Goal: Information Seeking & Learning: Learn about a topic

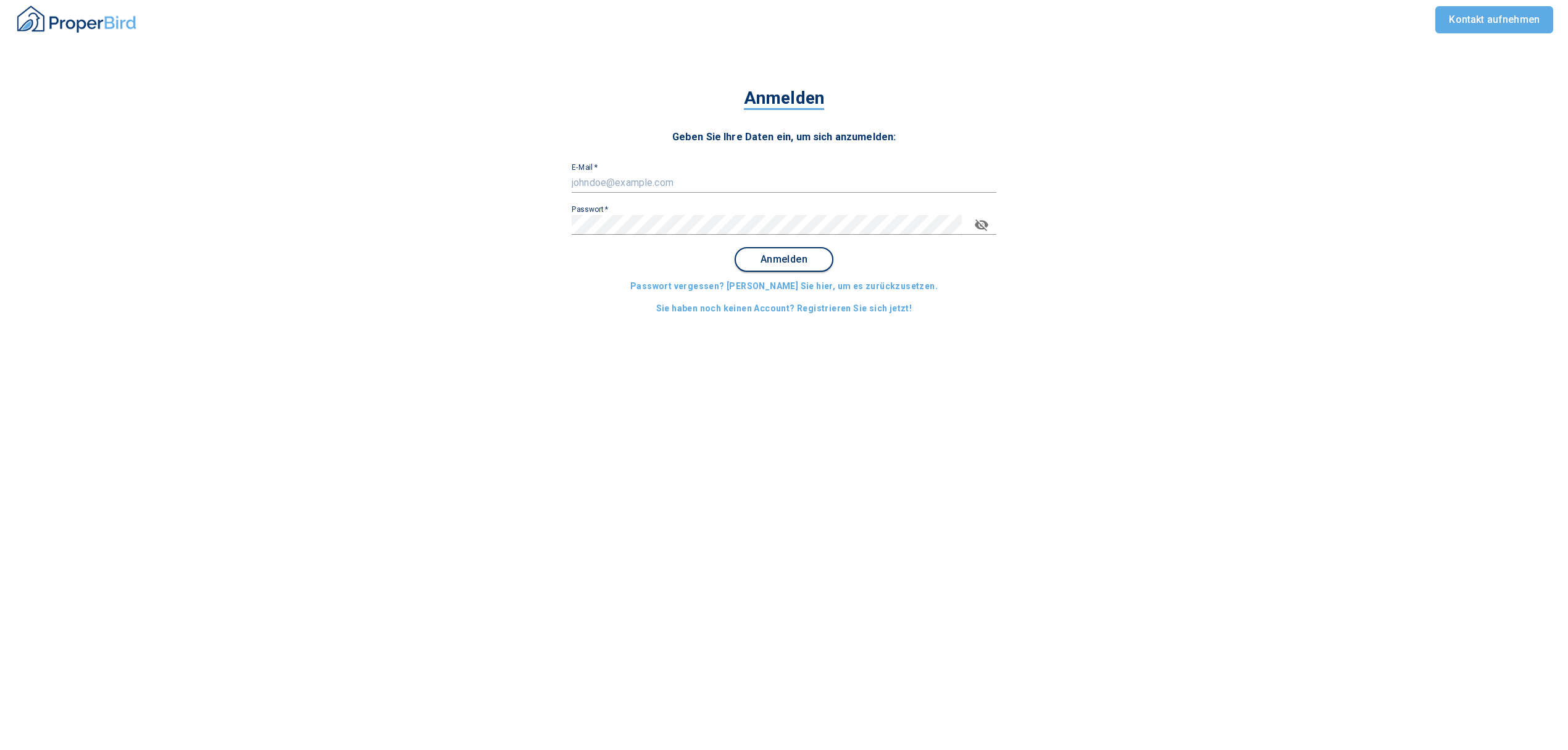
type input "[EMAIL_ADDRESS][DOMAIN_NAME]"
click at [812, 254] on span "Anmelden" at bounding box center [784, 259] width 76 height 11
click at [803, 257] on span "Anmelden" at bounding box center [784, 259] width 76 height 11
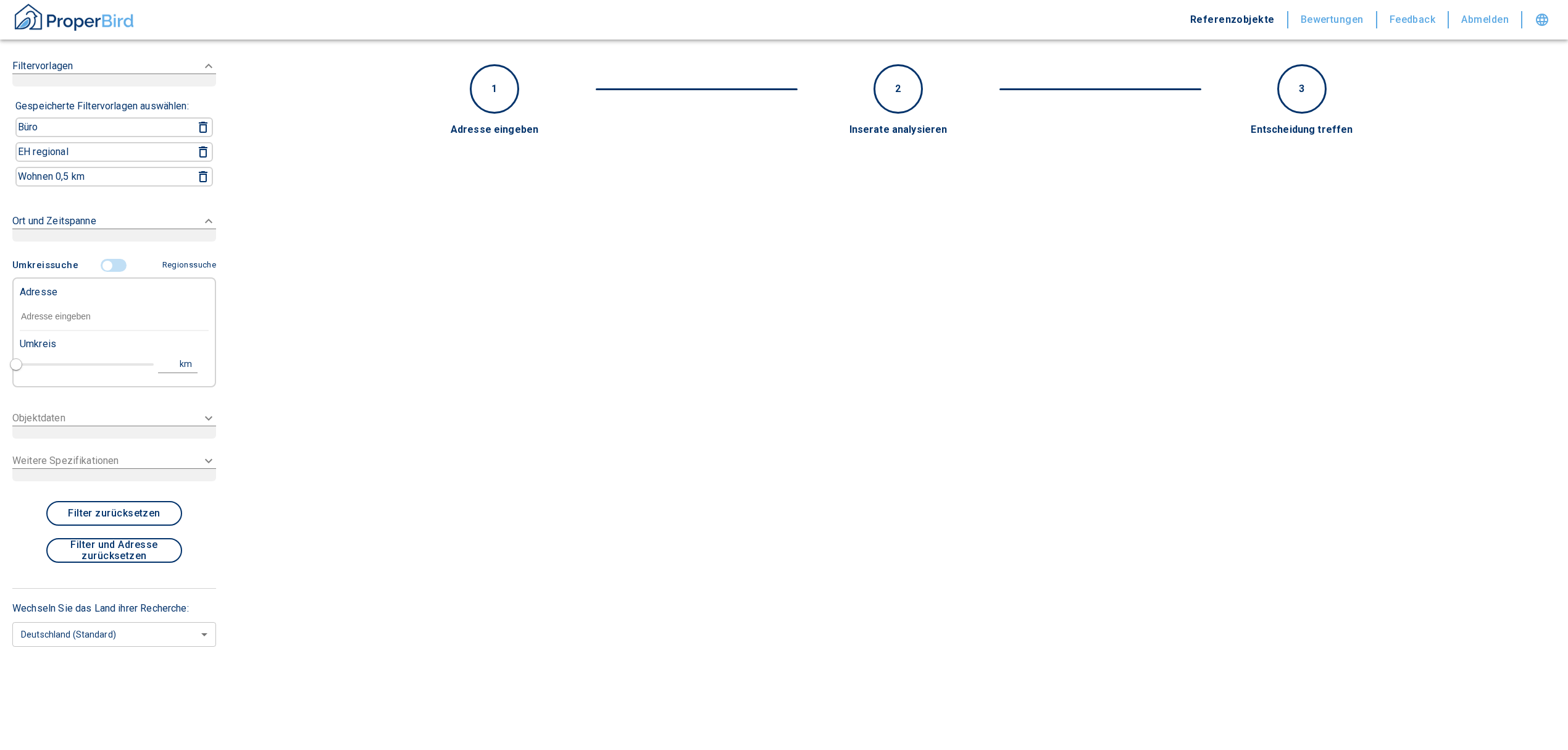
click at [86, 297] on div "Adresse" at bounding box center [114, 291] width 189 height 25
click at [77, 317] on input "text" at bounding box center [114, 317] width 189 height 29
paste input "Geiselhöring | [STREET_ADDRESS]"
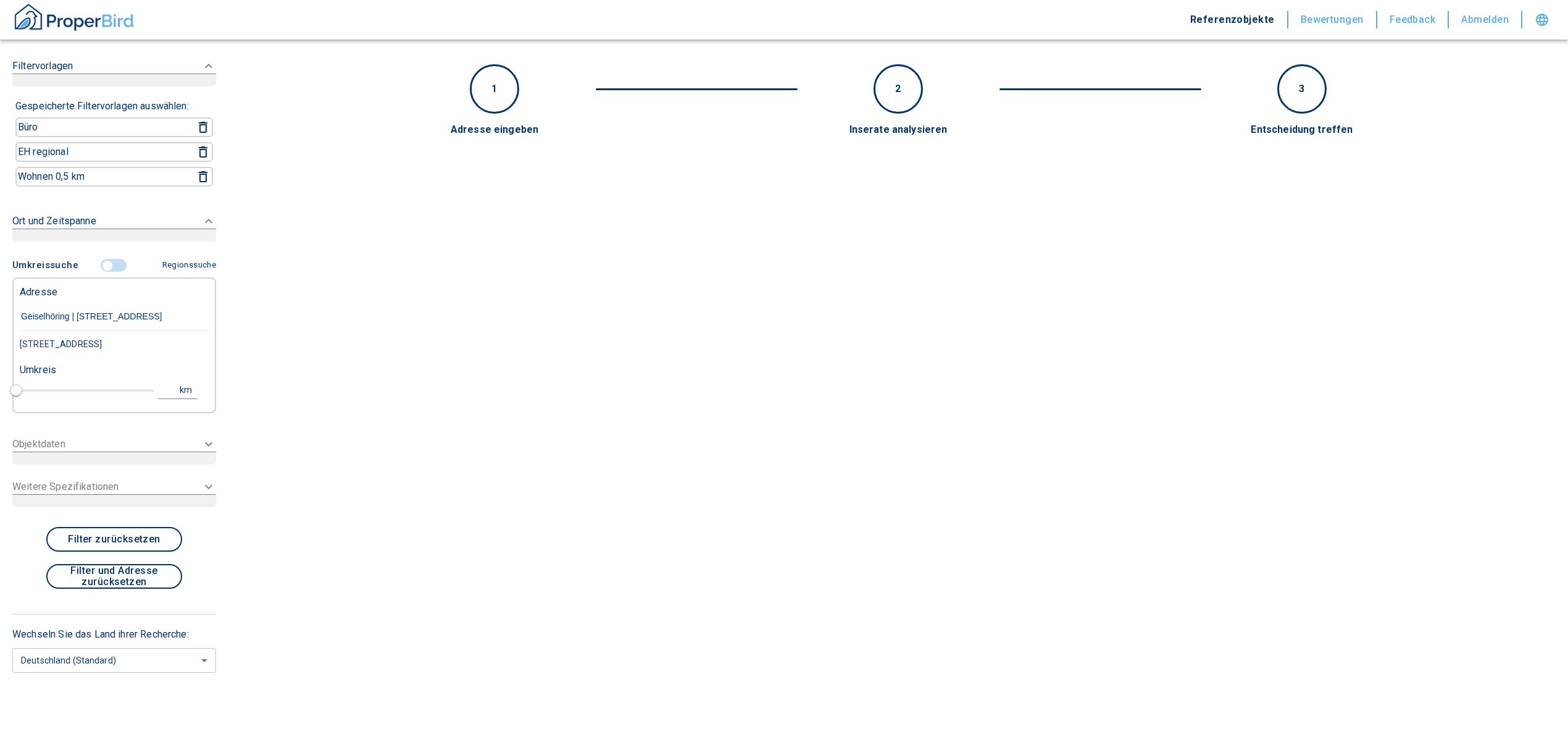
click at [79, 312] on input "Geiselhöring | [STREET_ADDRESS]" at bounding box center [114, 317] width 189 height 29
click at [85, 340] on div "[STREET_ADDRESS]" at bounding box center [114, 344] width 189 height 26
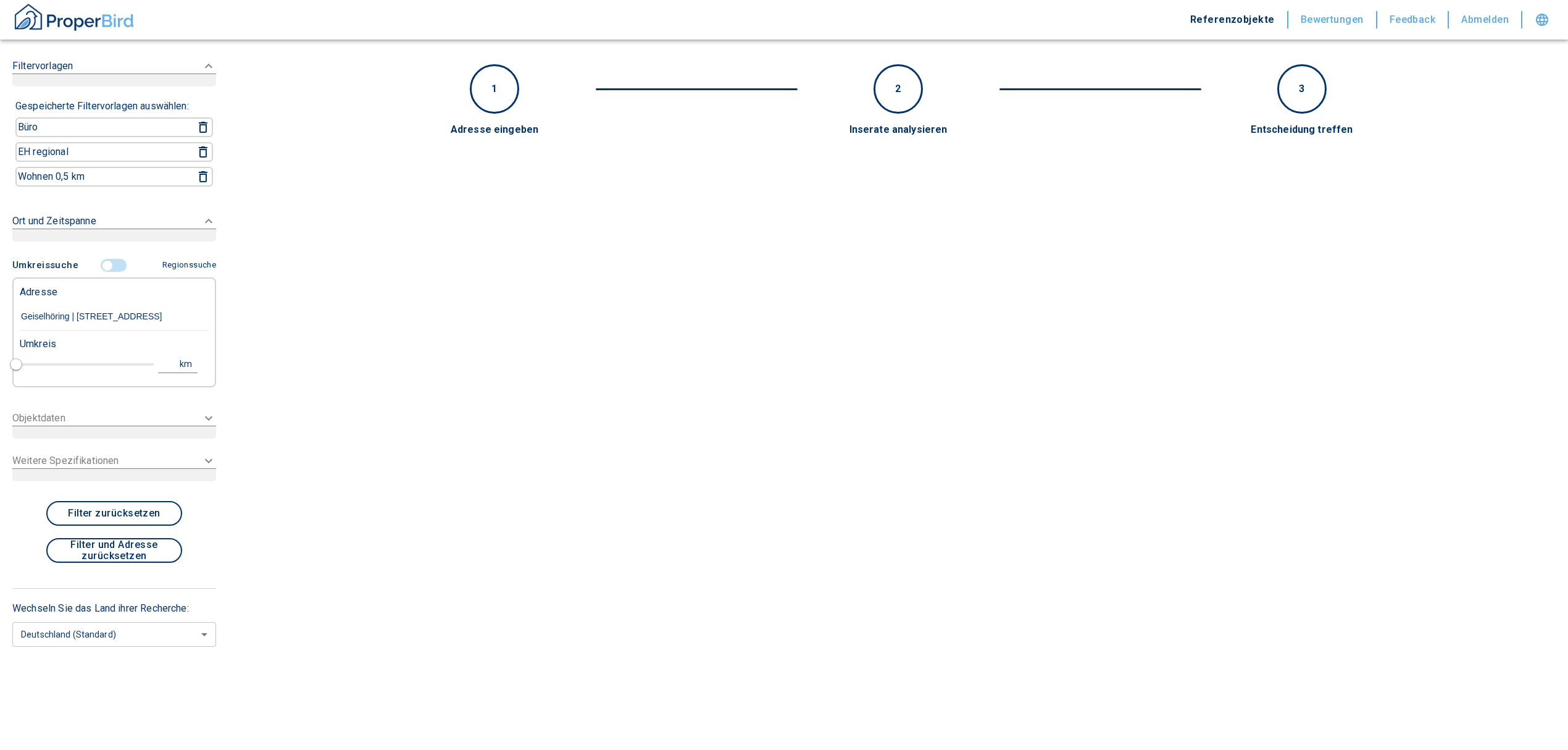
click at [102, 312] on input "Geiselhöring | [STREET_ADDRESS]" at bounding box center [114, 317] width 189 height 29
click at [73, 310] on input "Geiselhöring | [STREET_ADDRESS]" at bounding box center [114, 317] width 189 height 29
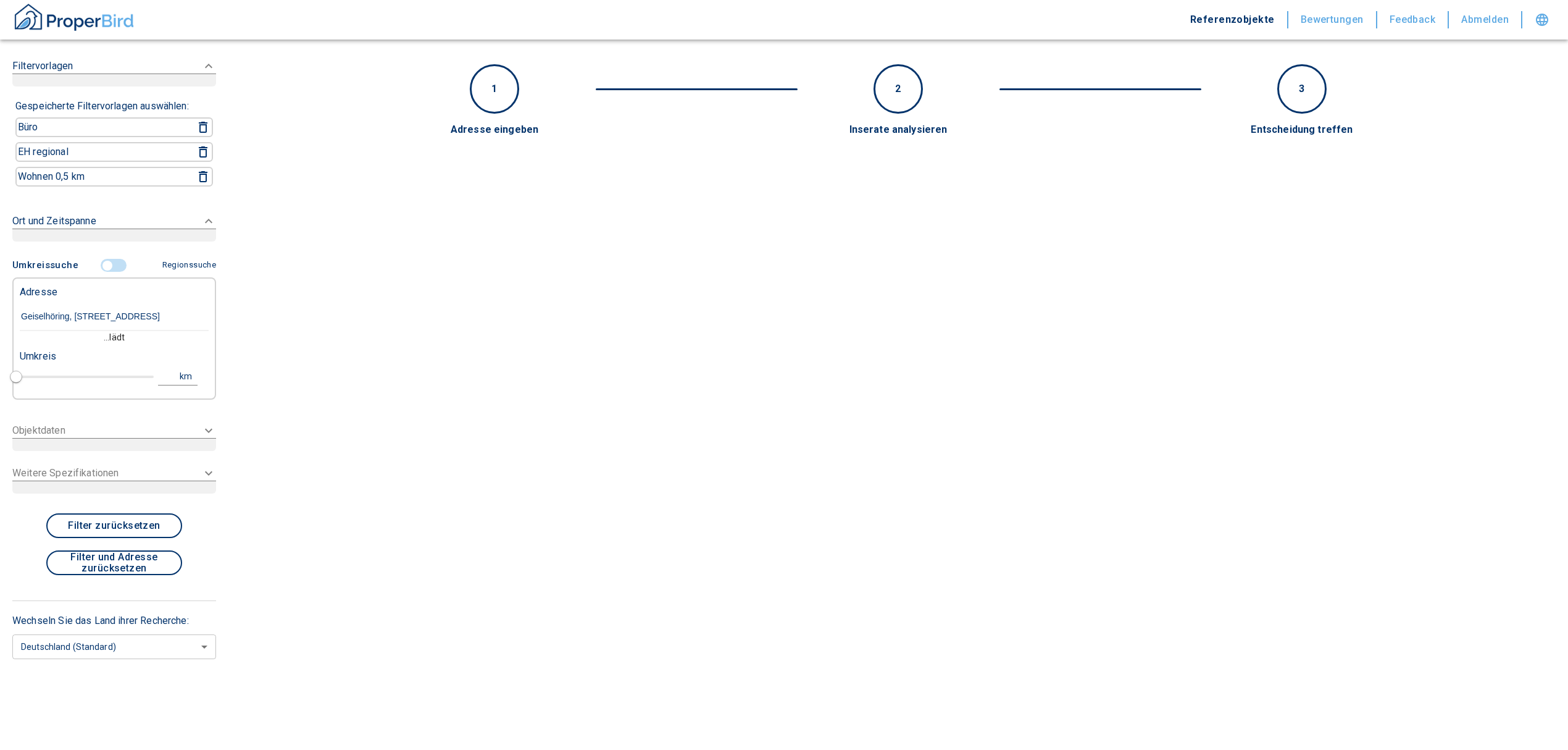
type input "[STREET_ADDRESS]"
type input "1"
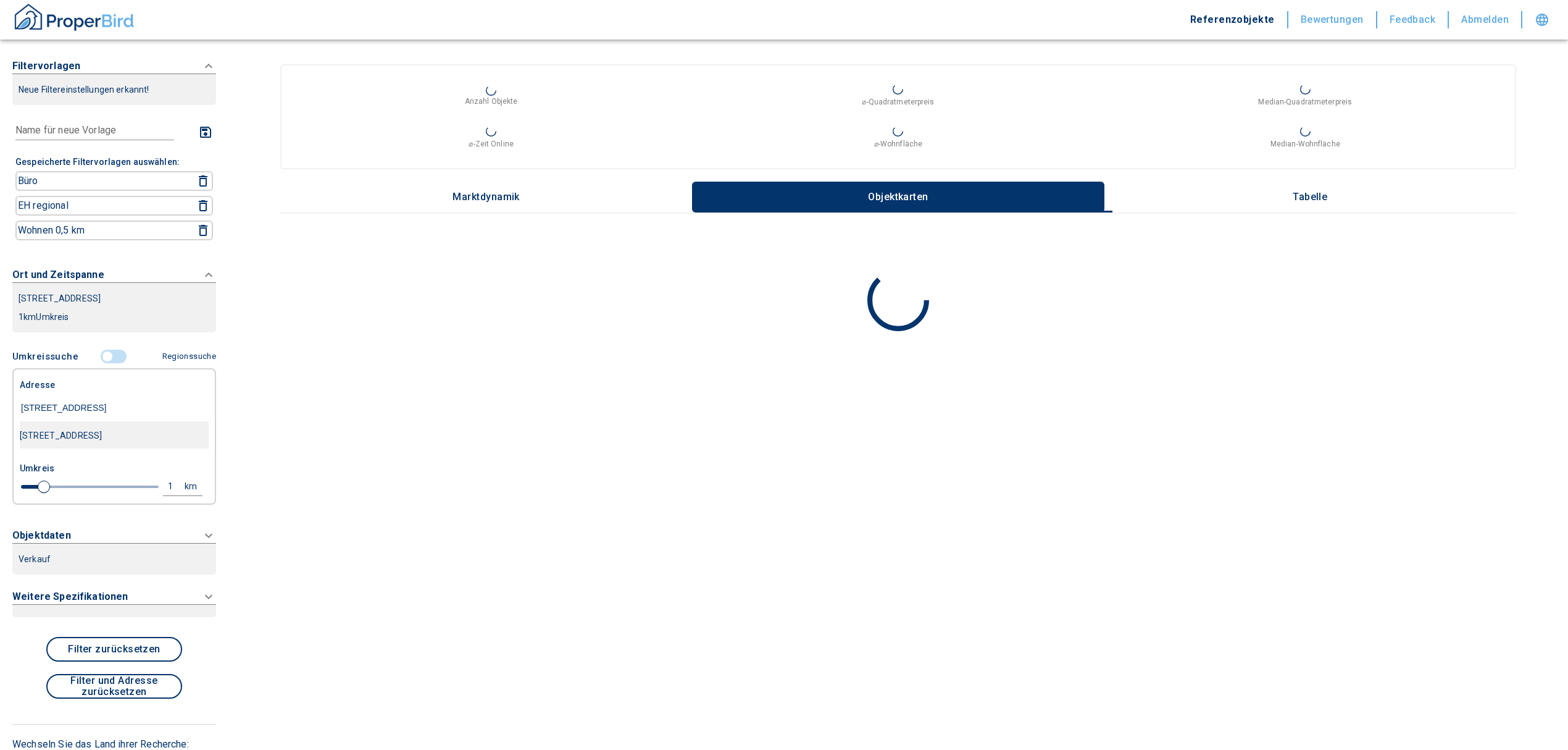
click at [75, 435] on div "[STREET_ADDRESS]" at bounding box center [114, 435] width 189 height 26
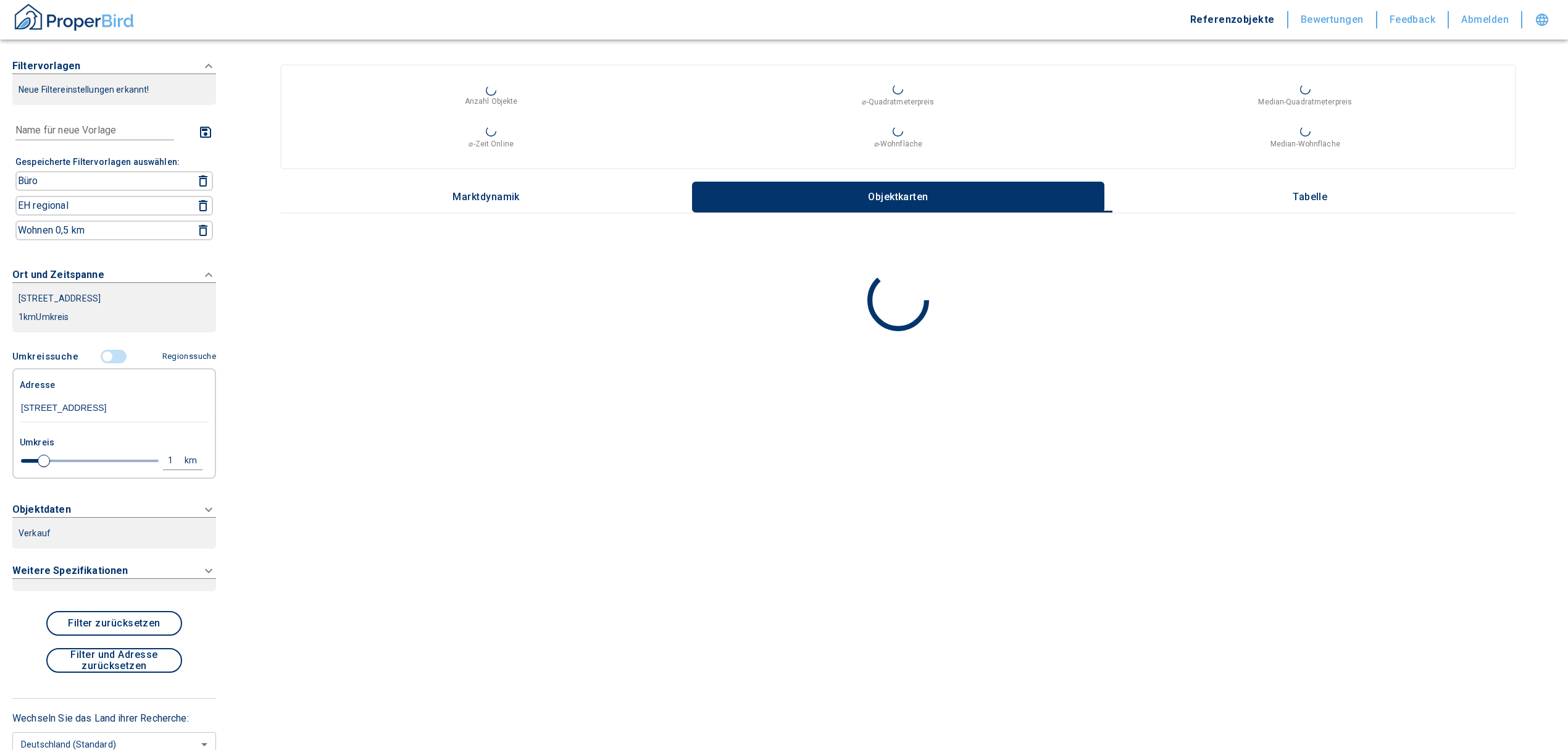
type input "[STREET_ADDRESS]"
click at [89, 532] on div "Verkauf" at bounding box center [114, 533] width 191 height 19
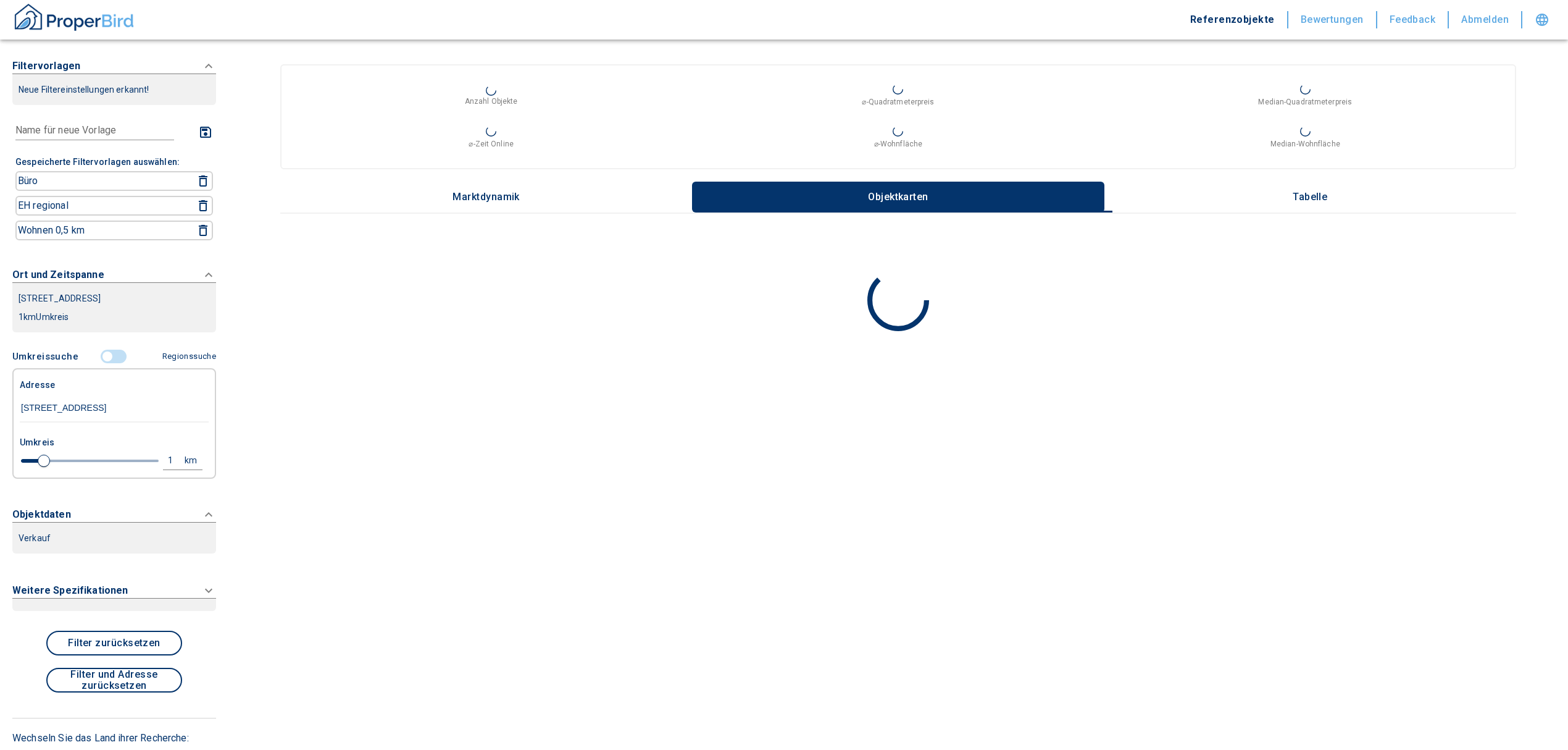
scroll to position [76, 0]
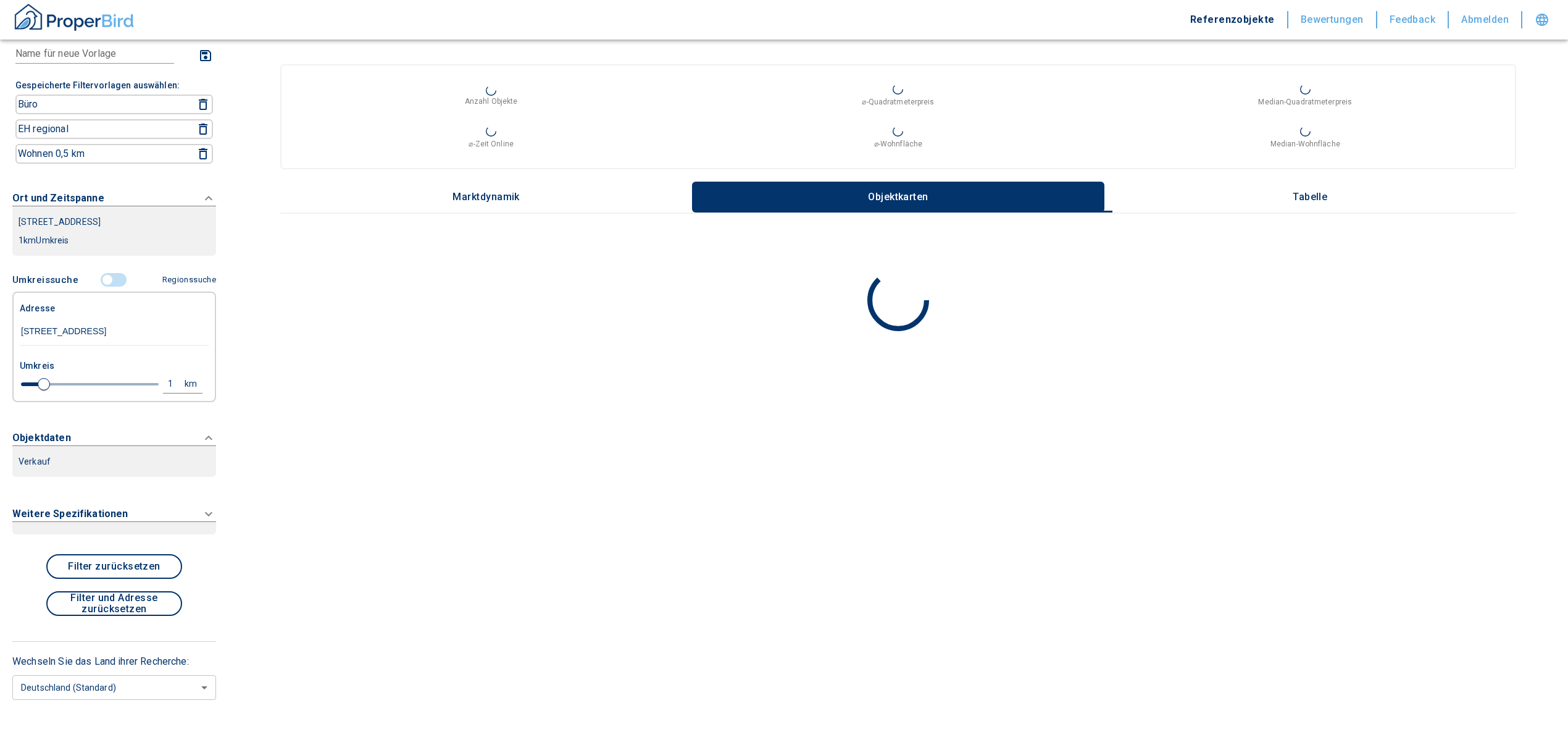
click at [134, 334] on input "[STREET_ADDRESS]" at bounding box center [114, 332] width 189 height 29
click at [49, 455] on div "Verkauf" at bounding box center [114, 461] width 191 height 19
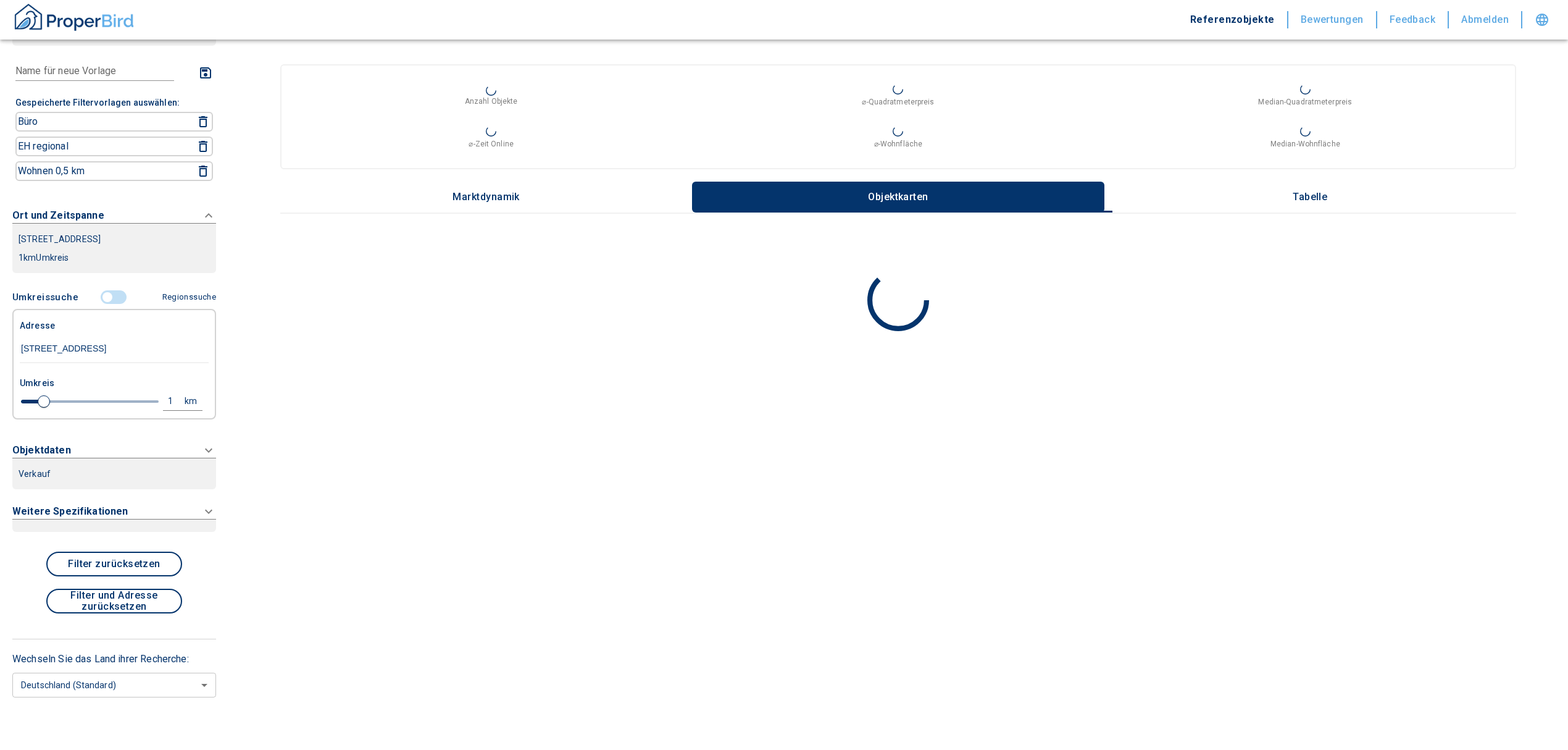
scroll to position [57, 0]
click at [201, 17] on icon at bounding box center [209, 9] width 15 height 15
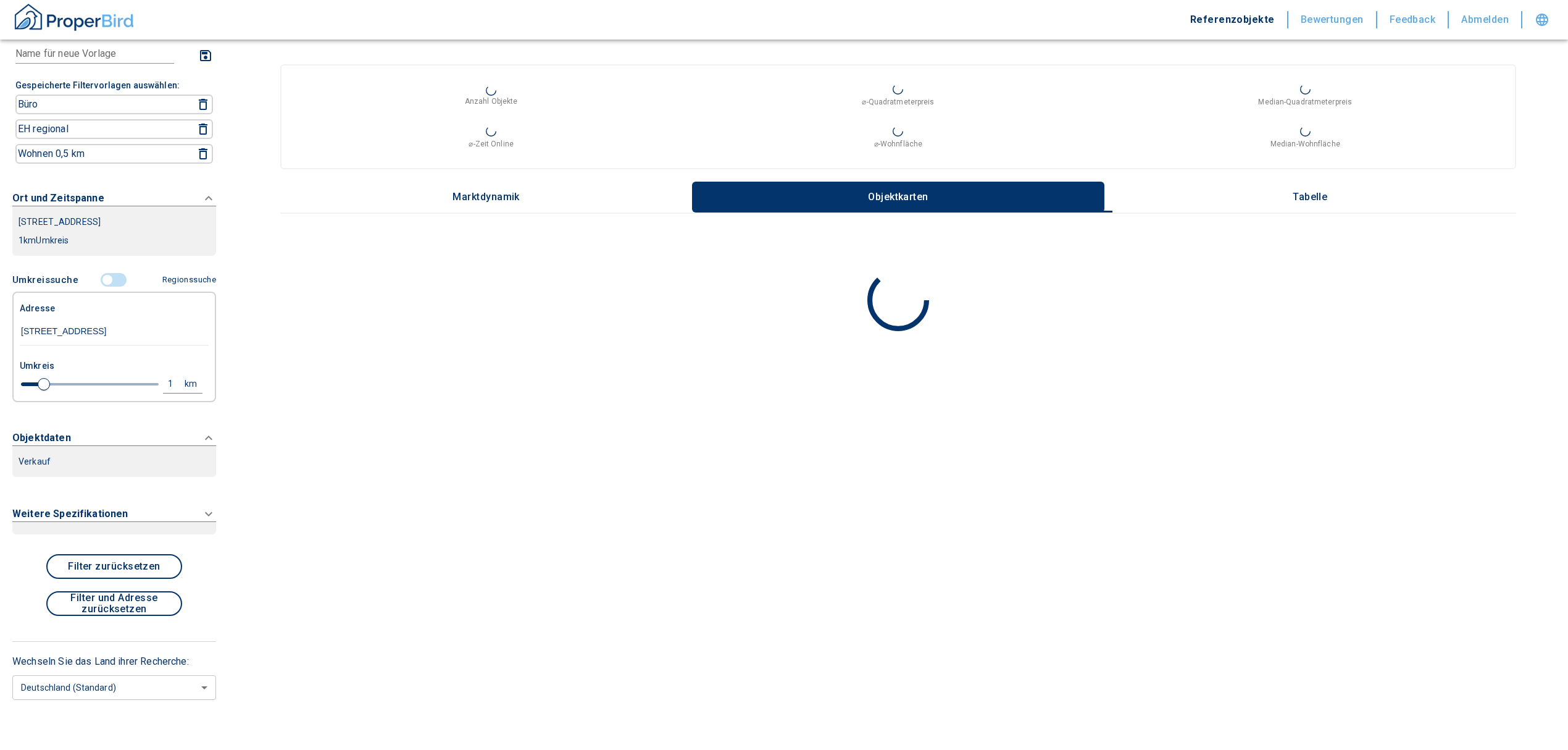
click at [196, 29] on div "Verkauf" at bounding box center [114, 12] width 204 height 32
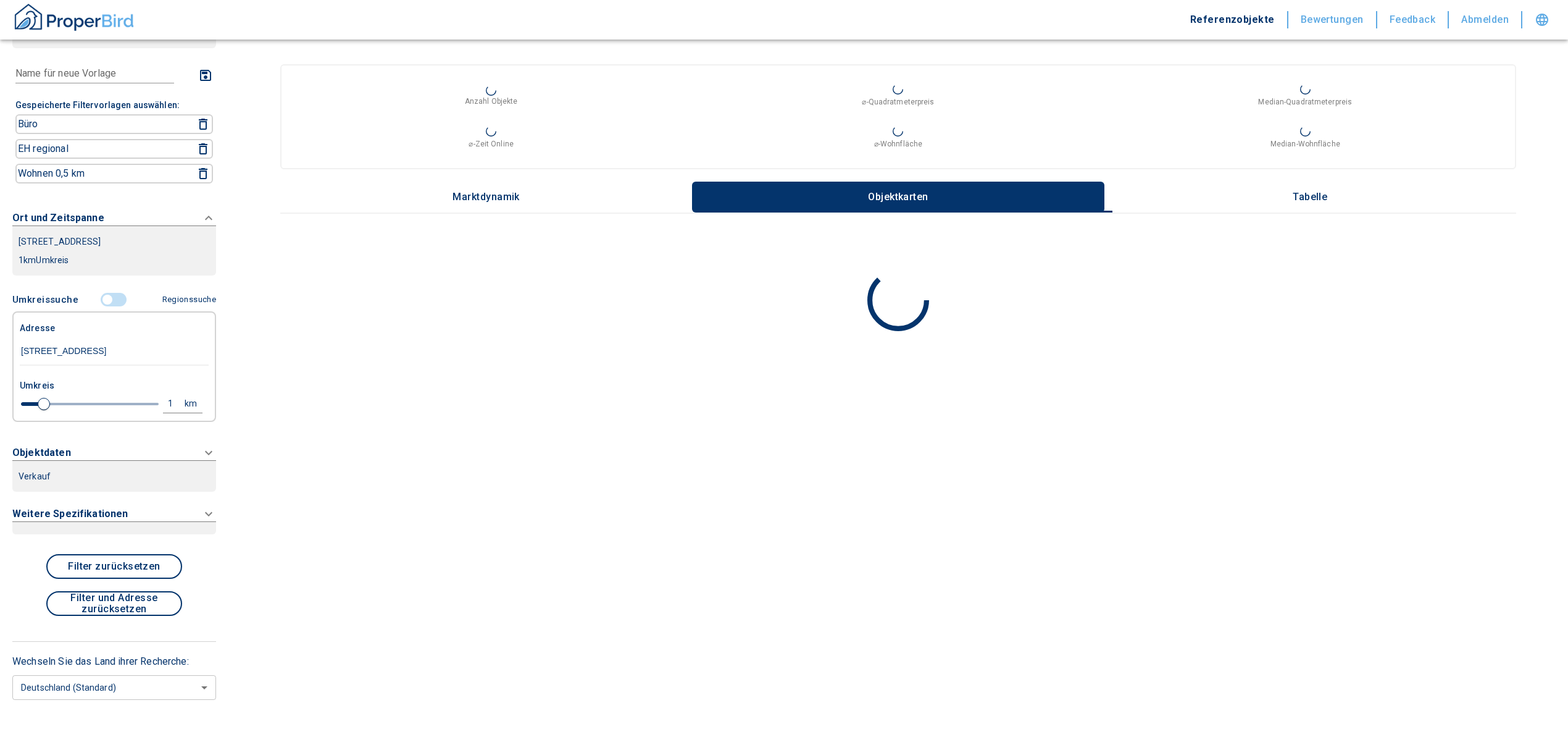
drag, startPoint x: 175, startPoint y: 352, endPoint x: 4, endPoint y: 336, distance: 171.7
click at [4, 336] on div "Filtervorlagen Neue Filtereinstellungen erkannt! Name für neue Vorlage x Gespei…" at bounding box center [114, 375] width 229 height 750
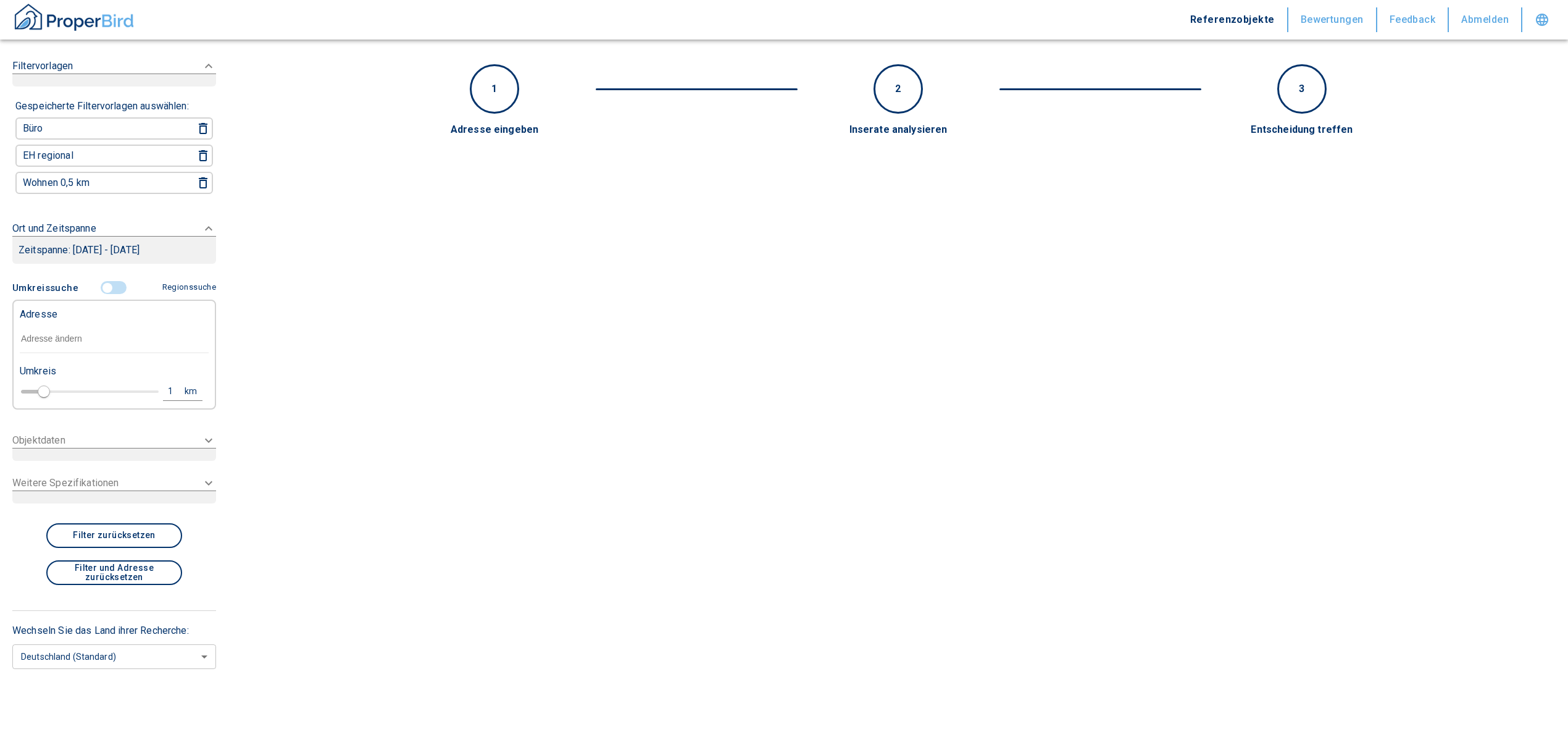
click at [46, 341] on input "text" at bounding box center [114, 339] width 189 height 29
paste input "[STREET_ADDRESS]"
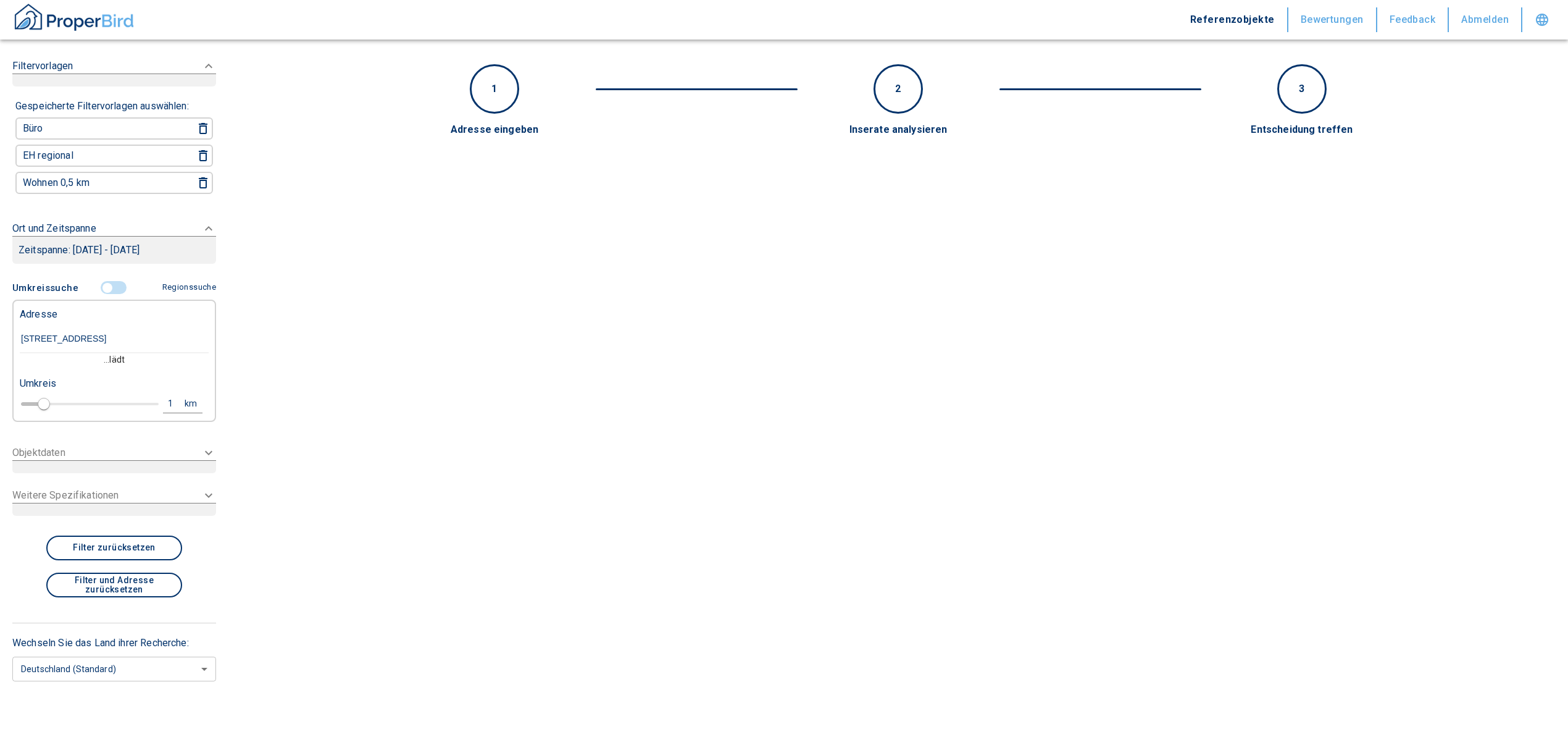
type input "[STREET_ADDRESS]"
click at [200, 330] on input "[STREET_ADDRESS]" at bounding box center [114, 339] width 189 height 29
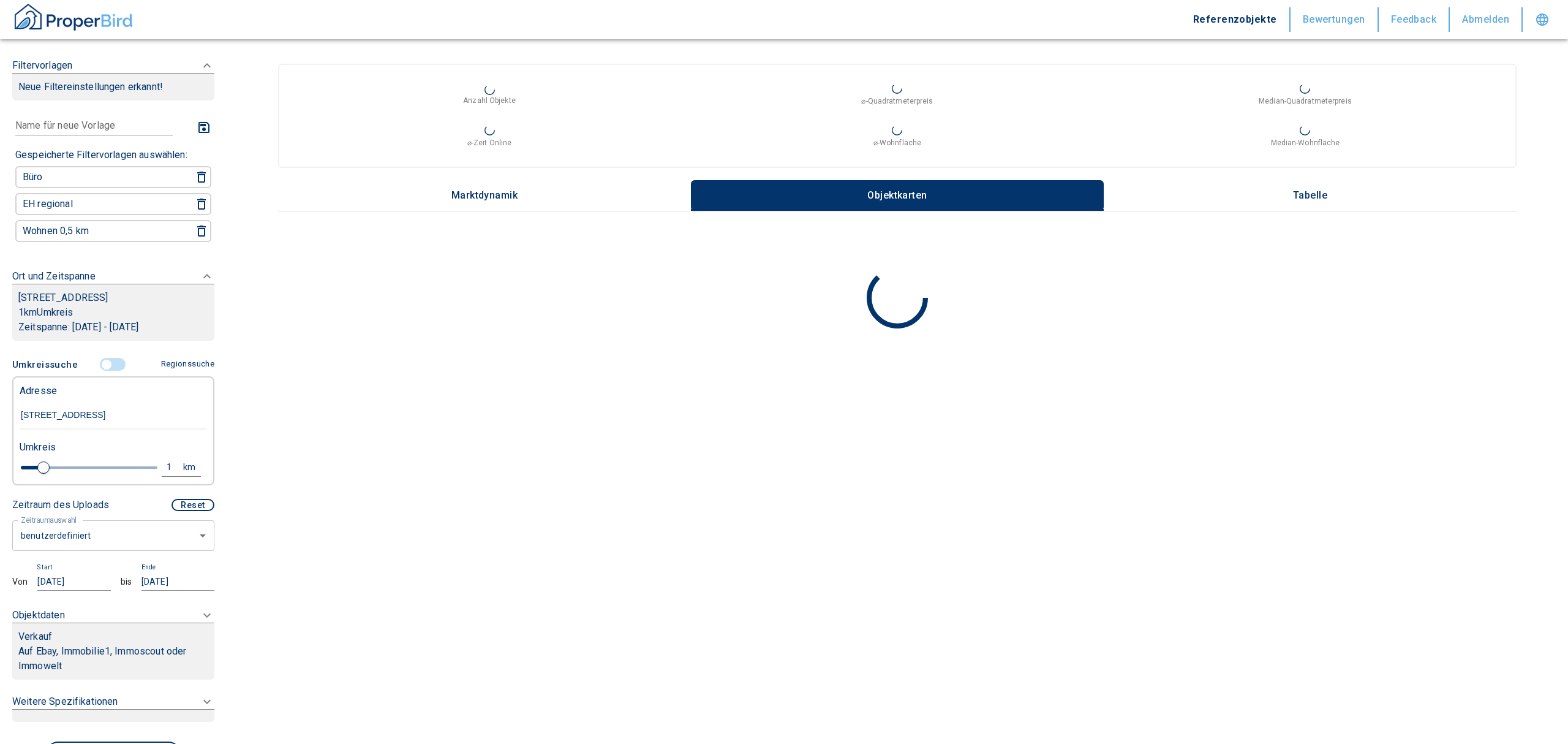
click at [86, 520] on body "Referenzobjekte Bewertungen Feedback Abmelden Filtervorlagen Neue Filtereinstel…" at bounding box center [784, 372] width 1568 height 744
click at [61, 600] on li "letzte 6 Monate" at bounding box center [107, 608] width 190 height 22
type input "2020"
type input "6"
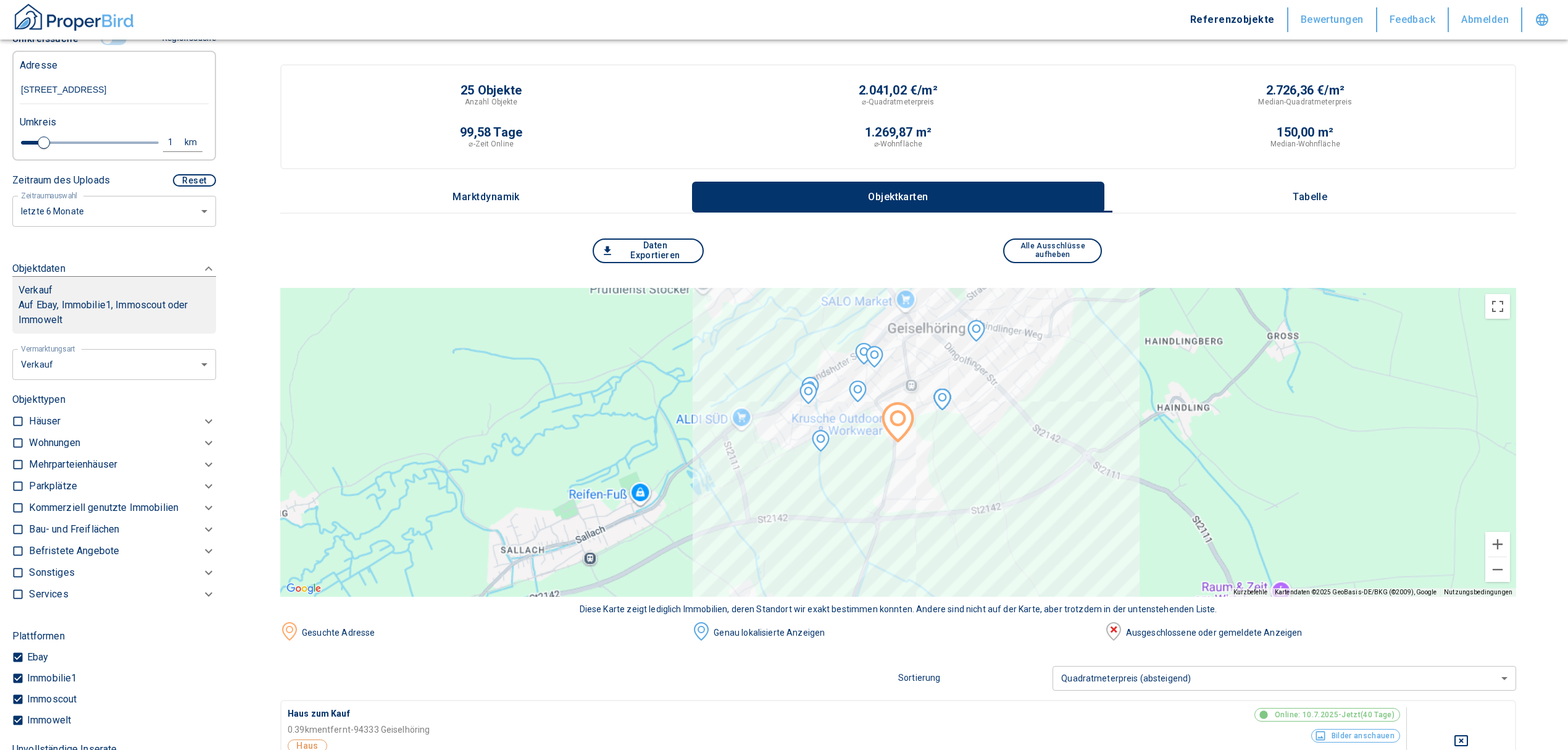
scroll to position [329, 0]
click at [80, 435] on li "Vermietung" at bounding box center [109, 436] width 198 height 22
type input "rent"
type input "2020"
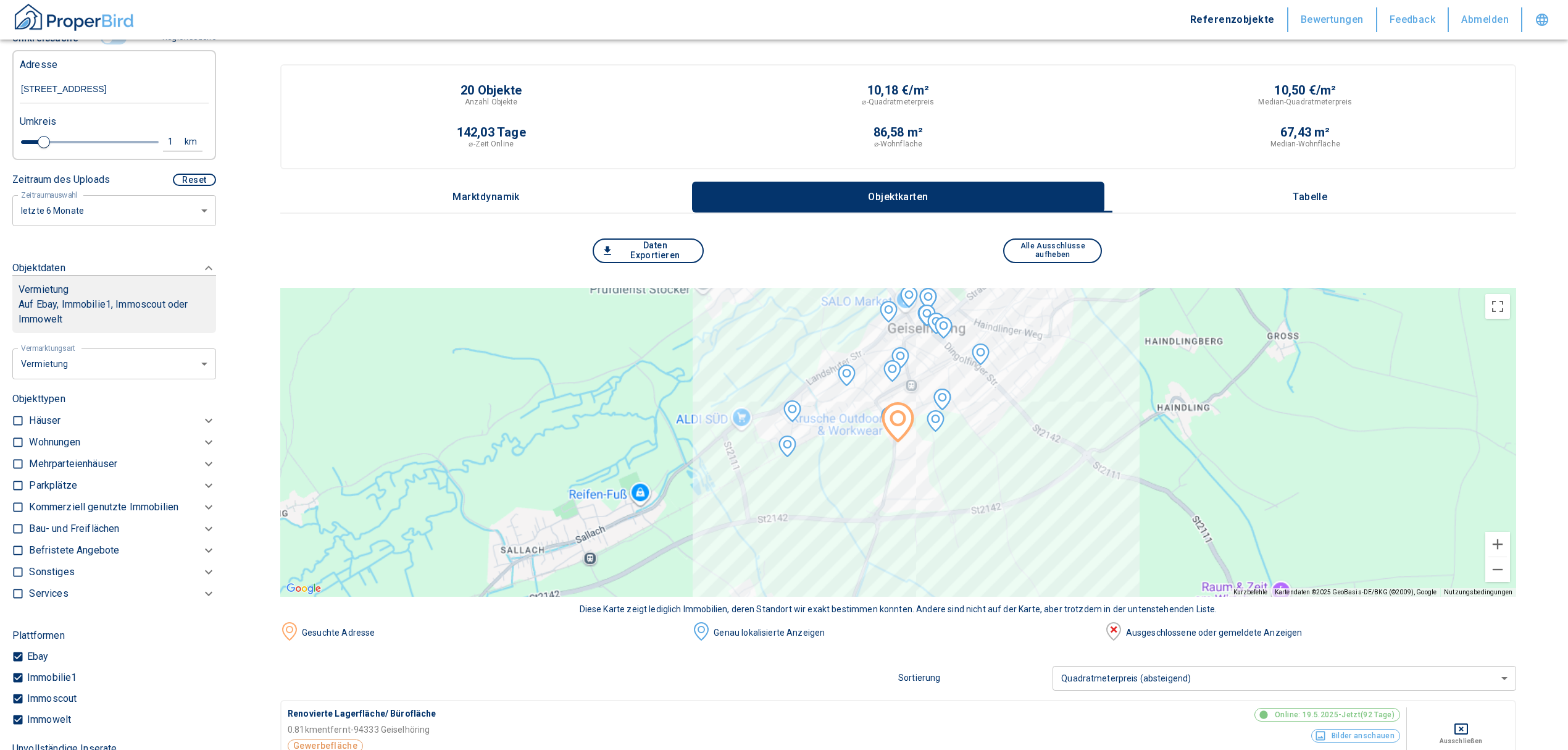
click at [29, 435] on p "Wohnungen" at bounding box center [54, 442] width 50 height 15
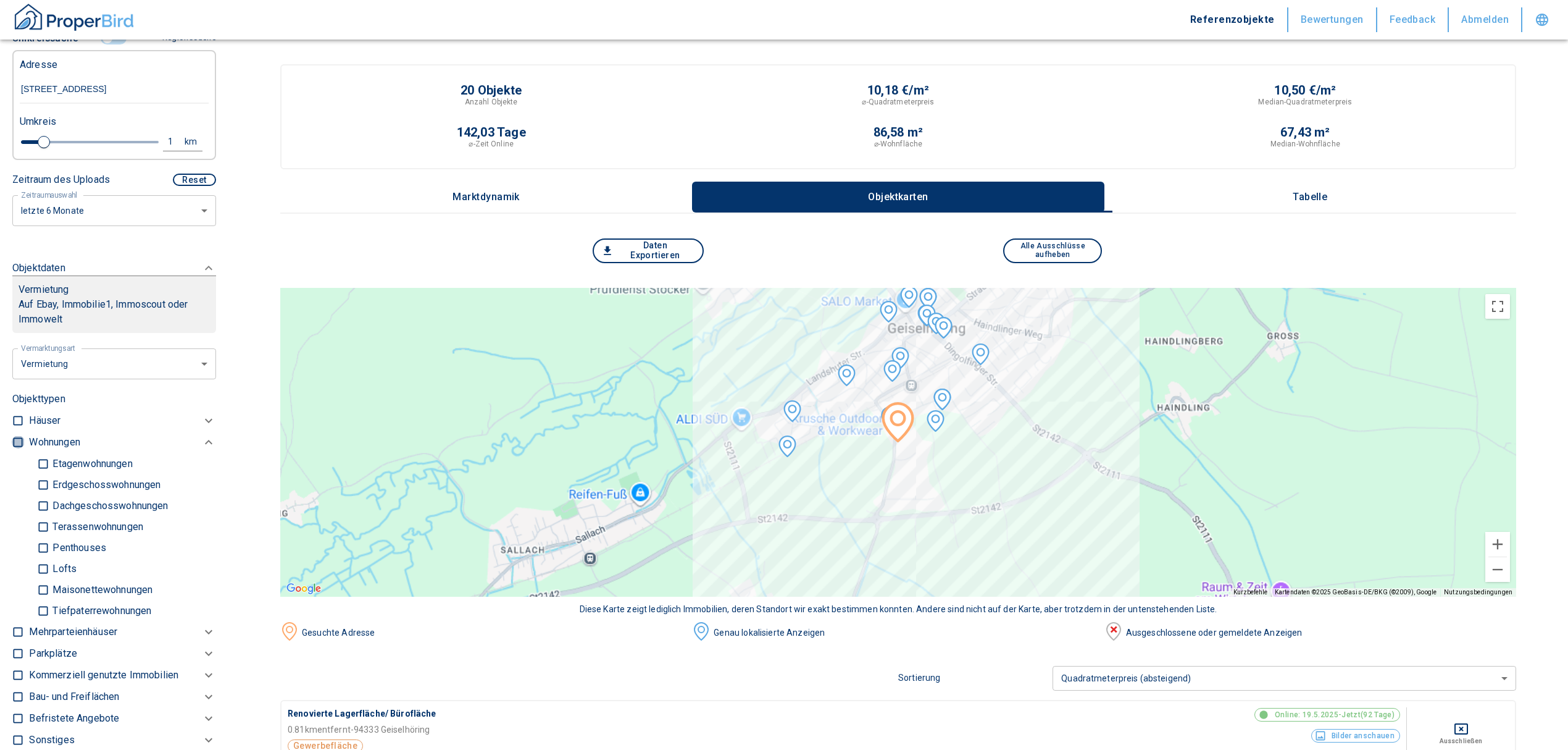
click at [14, 436] on input "checkbox" at bounding box center [18, 442] width 12 height 12
checkbox input "true"
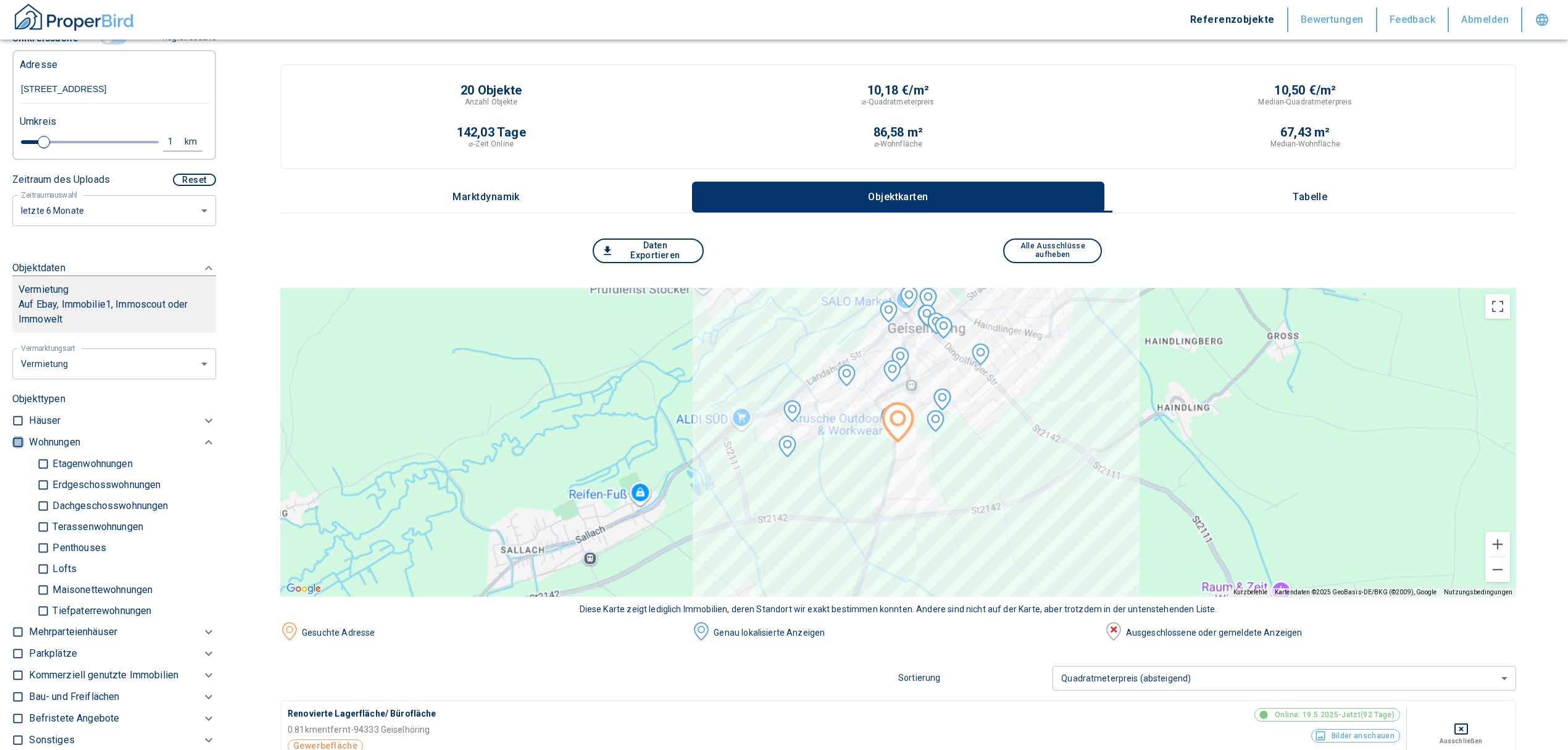
checkbox input "true"
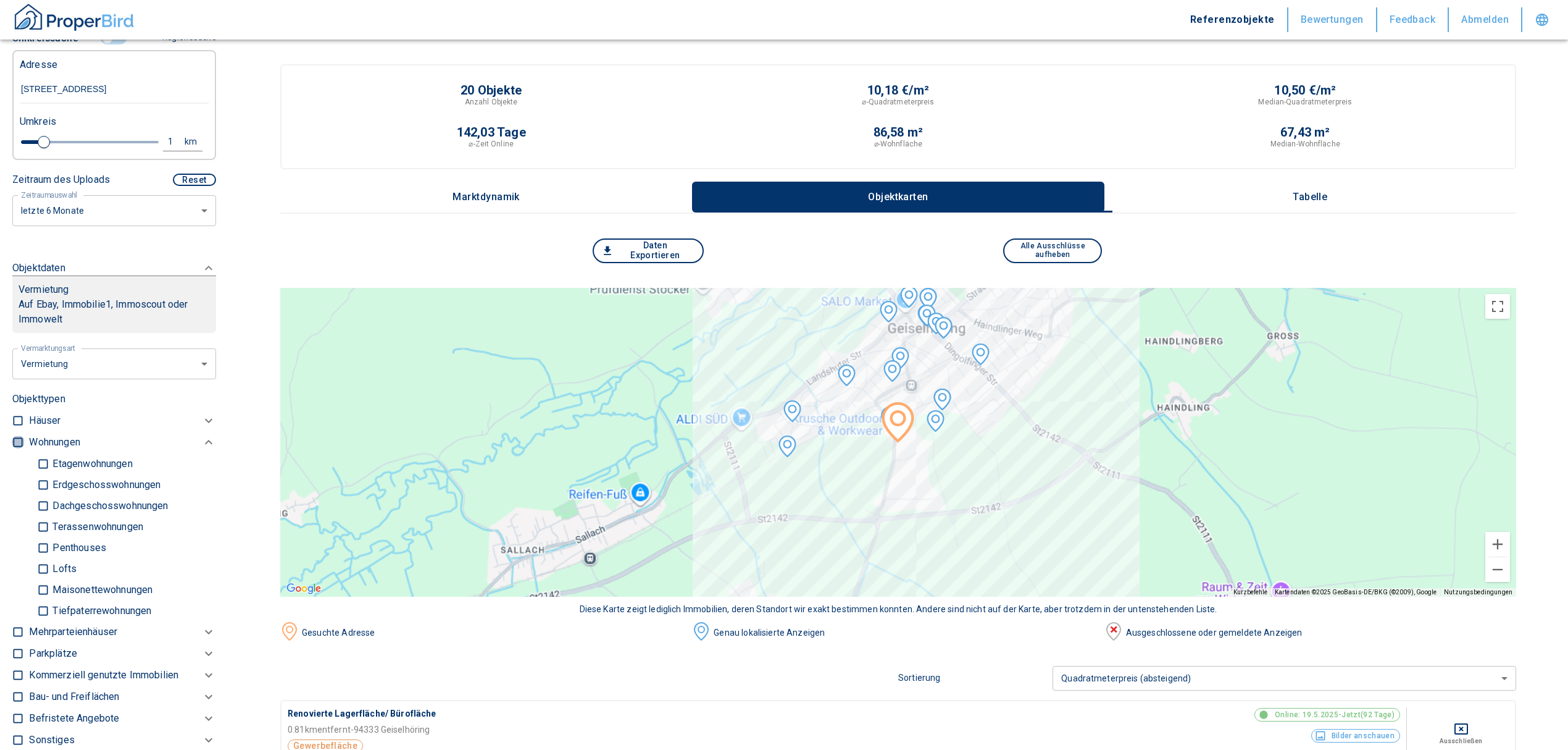
type input "2020"
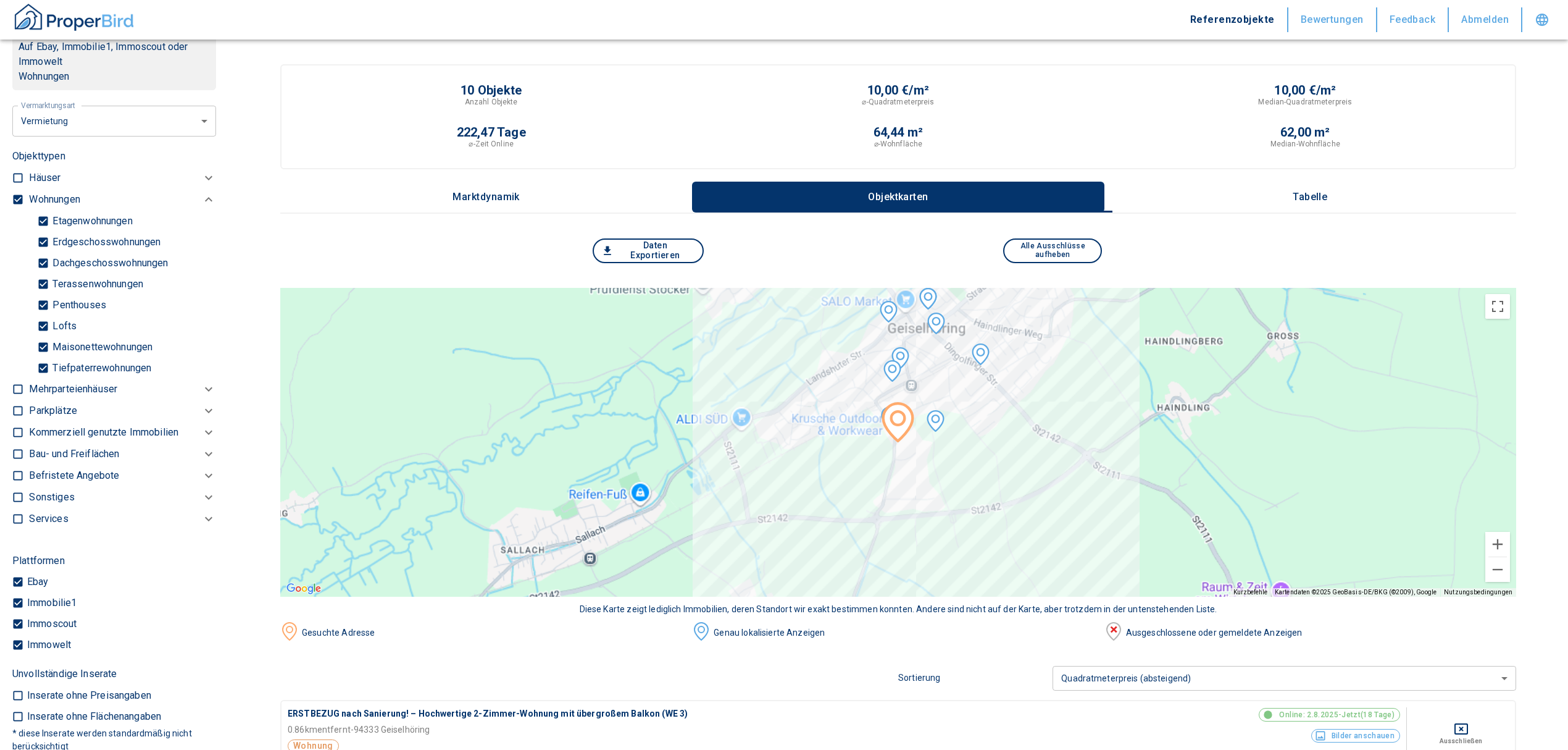
scroll to position [659, 0]
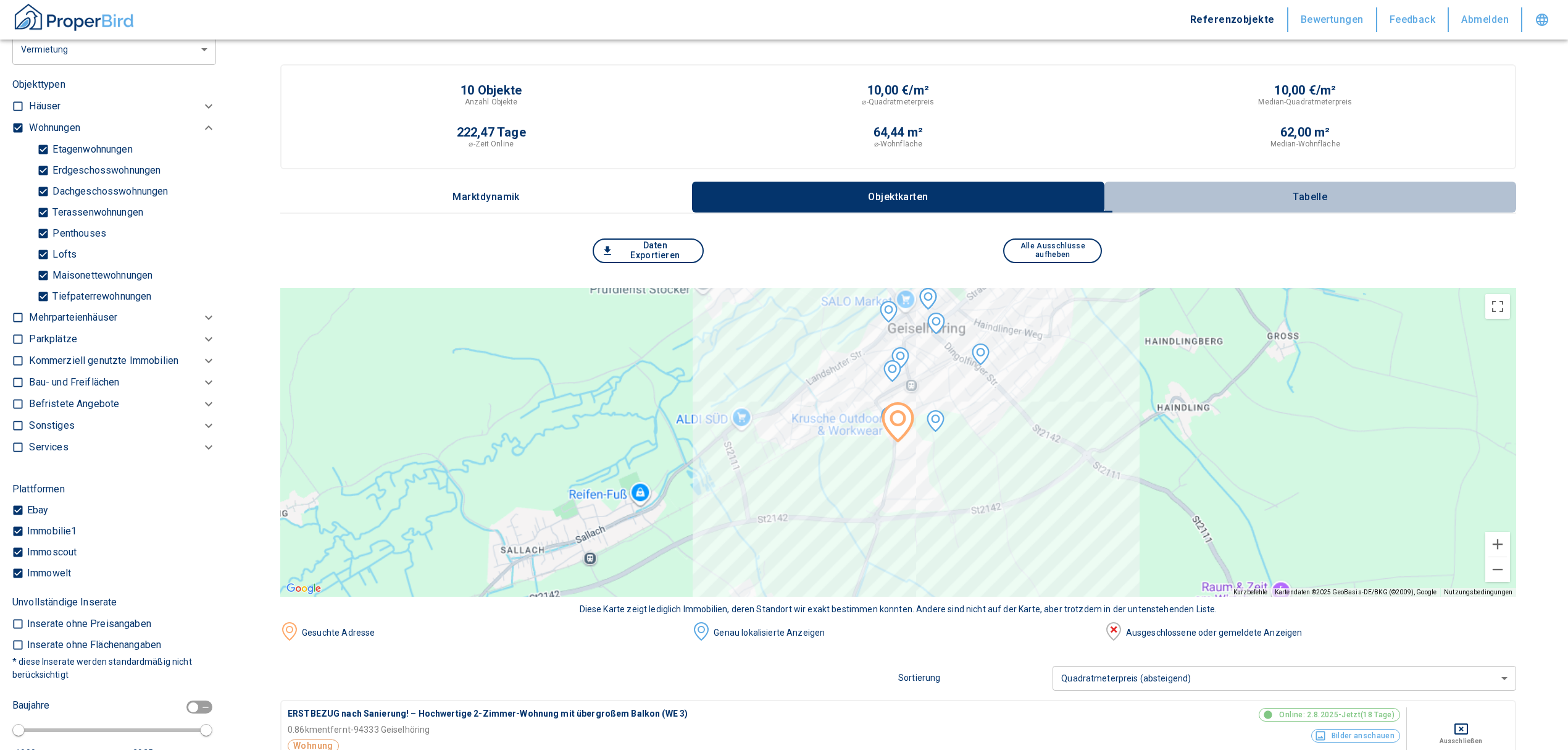
click at [1327, 186] on button "Tabelle" at bounding box center [1310, 197] width 412 height 31
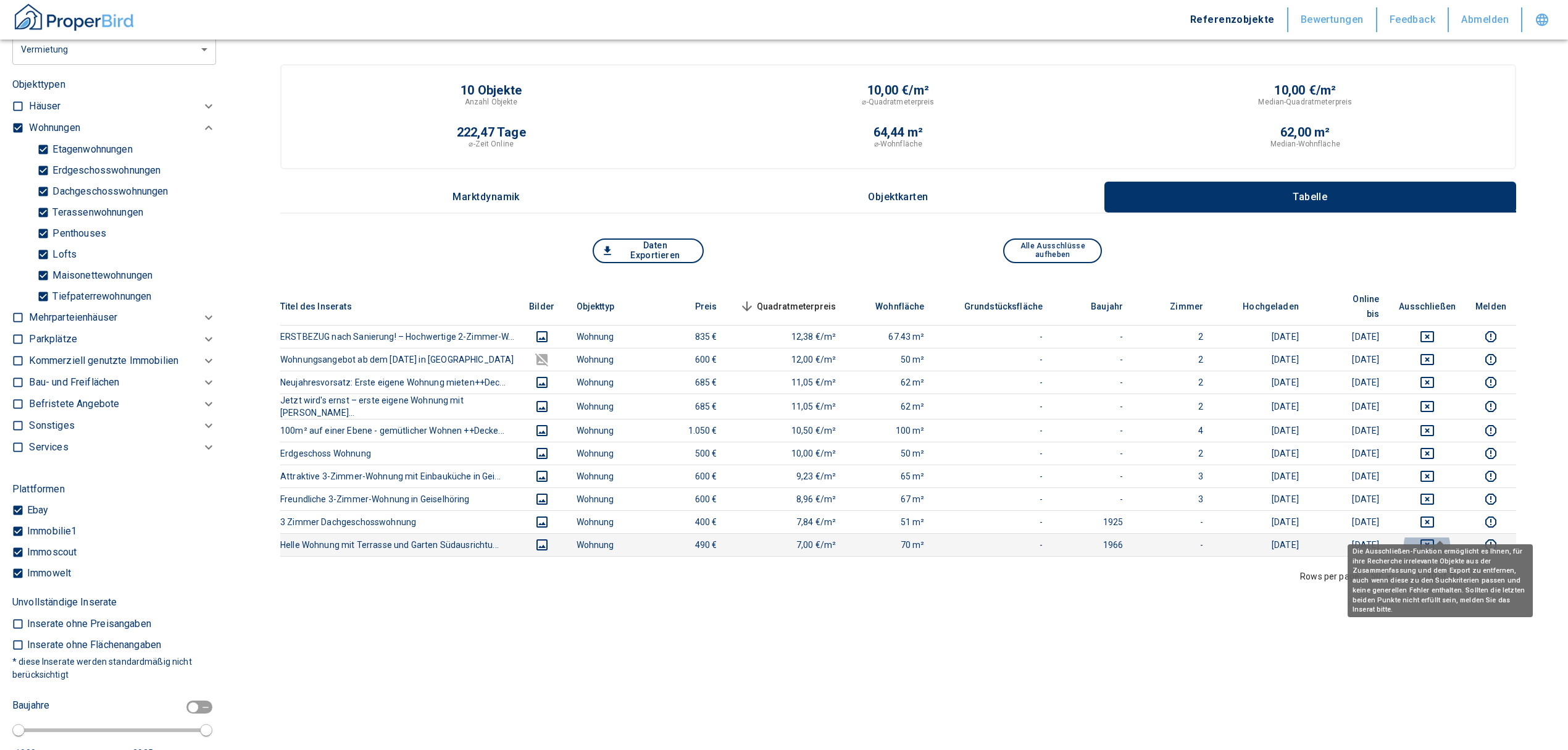
click at [1449, 537] on button "deselect this listing" at bounding box center [1427, 545] width 57 height 15
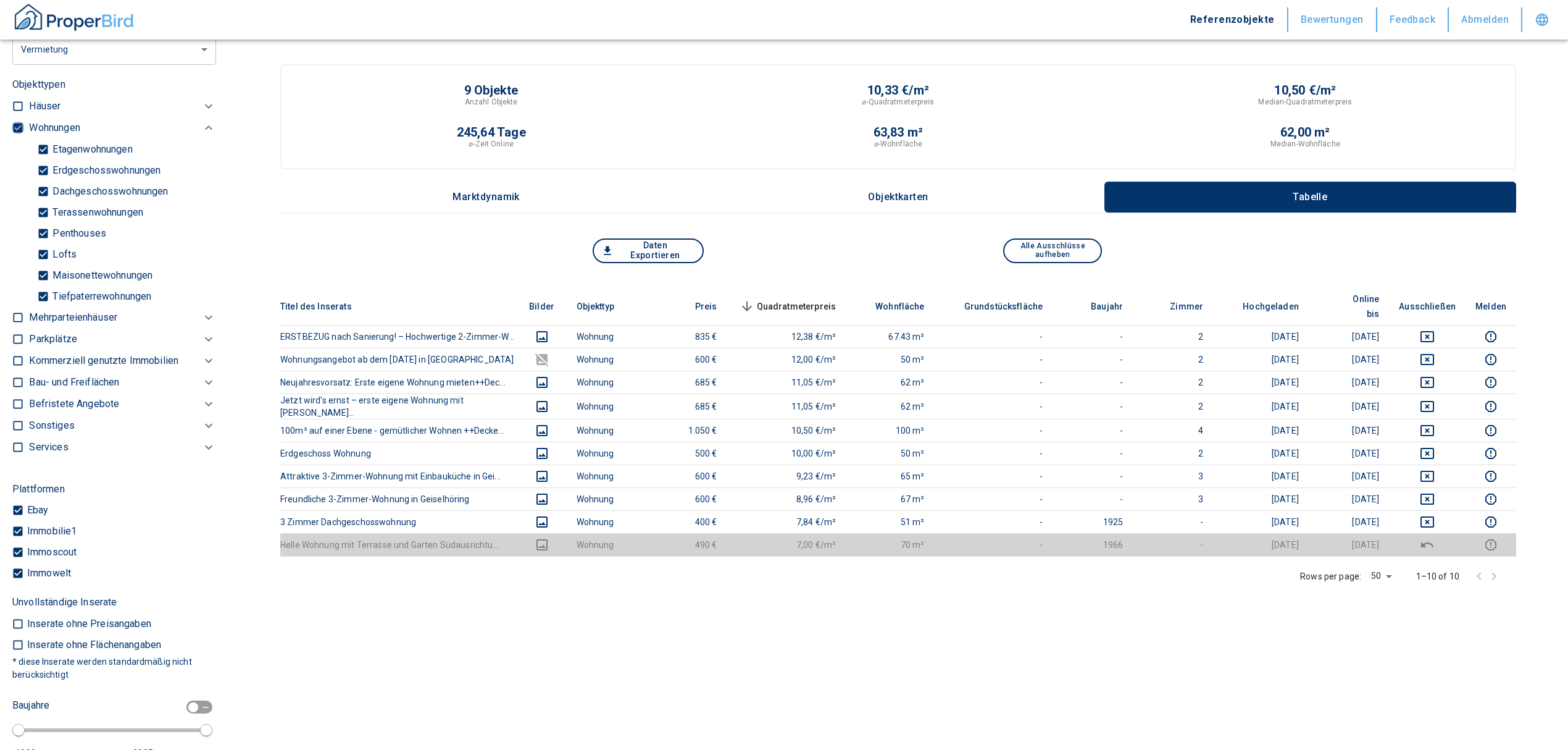
click at [15, 122] on input "checkbox" at bounding box center [18, 128] width 12 height 12
checkbox input "false"
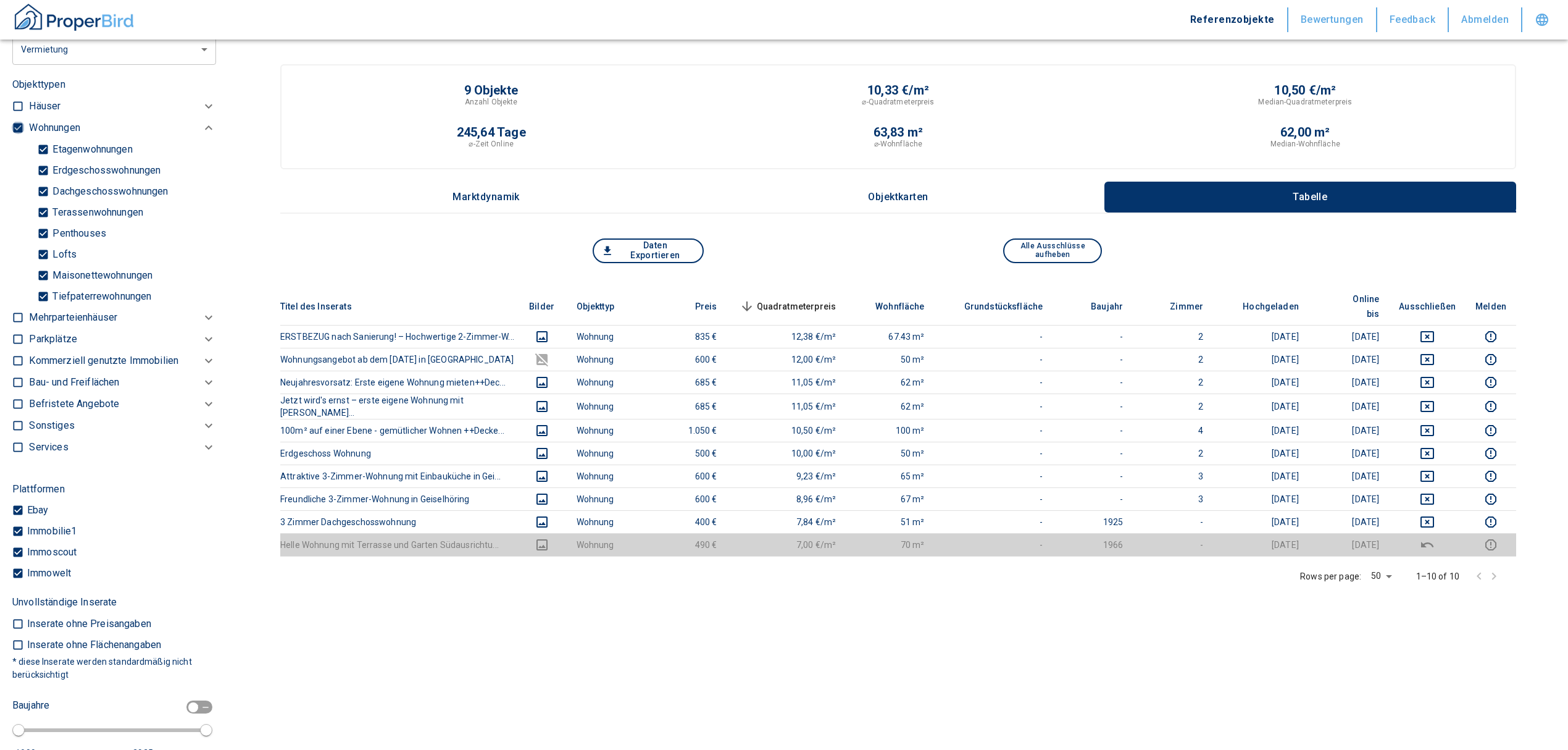
checkbox input "false"
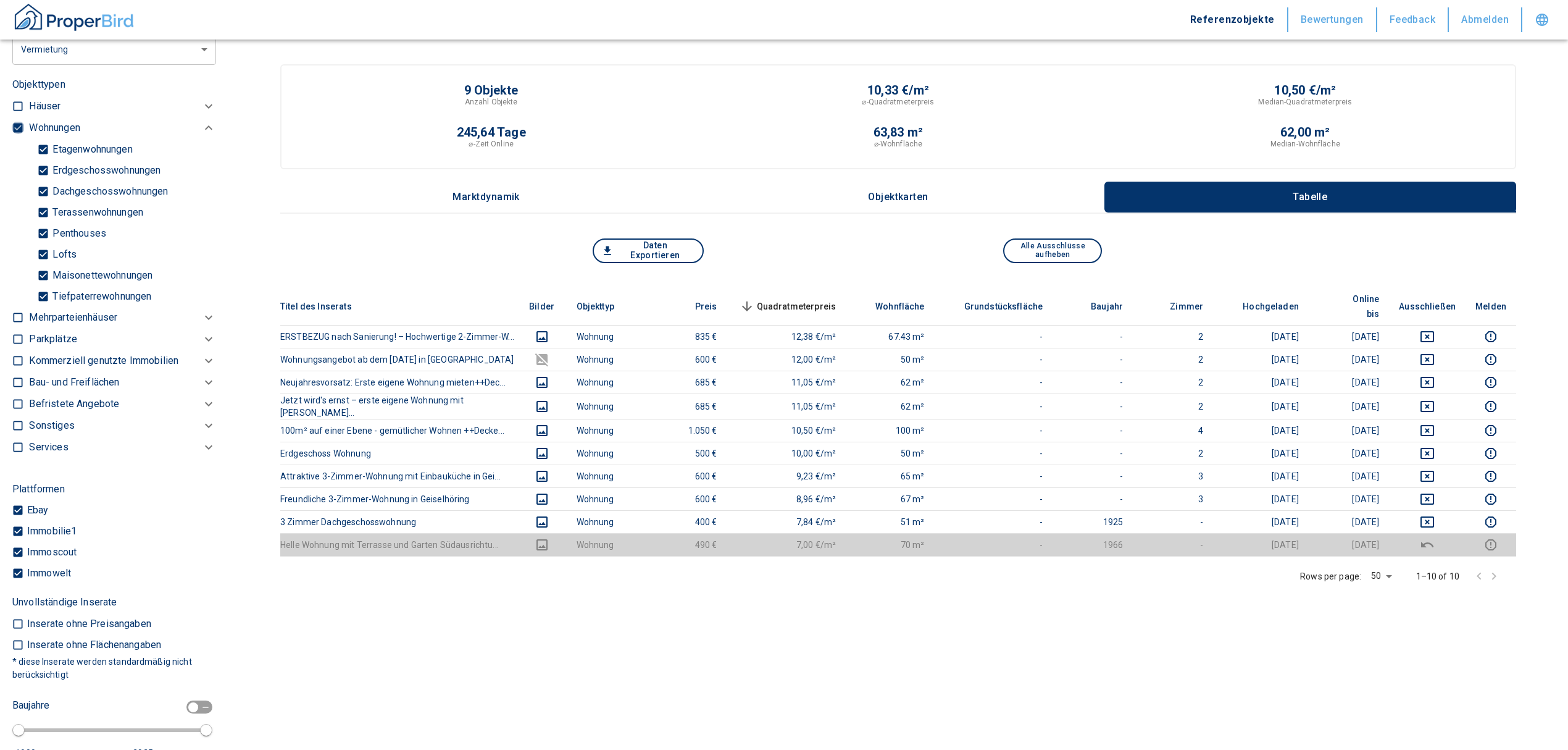
type input "2020"
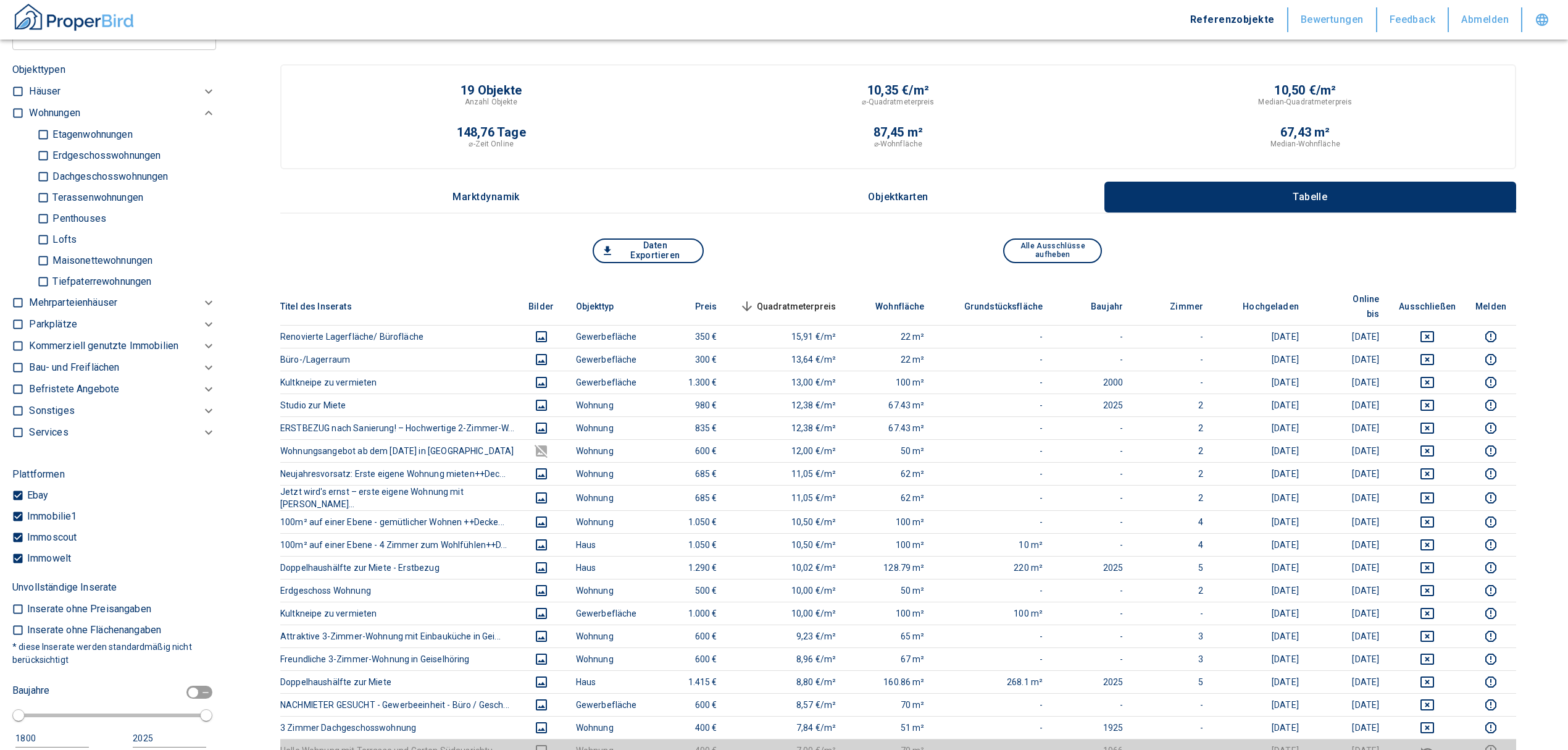
click at [75, 121] on p "Kommerziell genutzte Immobilien" at bounding box center [54, 113] width 50 height 15
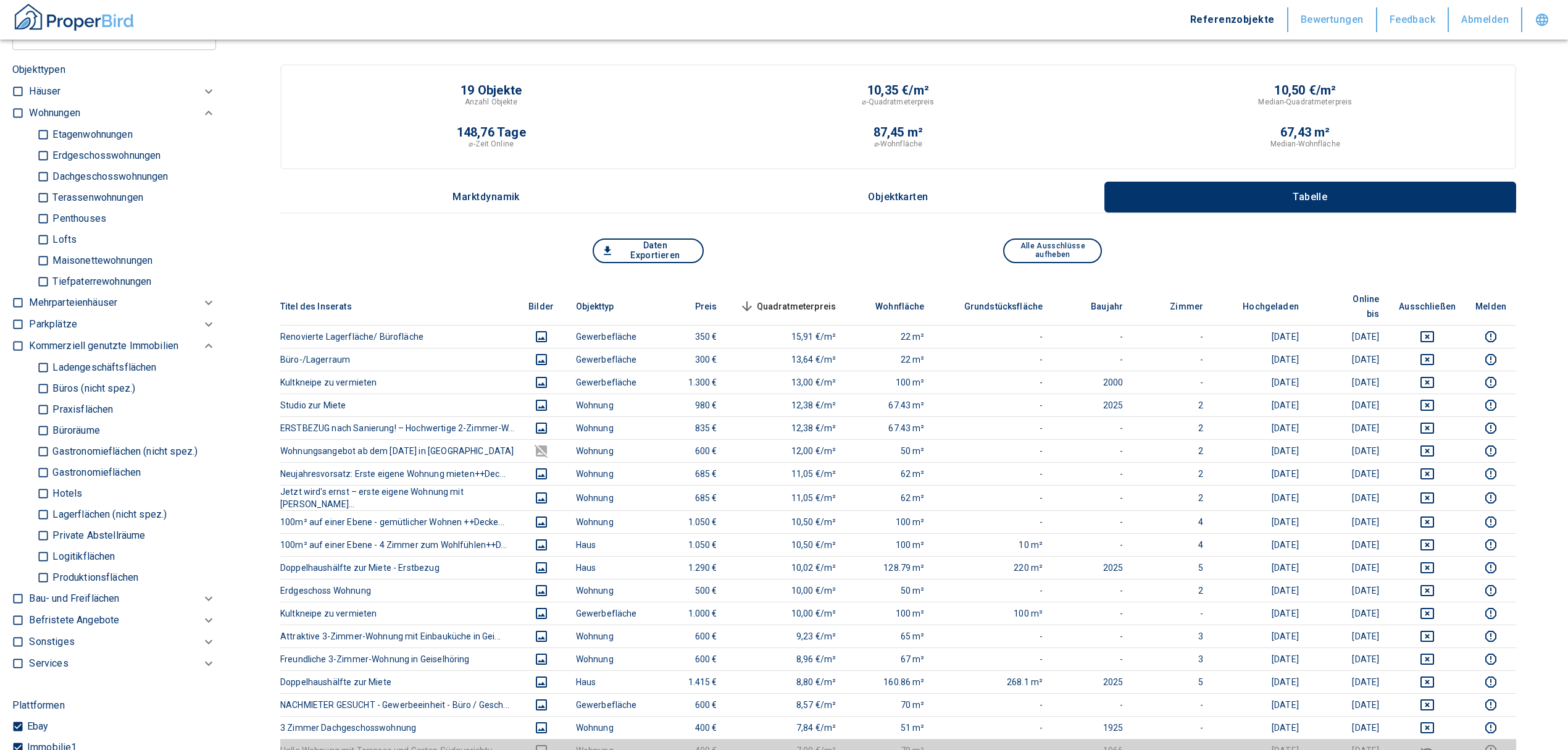
click at [117, 139] on p "Ladengeschäftsflächen" at bounding box center [90, 135] width 83 height 10
click at [49, 367] on input "Ladengeschäftsflächen" at bounding box center [44, 367] width 12 height 22
checkbox input "true"
type input "2020"
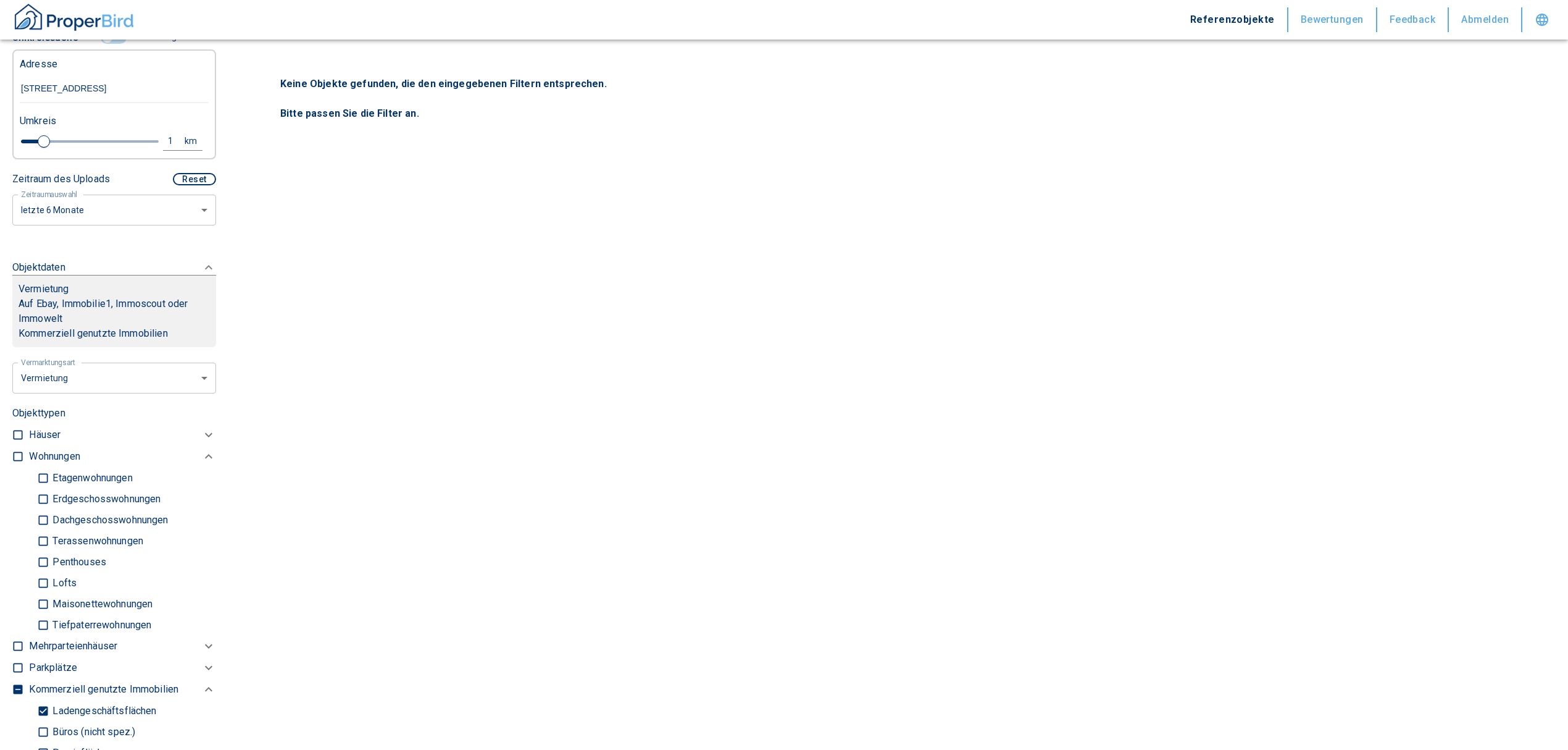
scroll to position [329, 0]
click at [166, 139] on div "1" at bounding box center [177, 142] width 22 height 16
drag, startPoint x: 68, startPoint y: 136, endPoint x: 17, endPoint y: 130, distance: 51.4
click at [17, 130] on div "1 km Neue Suchen" at bounding box center [104, 143] width 189 height 30
type input "5,0"
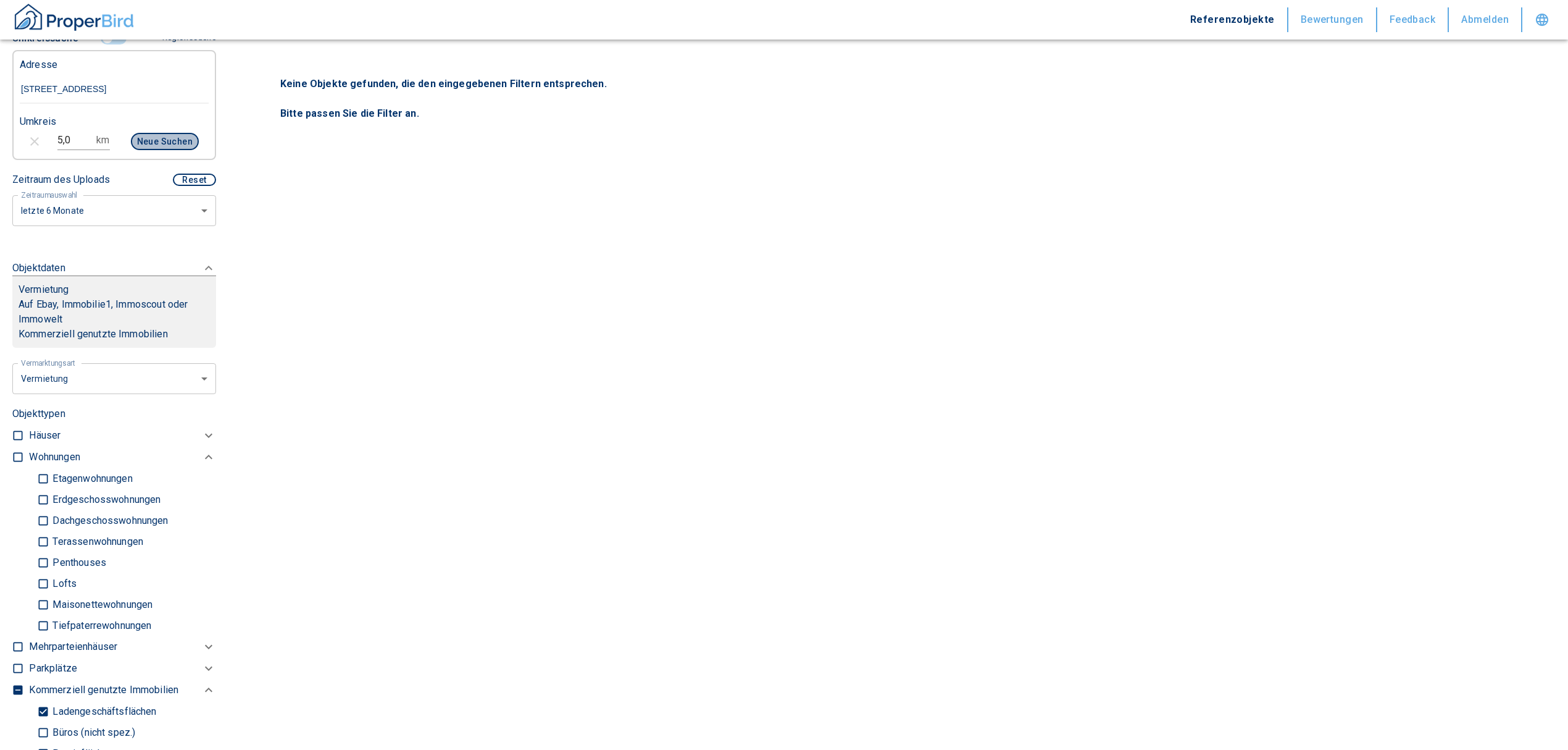
click at [155, 134] on button "Neue Suchen" at bounding box center [165, 142] width 68 height 17
type input "2020"
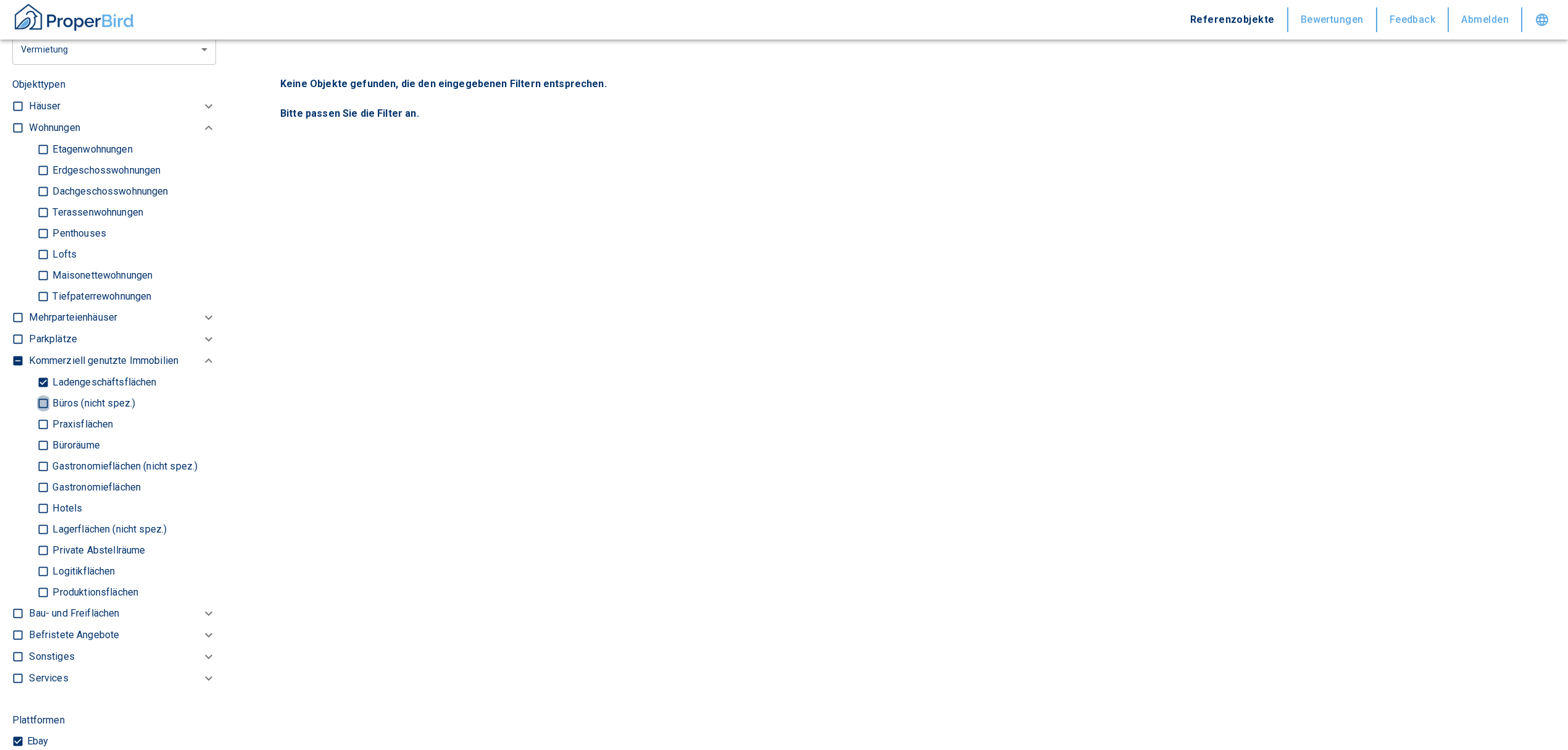
click at [47, 403] on input "Büros (nicht spez.)" at bounding box center [44, 403] width 12 height 22
checkbox input "true"
type input "2020"
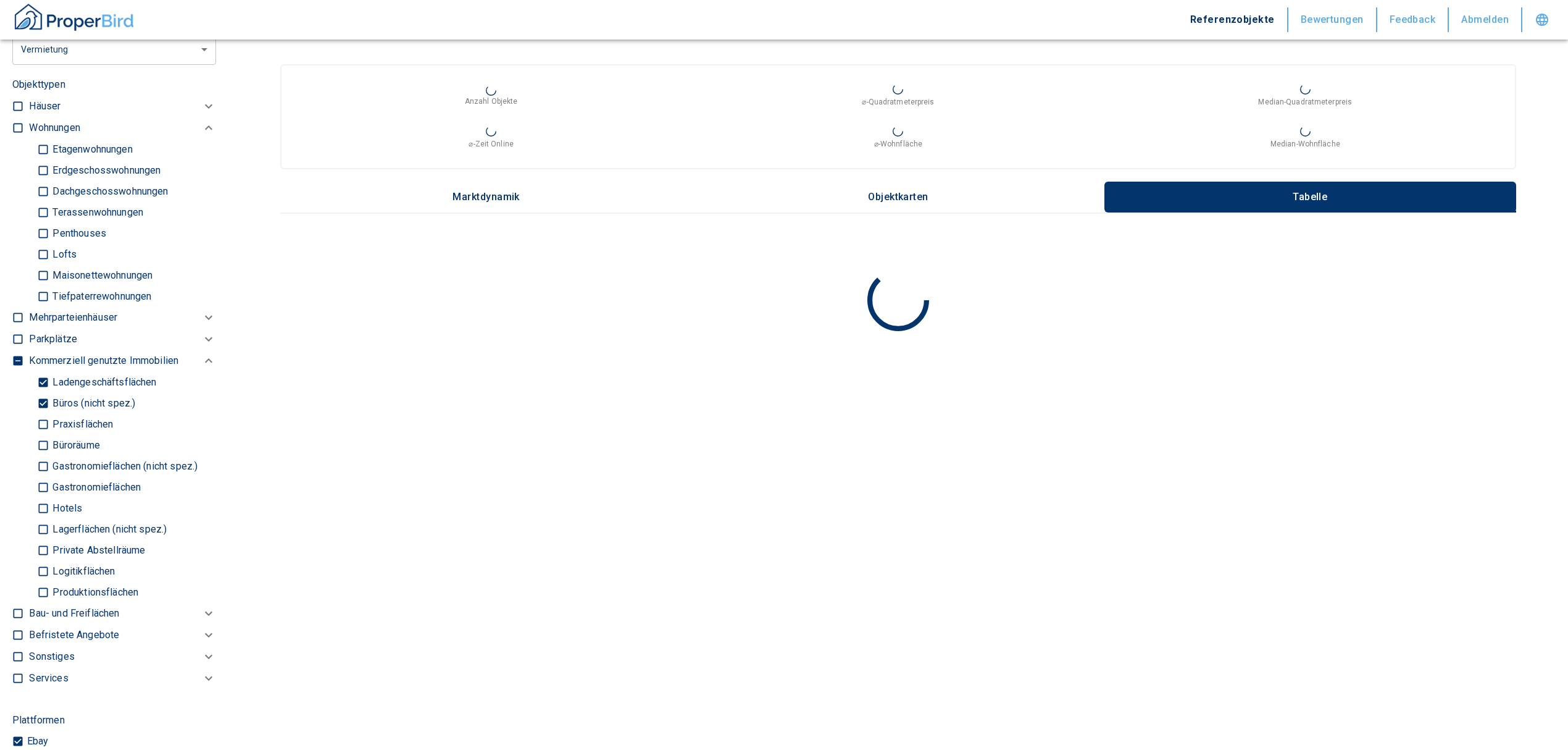
click at [43, 377] on input "Ladengeschäftsflächen" at bounding box center [44, 382] width 12 height 22
checkbox input "false"
type input "2020"
click at [43, 420] on input "Praxisflächen" at bounding box center [44, 424] width 12 height 22
checkbox input "true"
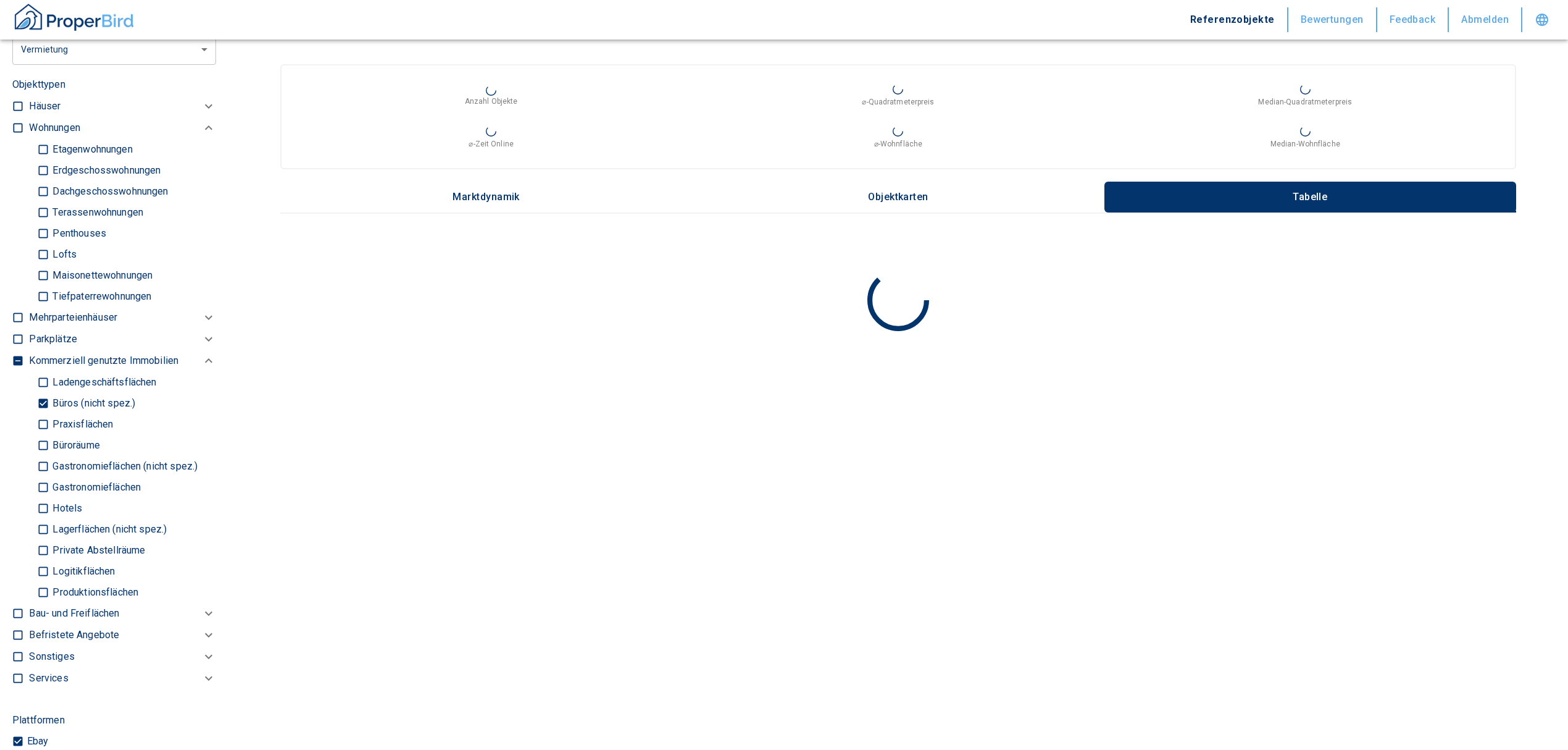
type input "2020"
click at [45, 443] on input "Büroräume" at bounding box center [44, 445] width 12 height 22
checkbox input "true"
type input "2020"
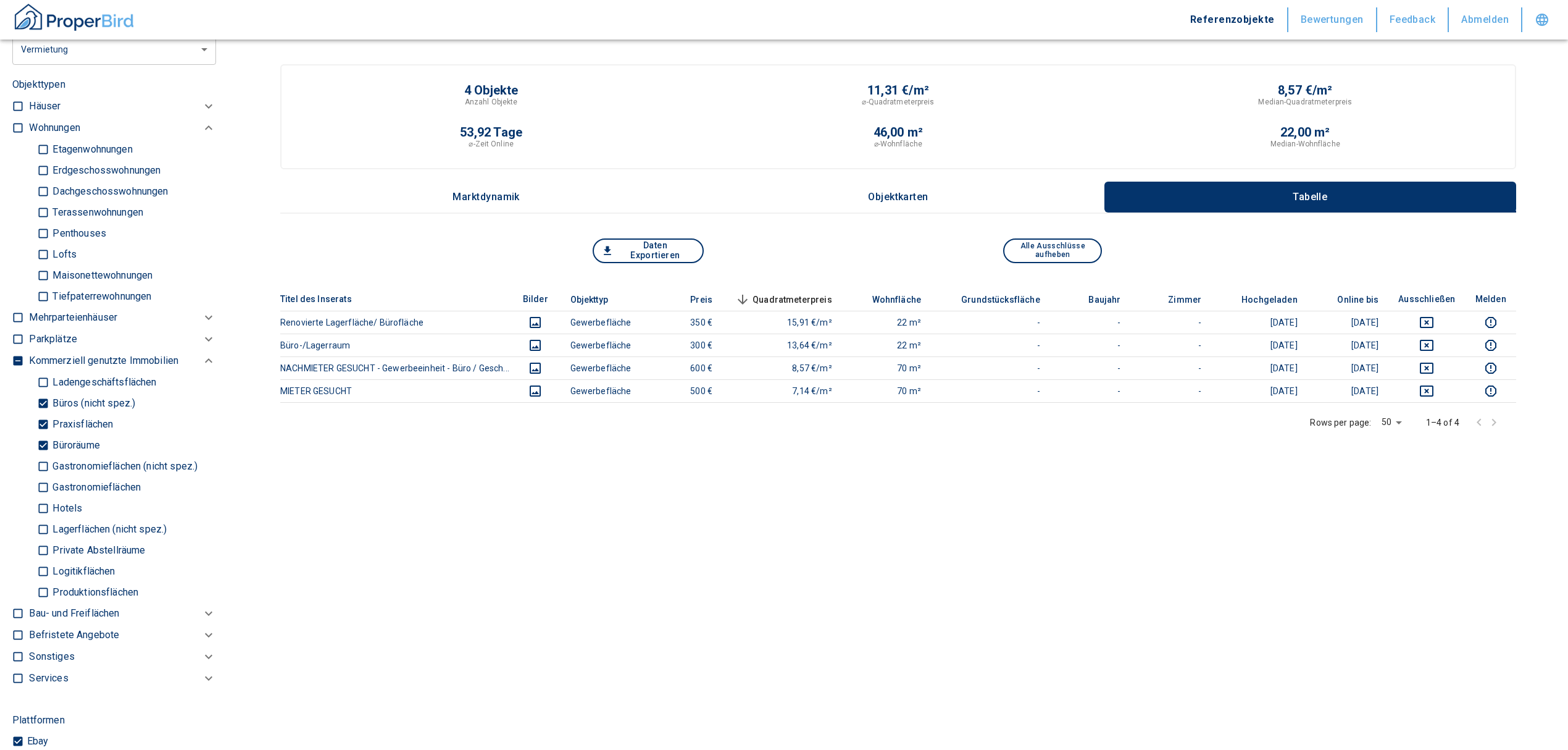
scroll to position [329, 0]
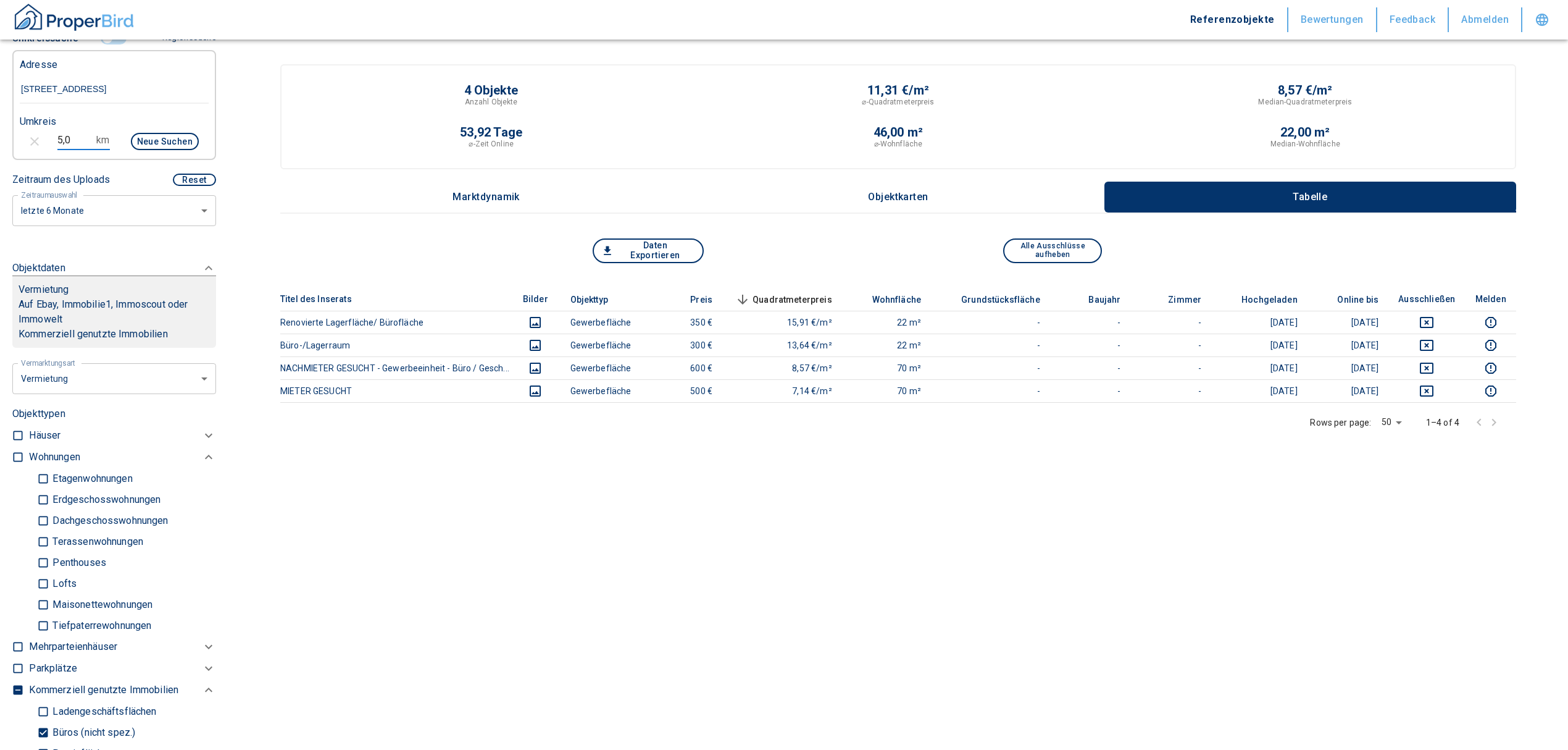
drag, startPoint x: 72, startPoint y: 134, endPoint x: 28, endPoint y: 141, distance: 44.6
click at [26, 132] on div "5,0 km Neue Suchen" at bounding box center [104, 143] width 189 height 30
type input "10,0"
click at [168, 136] on button "Neue Suchen" at bounding box center [165, 142] width 68 height 17
type input "2020"
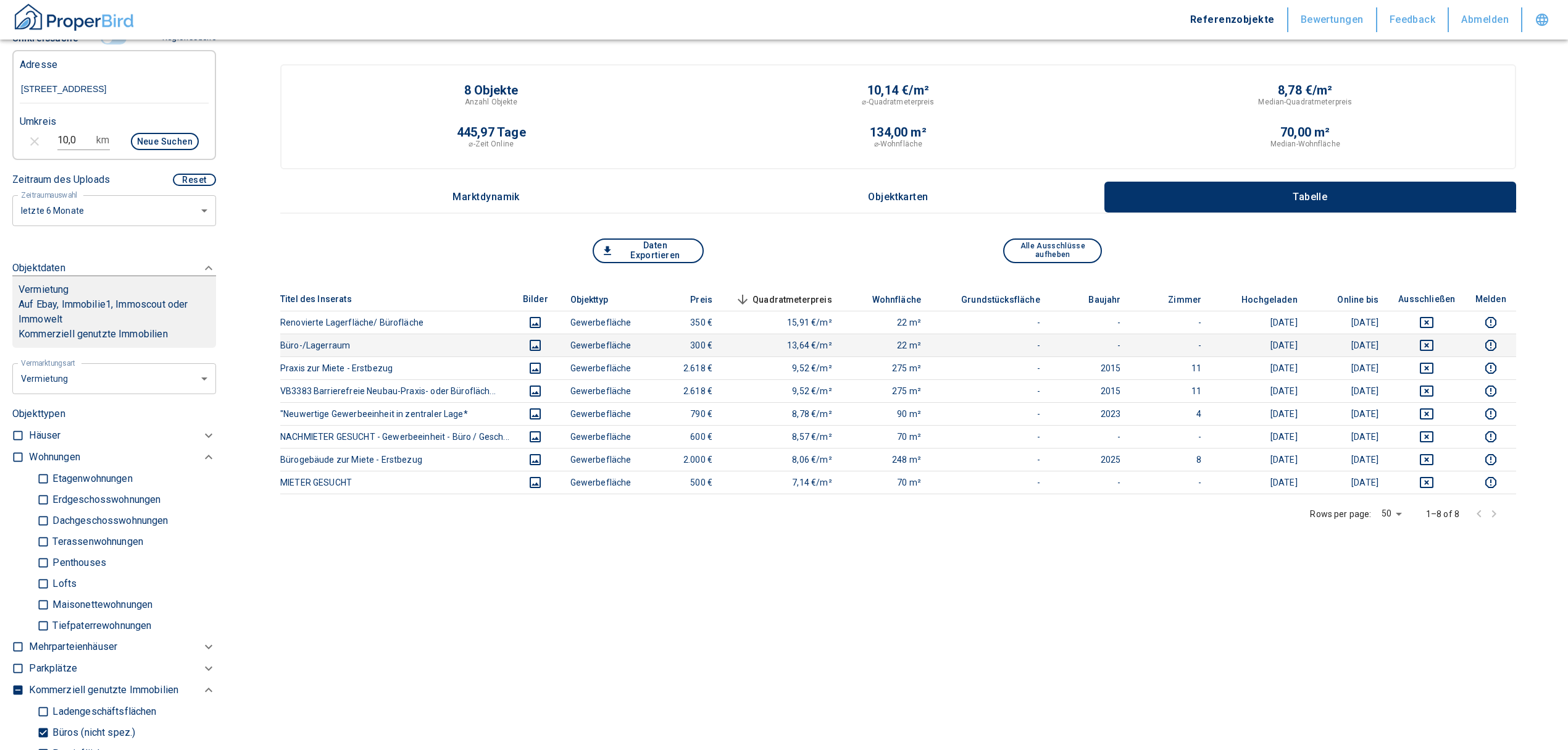
click at [1434, 338] on icon "deselect this listing" at bounding box center [1427, 345] width 15 height 15
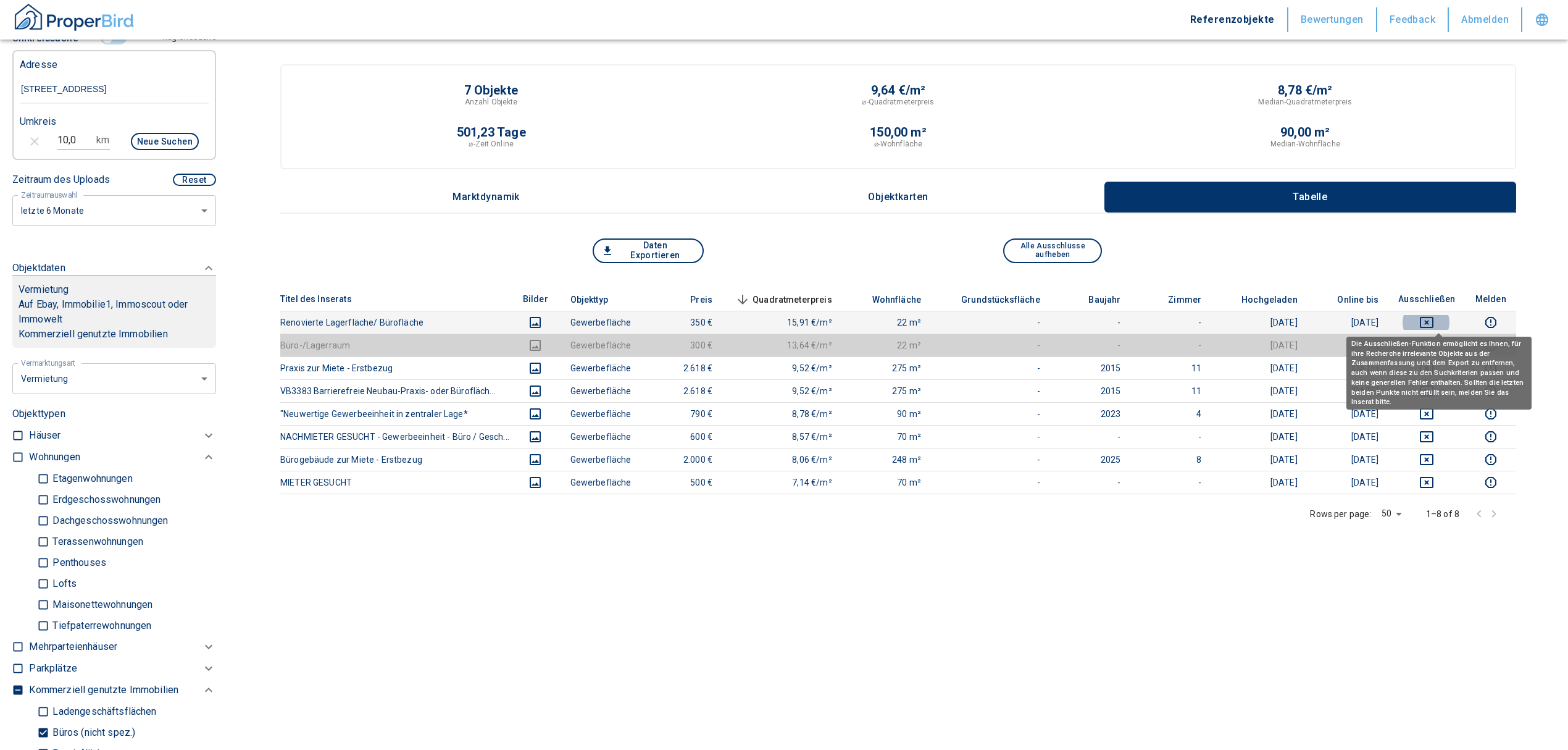
click at [1434, 315] on icon "deselect this listing" at bounding box center [1427, 323] width 15 height 15
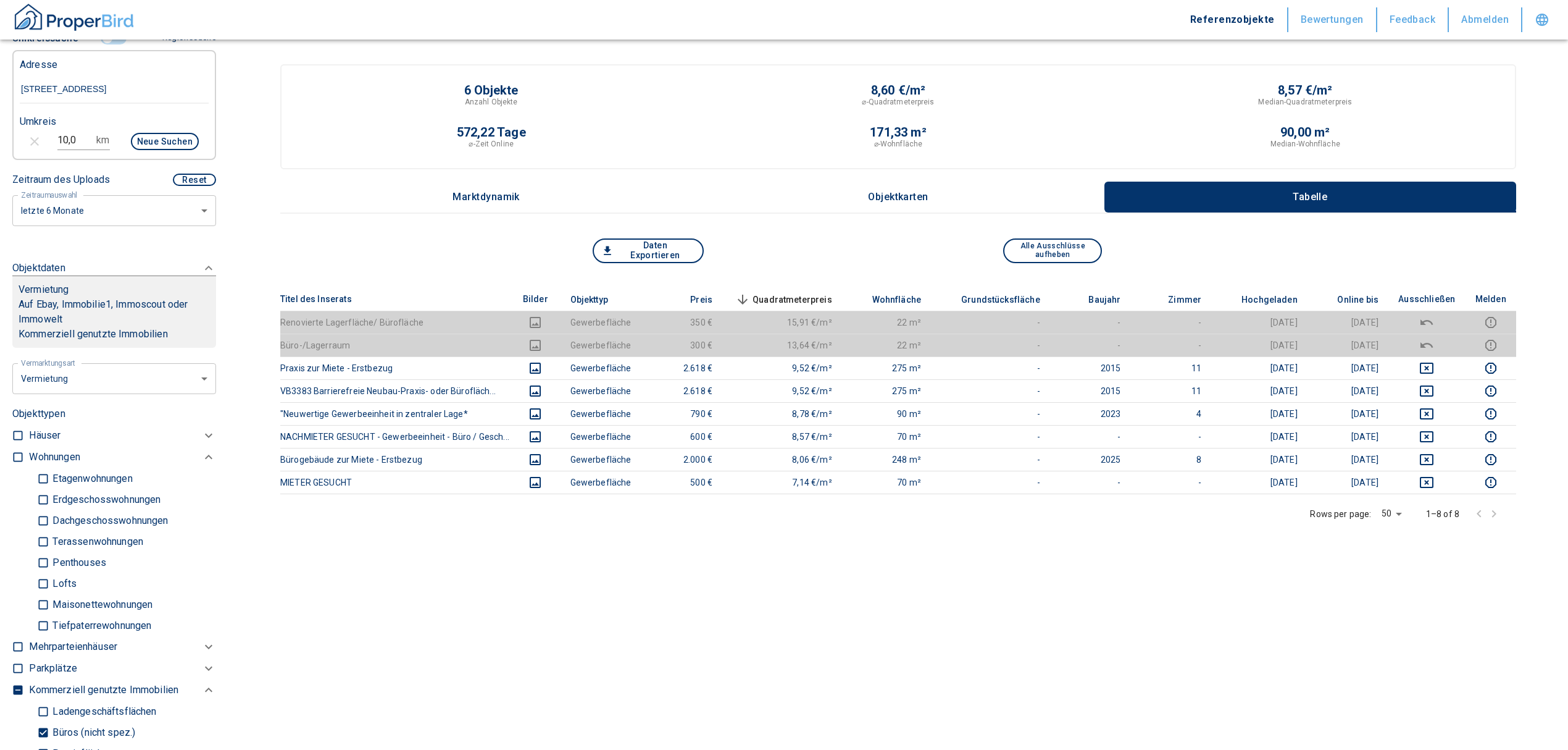
click at [15, 606] on div at bounding box center [21, 541] width 17 height 190
click at [468, 611] on div "Titel des Inserats Bilder Objekttyp Preis Quadratmeterpreis sorted descending W…" at bounding box center [898, 473] width 1236 height 369
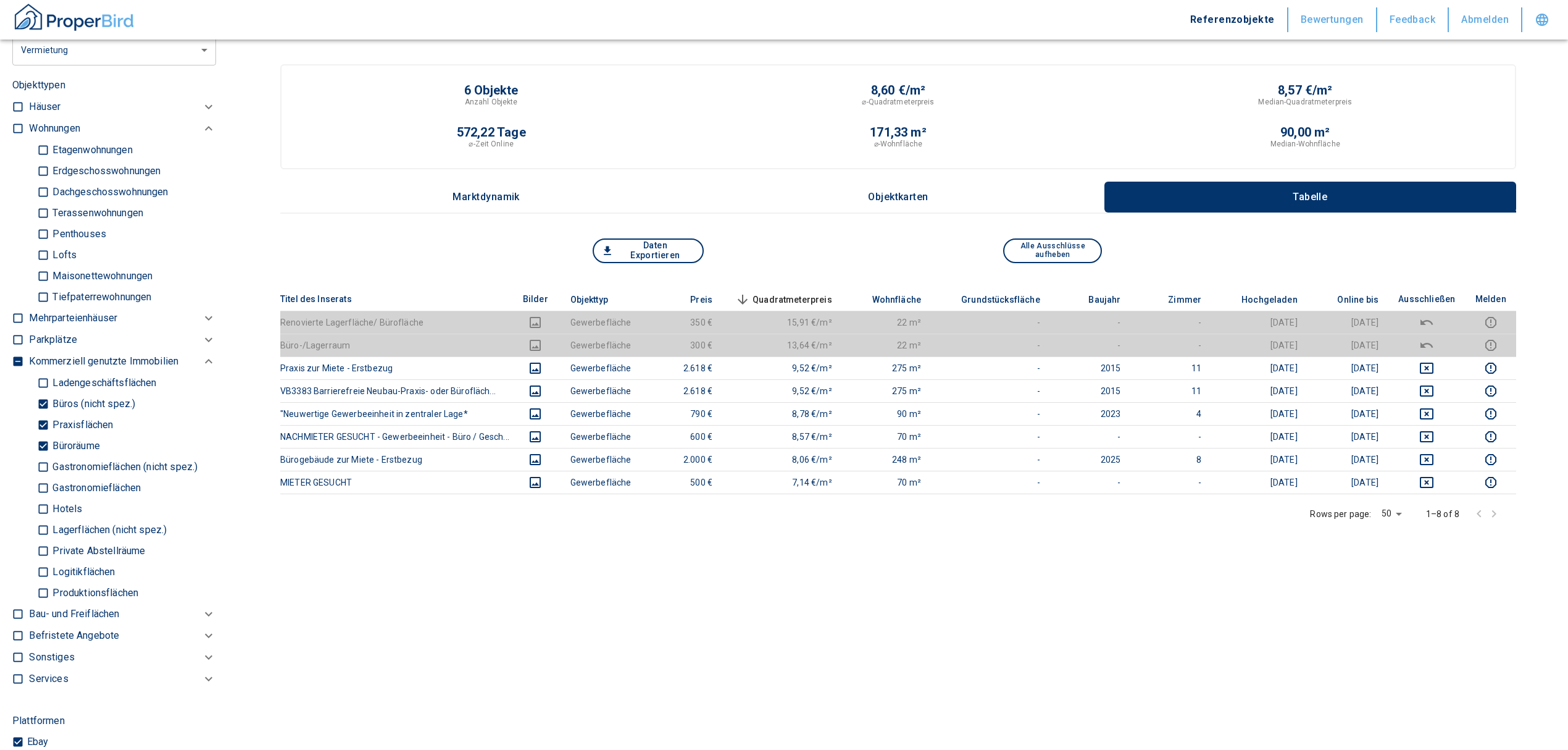
scroll to position [659, 0]
click at [41, 397] on input "Büros (nicht spez.)" at bounding box center [44, 403] width 12 height 22
checkbox input "false"
type input "2020"
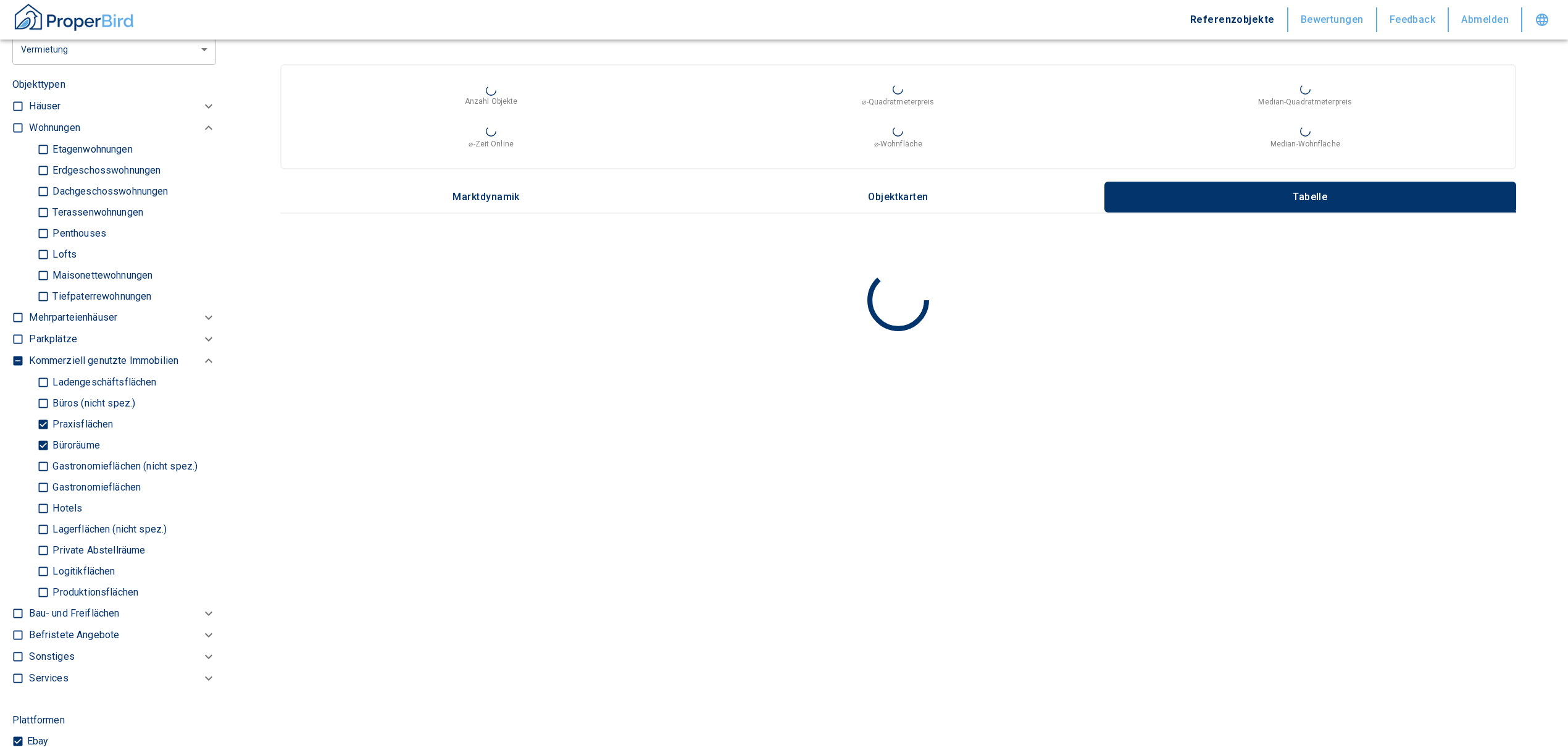
click at [44, 420] on input "Praxisflächen" at bounding box center [44, 424] width 12 height 22
checkbox input "false"
type input "2020"
click at [39, 440] on input "Büroräume" at bounding box center [44, 445] width 12 height 22
checkbox input "false"
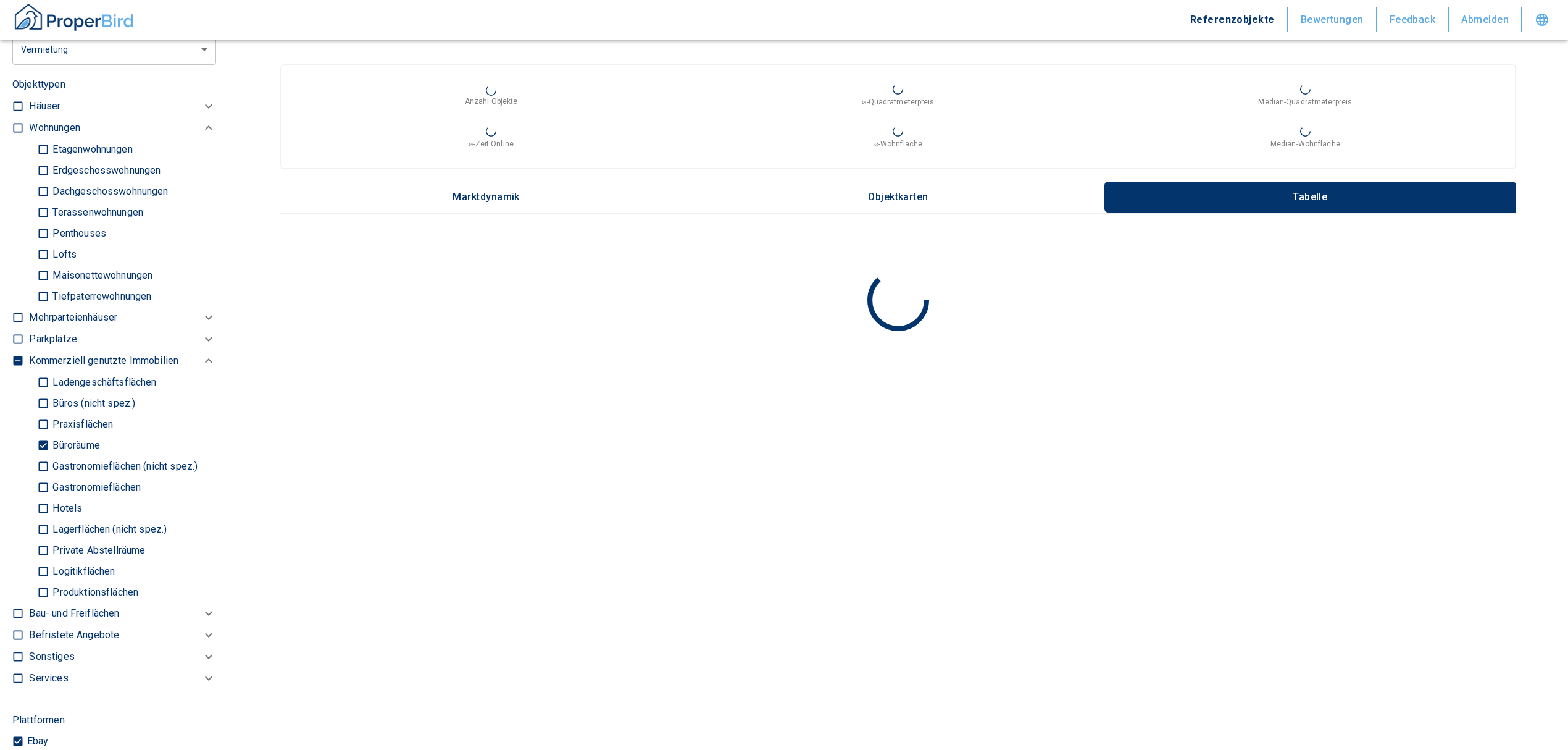
type input "2020"
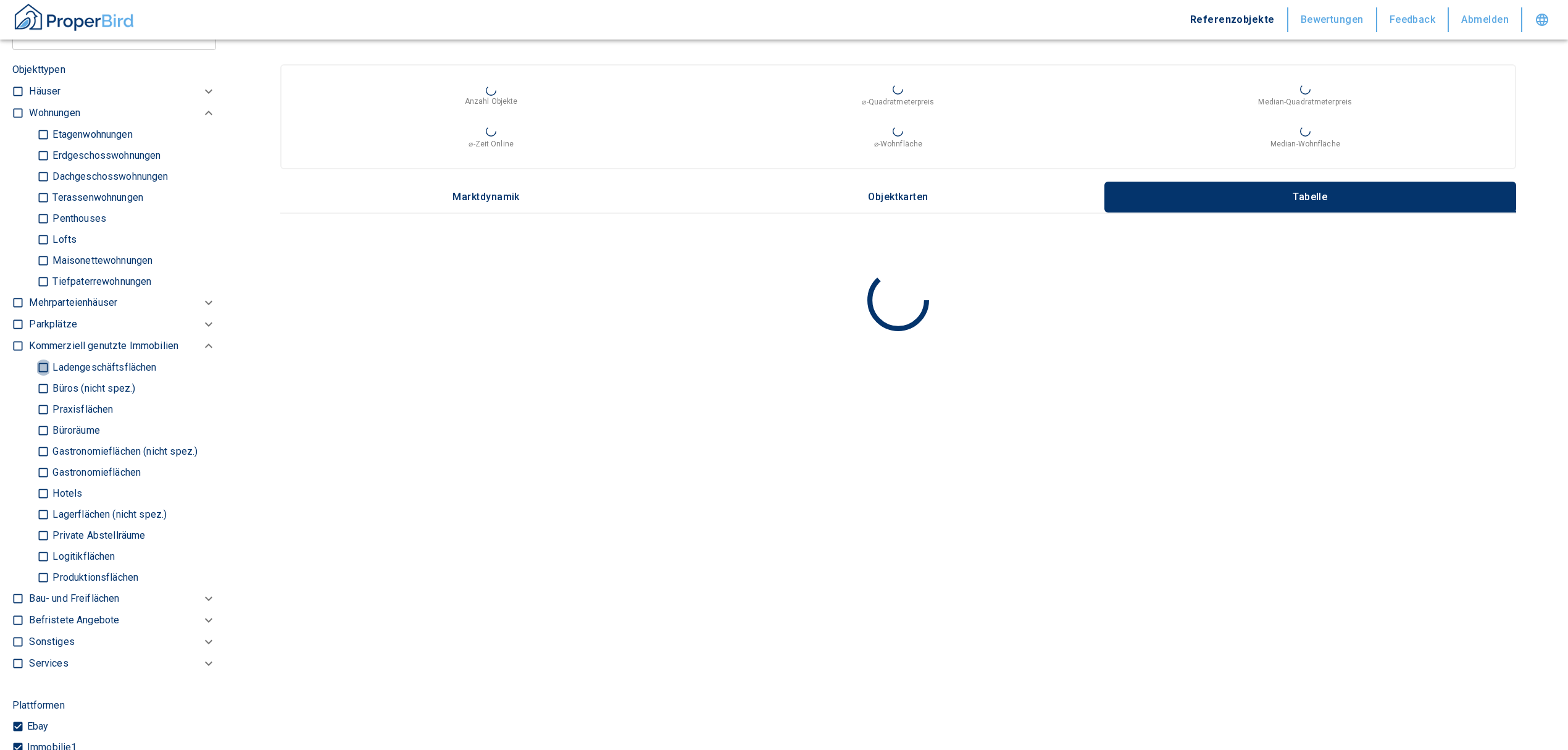
click at [41, 367] on input "Ladengeschäftsflächen" at bounding box center [44, 367] width 12 height 22
checkbox input "true"
type input "2020"
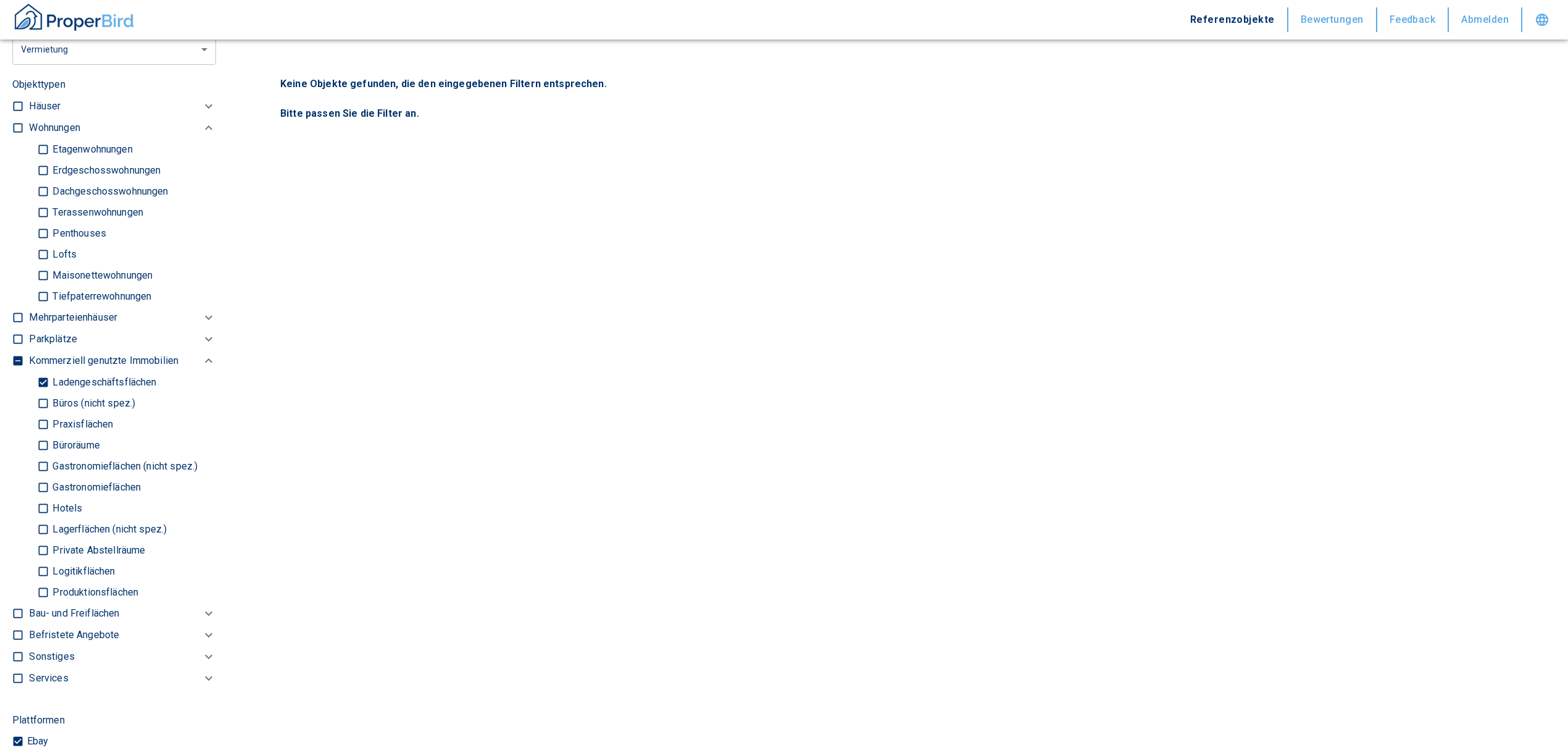
click at [41, 373] on input "Ladengeschäftsflächen" at bounding box center [44, 382] width 12 height 22
checkbox input "false"
type input "2020"
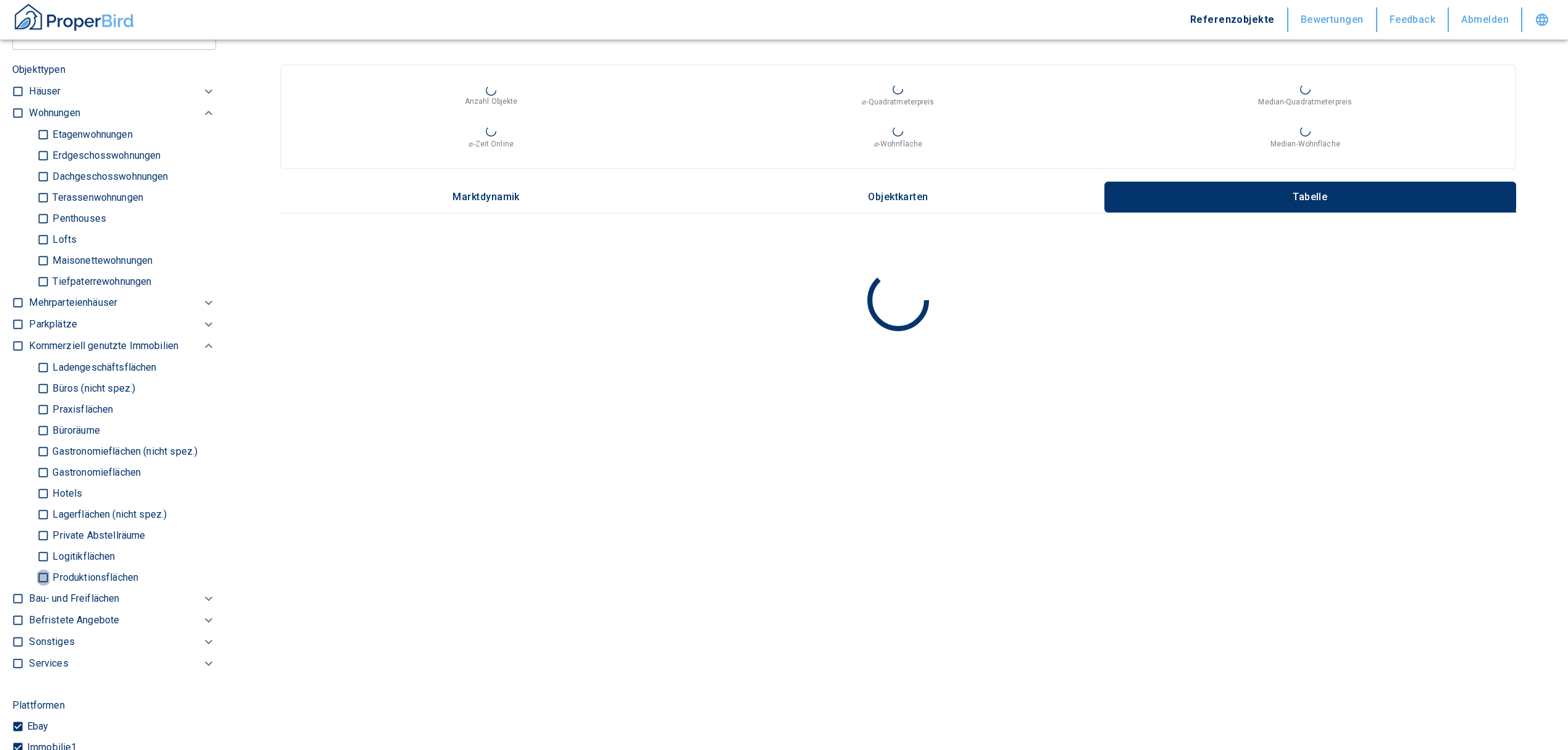
click at [42, 570] on input "Produktionsflächen" at bounding box center [44, 577] width 12 height 22
checkbox input "true"
type input "2020"
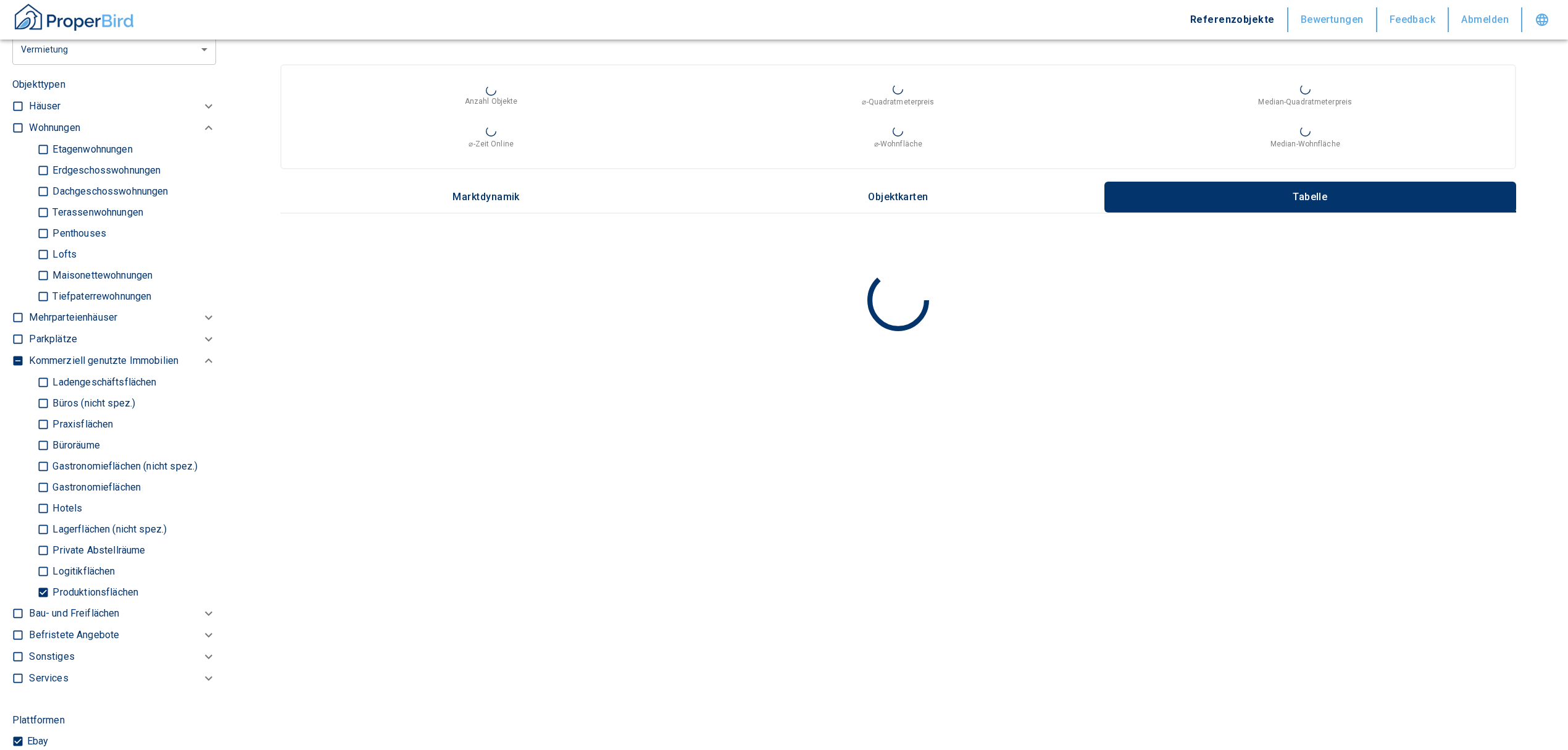
click at [43, 562] on input "Logitikflächen" at bounding box center [44, 571] width 12 height 22
checkbox input "true"
type input "2020"
click at [39, 522] on input "Lagerflächen (nicht spez.)" at bounding box center [44, 529] width 12 height 22
checkbox input "true"
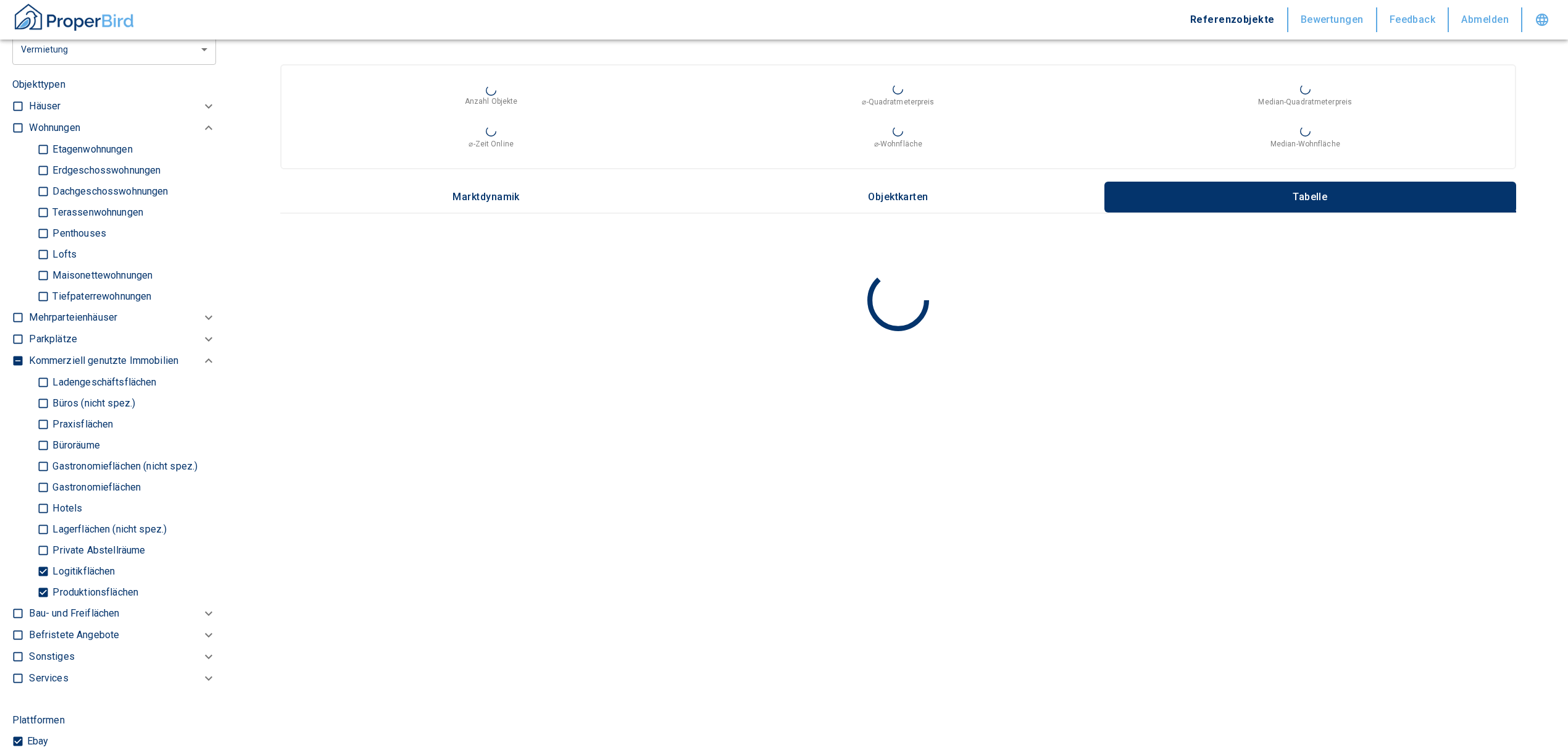
type input "2020"
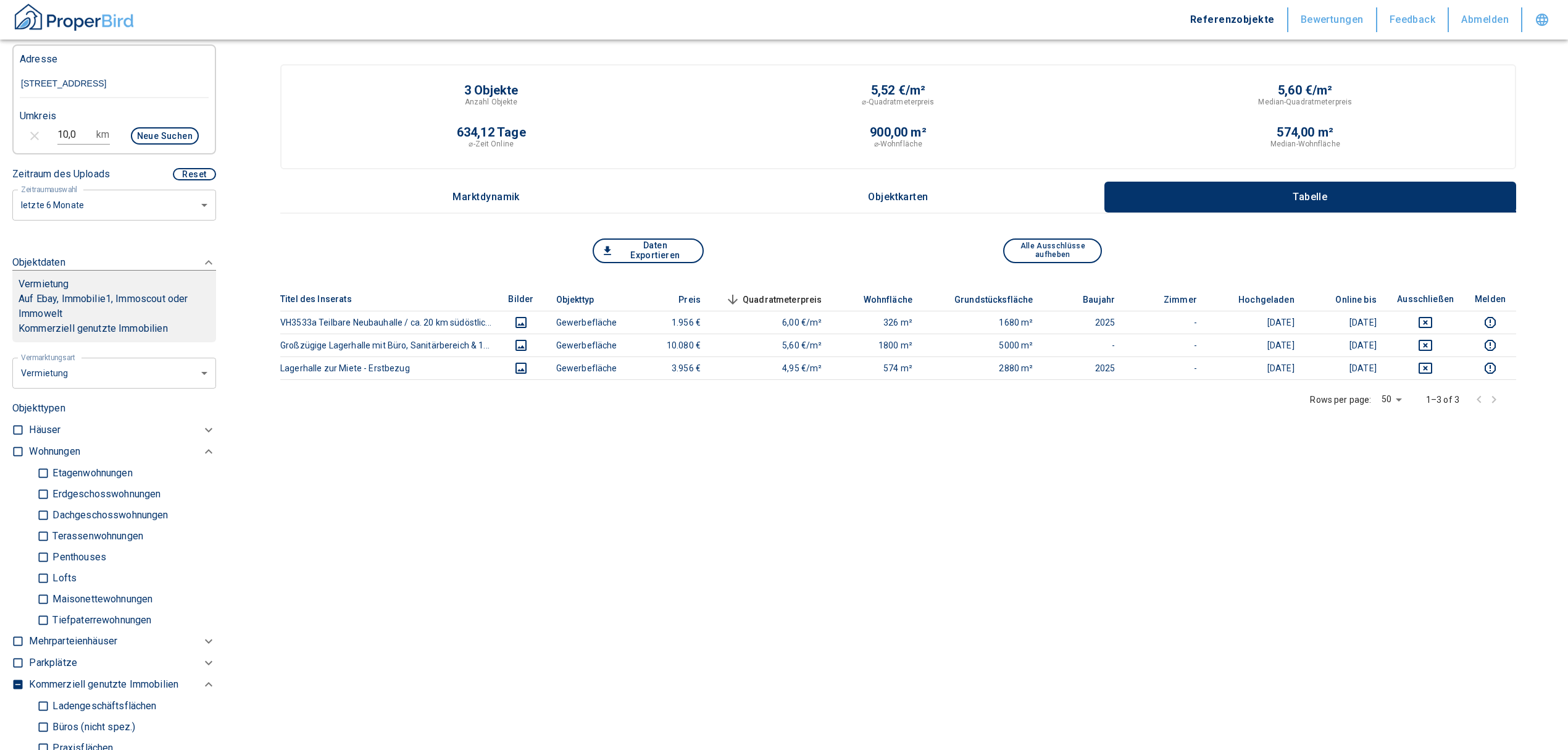
scroll to position [233, 0]
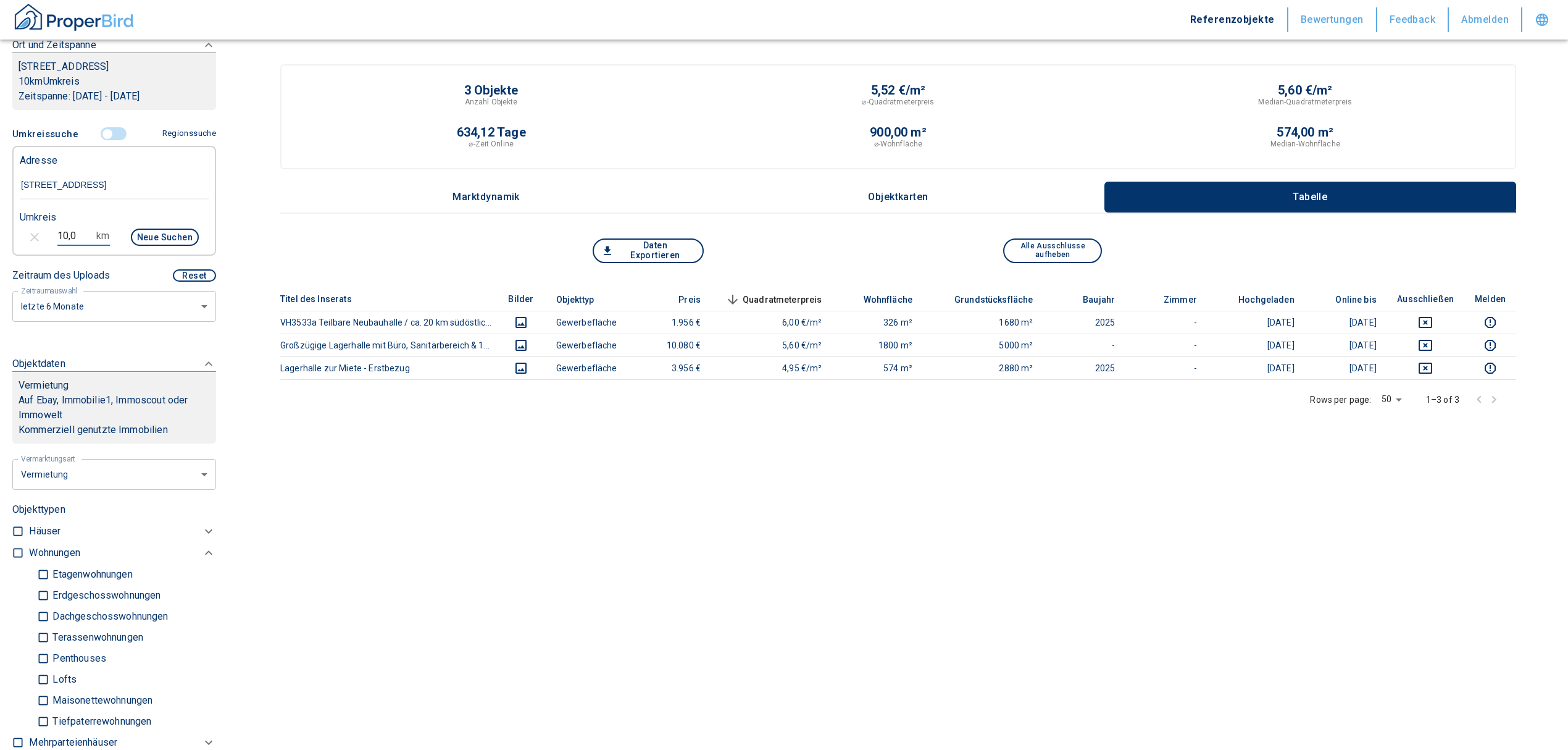
drag, startPoint x: 85, startPoint y: 231, endPoint x: -34, endPoint y: 233, distance: 119.0
click at [0, 233] on html "Referenzobjekte Bewertungen Feedback Abmelden Filtervorlagen Neue Filtereinstel…" at bounding box center [784, 402] width 1568 height 805
type input "15,0"
click at [165, 231] on button "Neue Suchen" at bounding box center [165, 238] width 68 height 17
type input "2020"
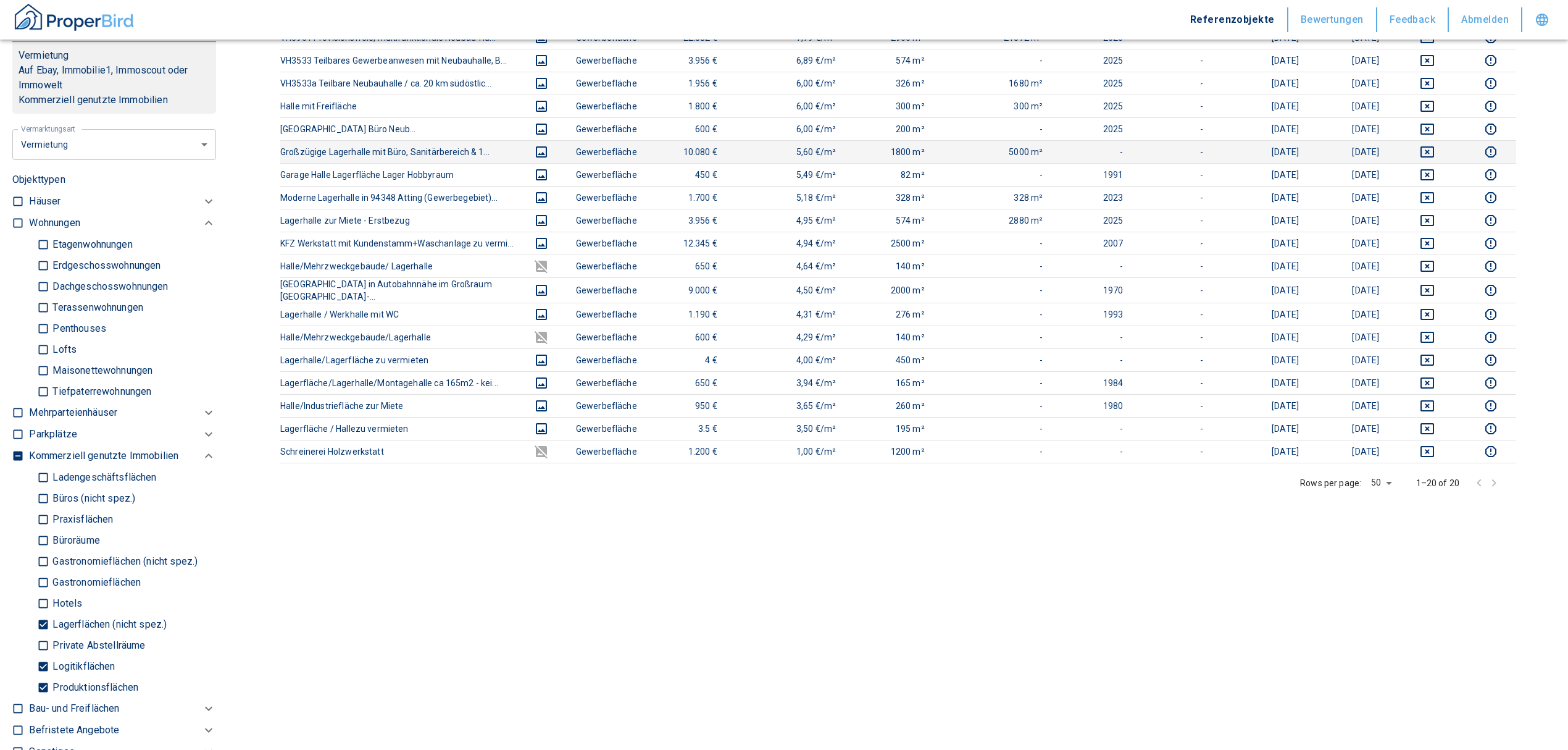
scroll to position [329, 0]
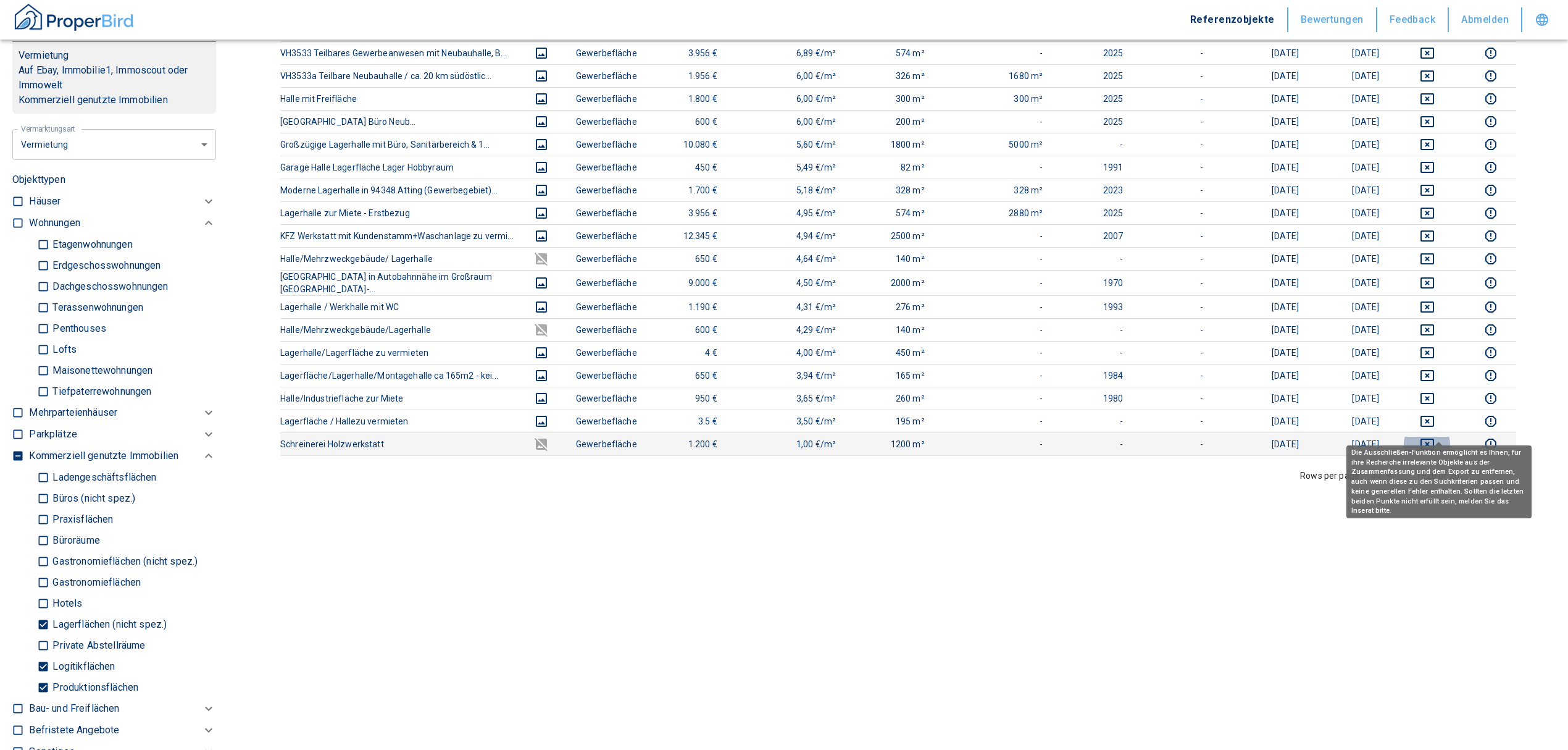
click at [1435, 437] on icon "deselect this listing" at bounding box center [1428, 444] width 15 height 15
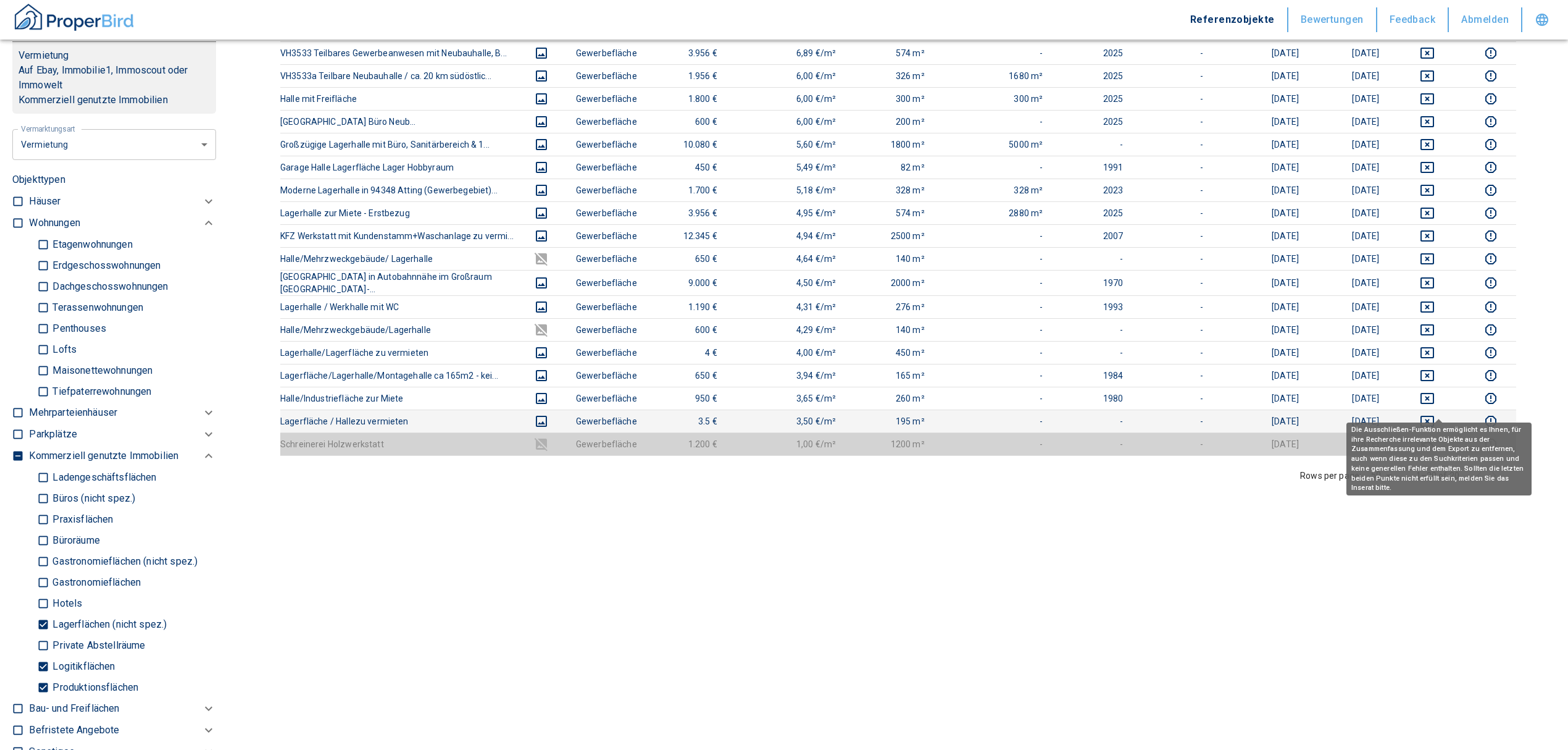
click at [1447, 414] on button "deselect this listing" at bounding box center [1427, 422] width 57 height 15
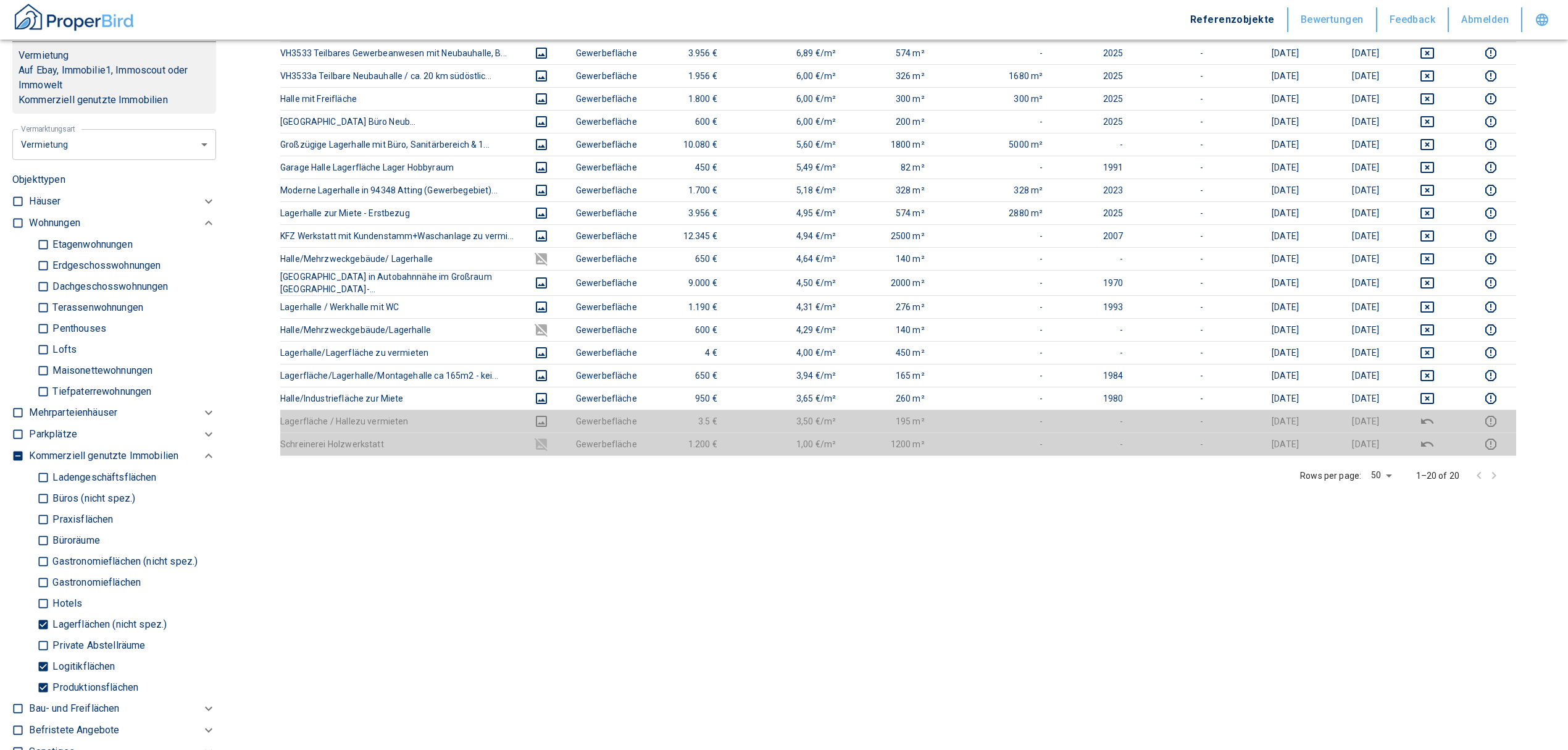
scroll to position [0, 0]
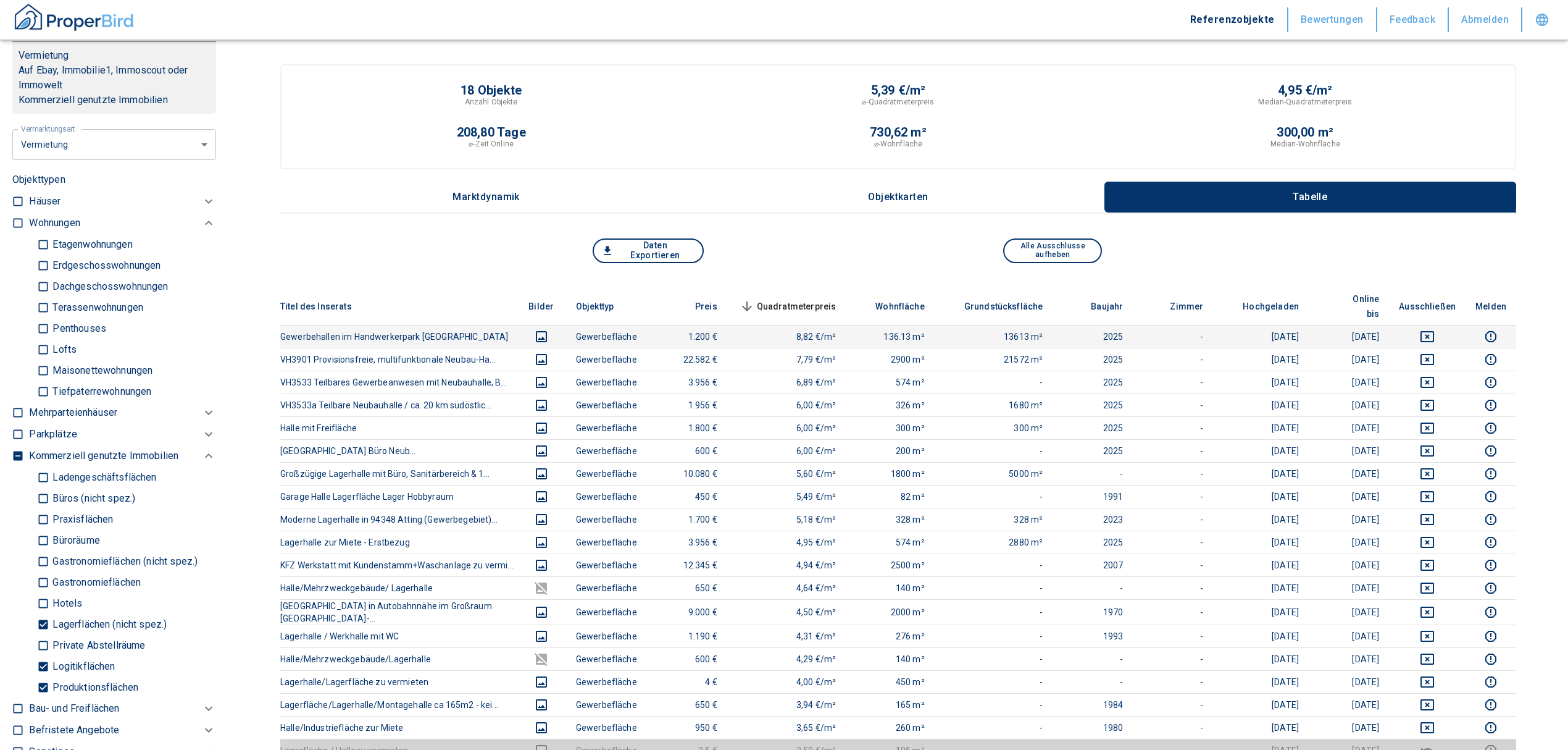
click at [1433, 331] on icon "deselect this listing" at bounding box center [1428, 336] width 14 height 11
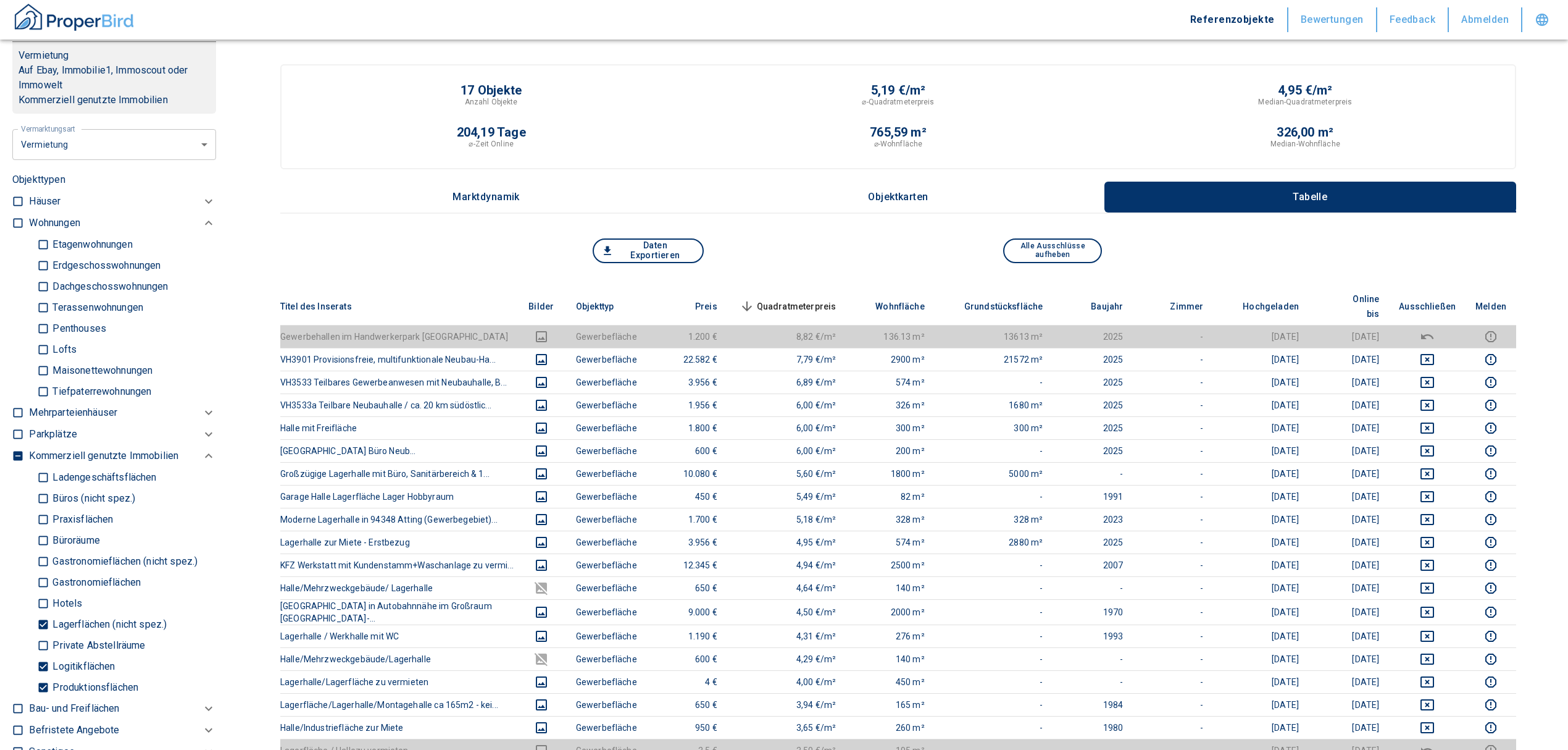
drag, startPoint x: 36, startPoint y: 681, endPoint x: 47, endPoint y: 659, distance: 24.6
click at [37, 681] on input "Produktionsflächen" at bounding box center [44, 687] width 12 height 22
checkbox input "false"
type input "2020"
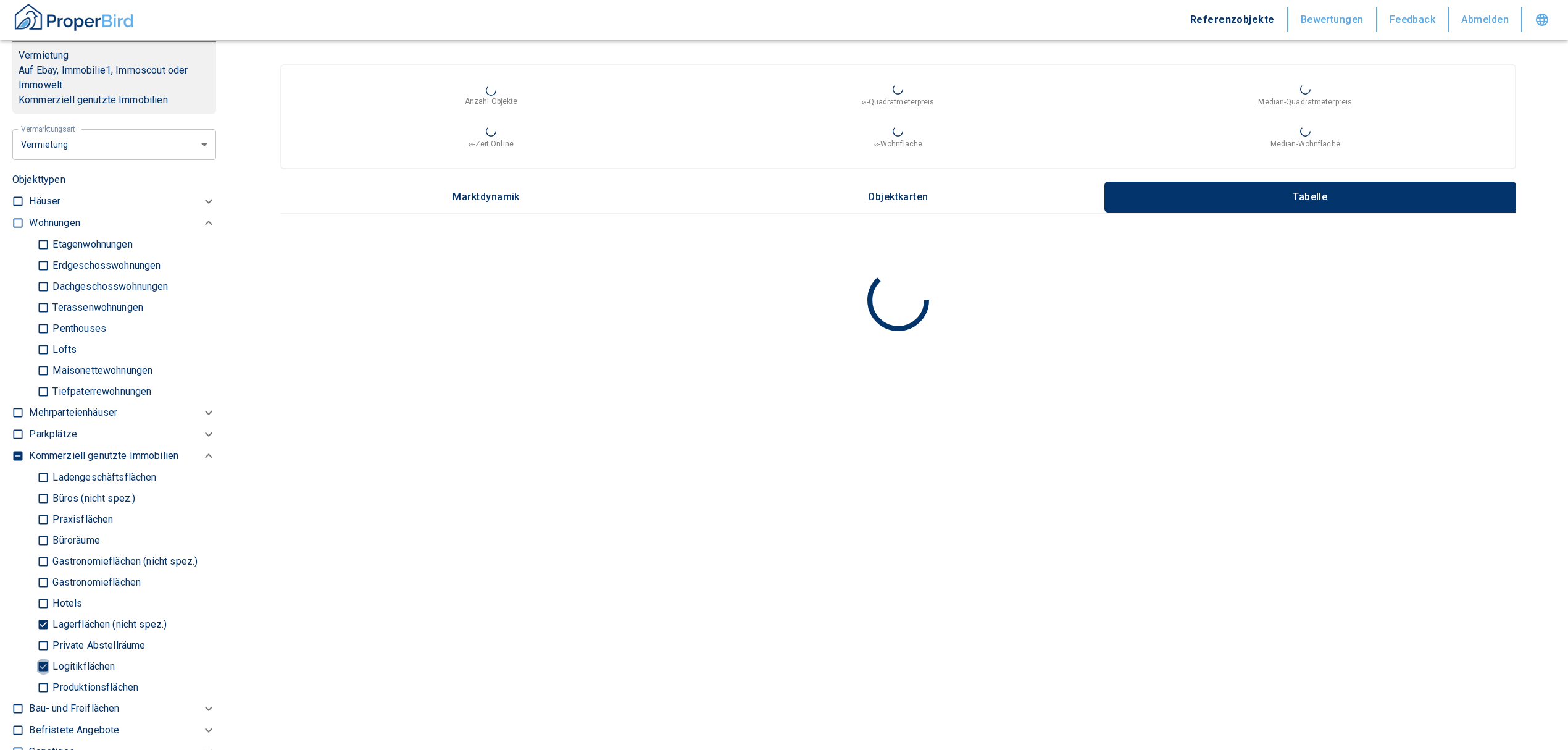
click at [45, 660] on input "Logitikflächen" at bounding box center [44, 666] width 12 height 22
checkbox input "false"
type input "2020"
click at [42, 616] on input "Lagerflächen (nicht spez.)" at bounding box center [44, 624] width 12 height 22
checkbox input "false"
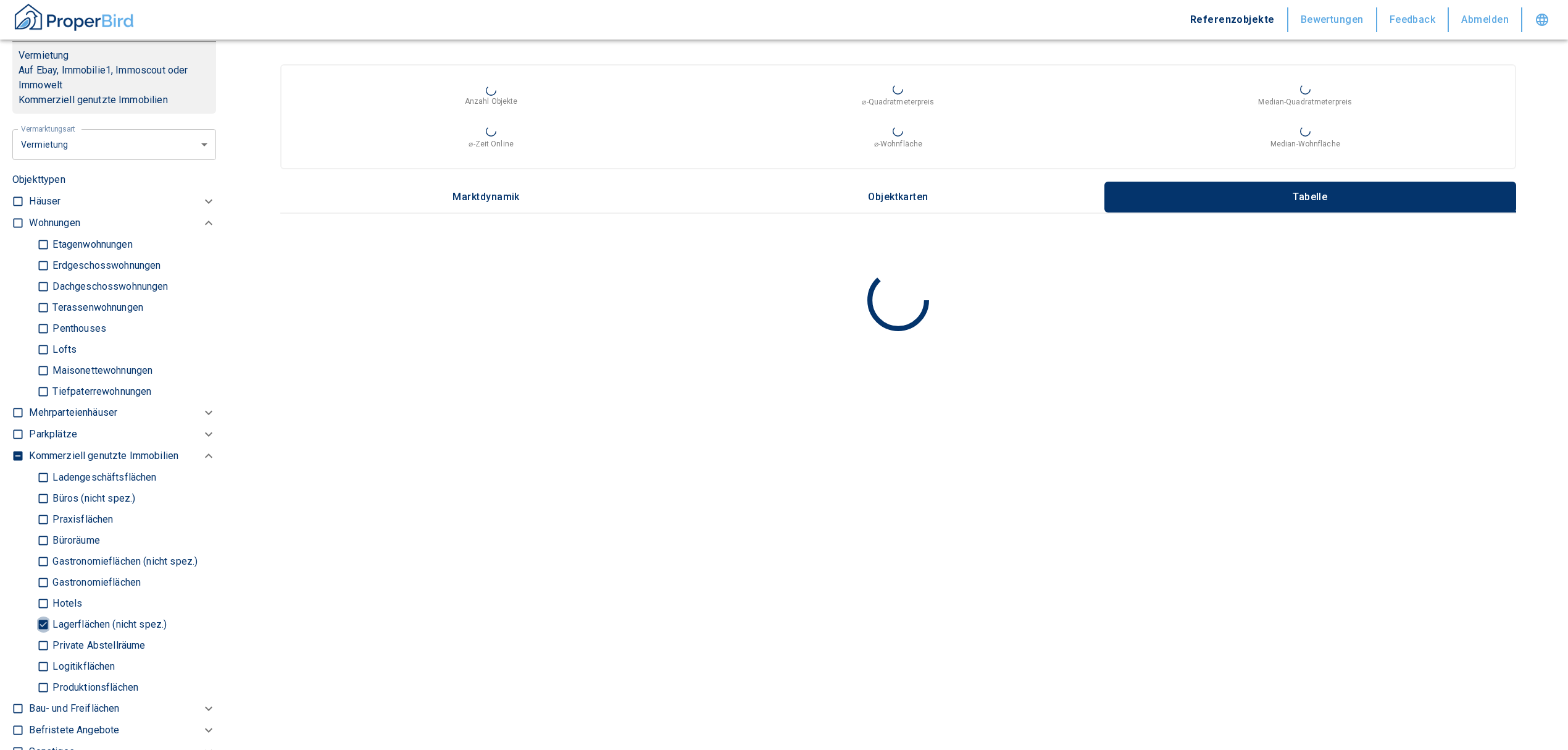
type input "2020"
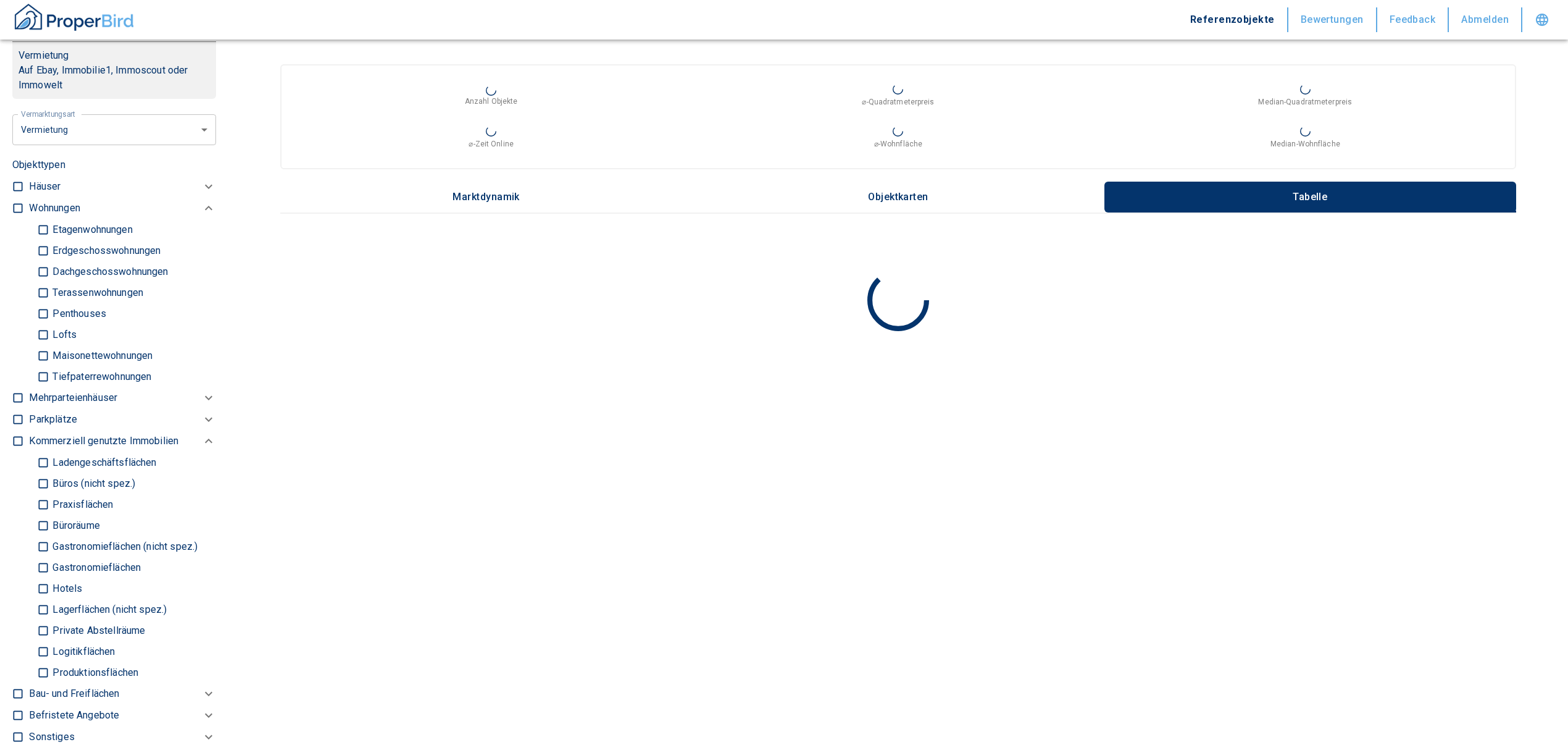
click at [39, 455] on input "Ladengeschäftsflächen" at bounding box center [44, 462] width 12 height 22
checkbox input "true"
type input "2020"
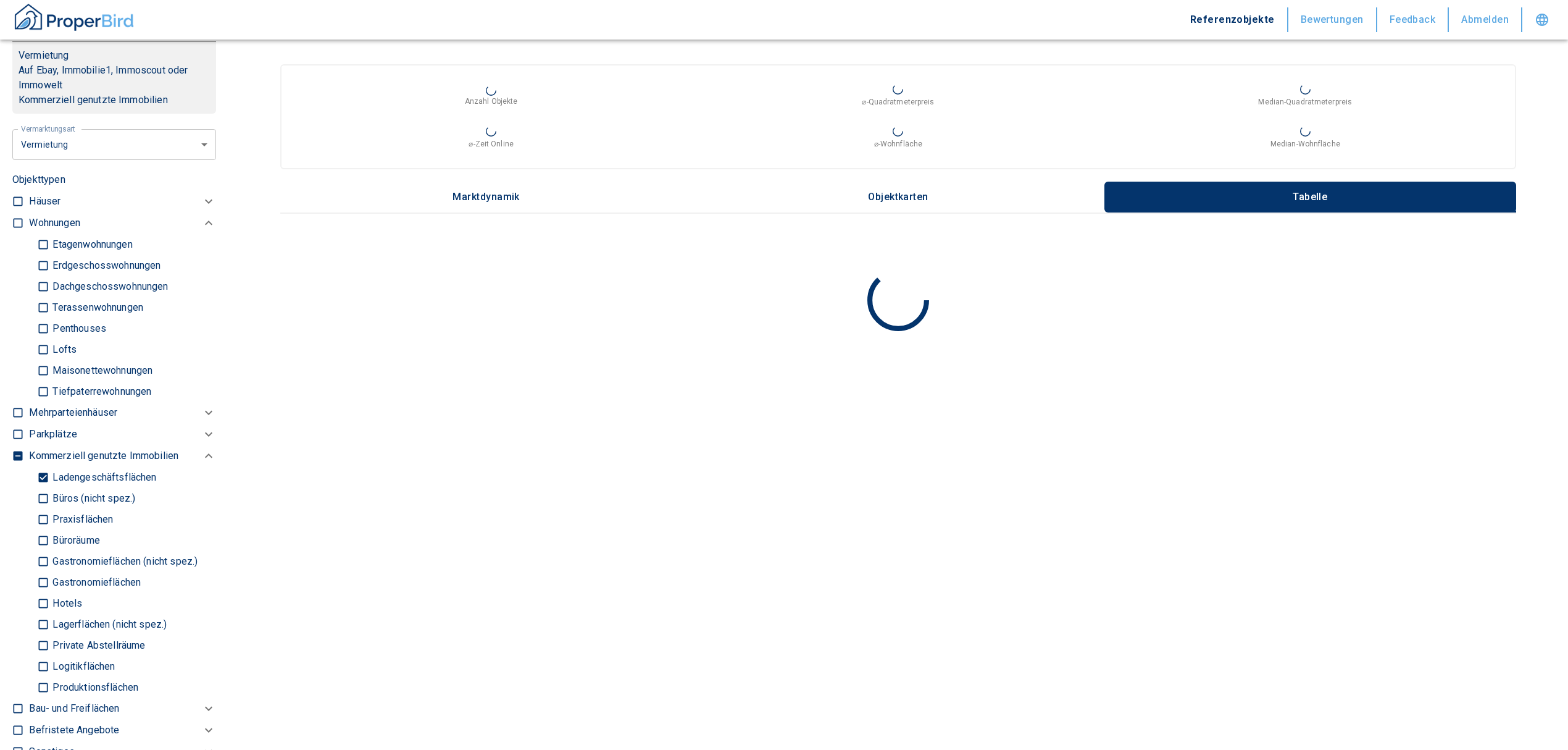
scroll to position [233, 0]
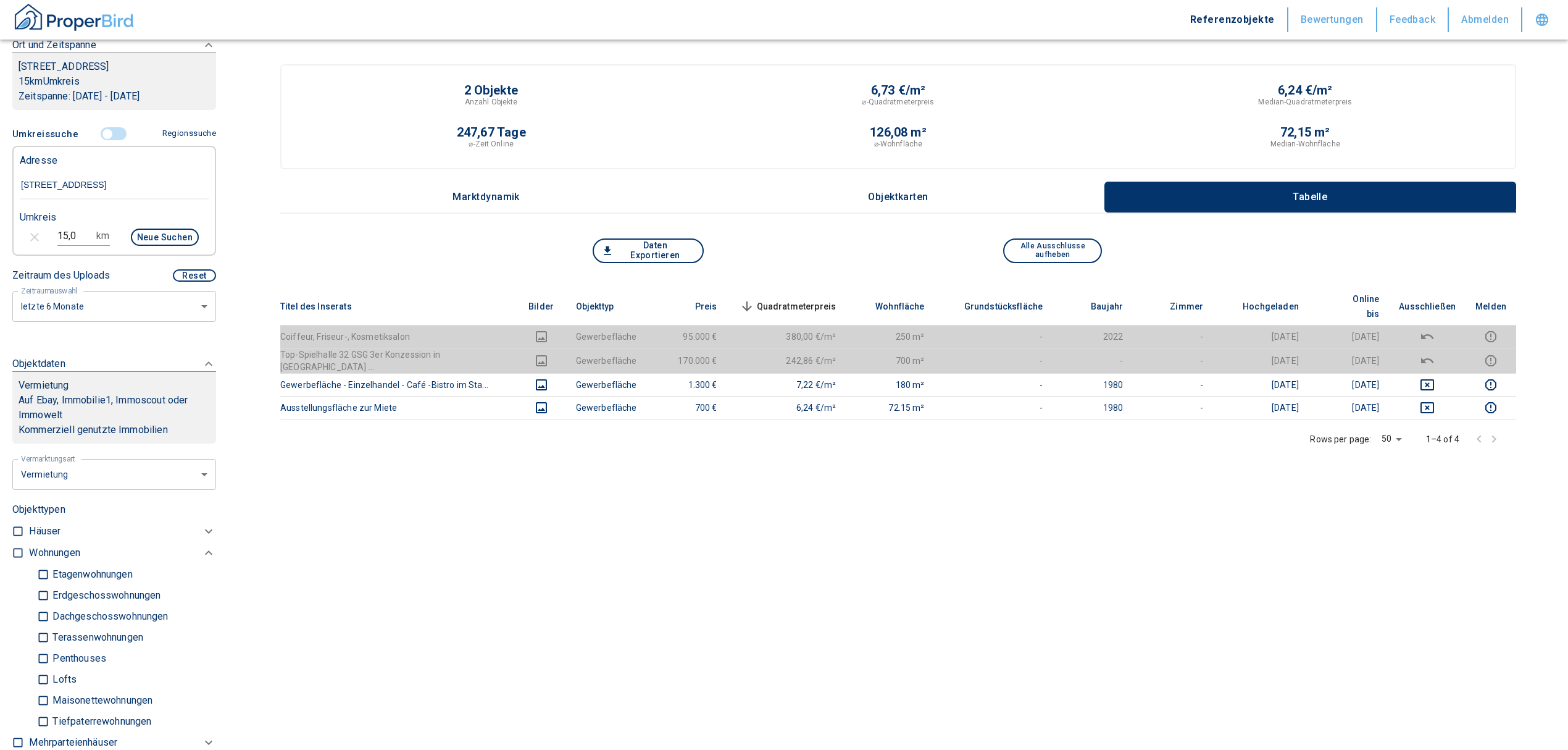
click at [73, 226] on input "15,0" at bounding box center [75, 236] width 35 height 20
drag, startPoint x: 86, startPoint y: 238, endPoint x: 32, endPoint y: 228, distance: 54.9
click at [32, 228] on div "15,0 km Neue Suchen" at bounding box center [104, 239] width 189 height 30
type input "20,0"
click at [94, 305] on body "Referenzobjekte Bewertungen Feedback Abmelden Filtervorlagen Neue Filtereinstel…" at bounding box center [790, 422] width 1580 height 845
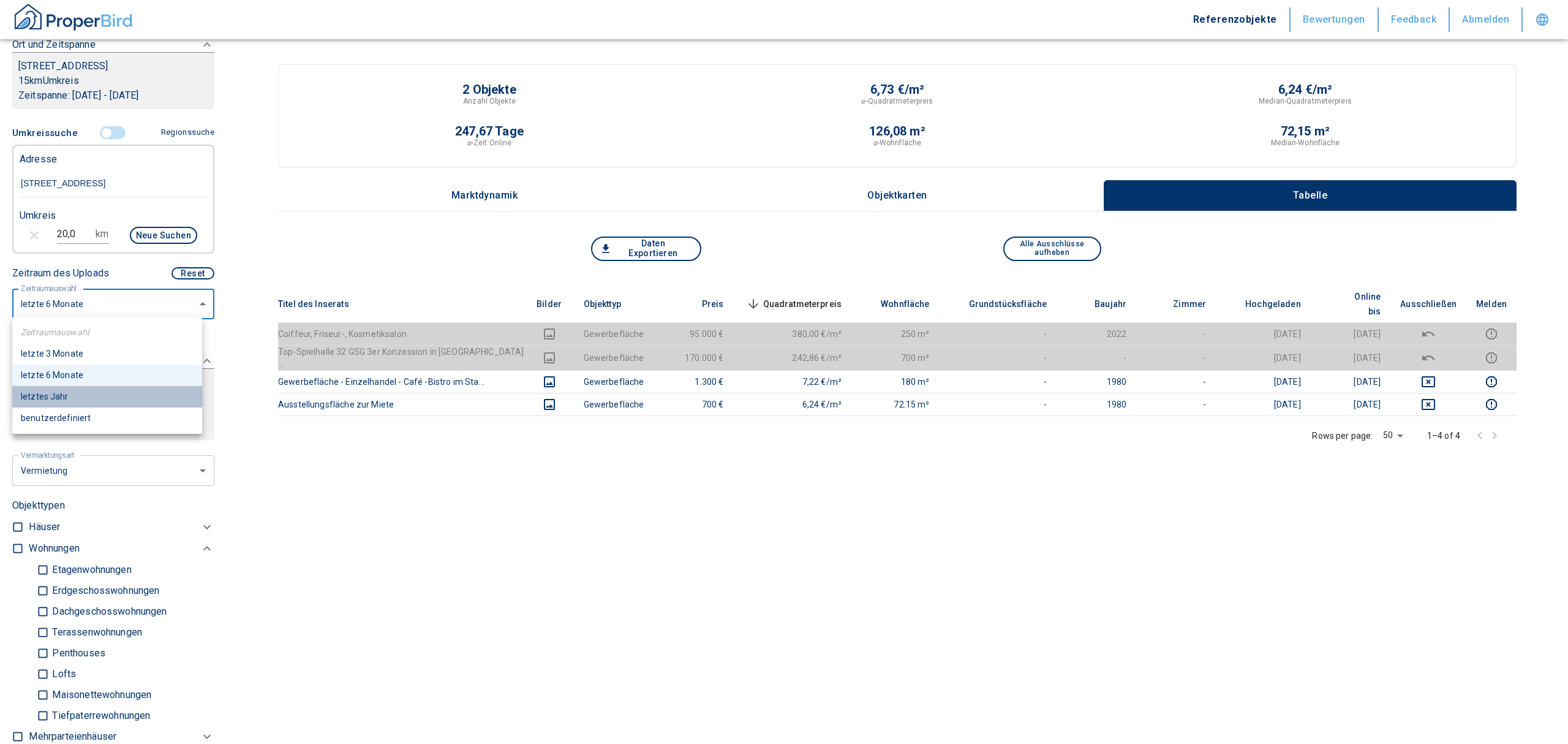
click at [57, 398] on li "letztes Jahr" at bounding box center [107, 397] width 190 height 22
type input "2020"
type input "12"
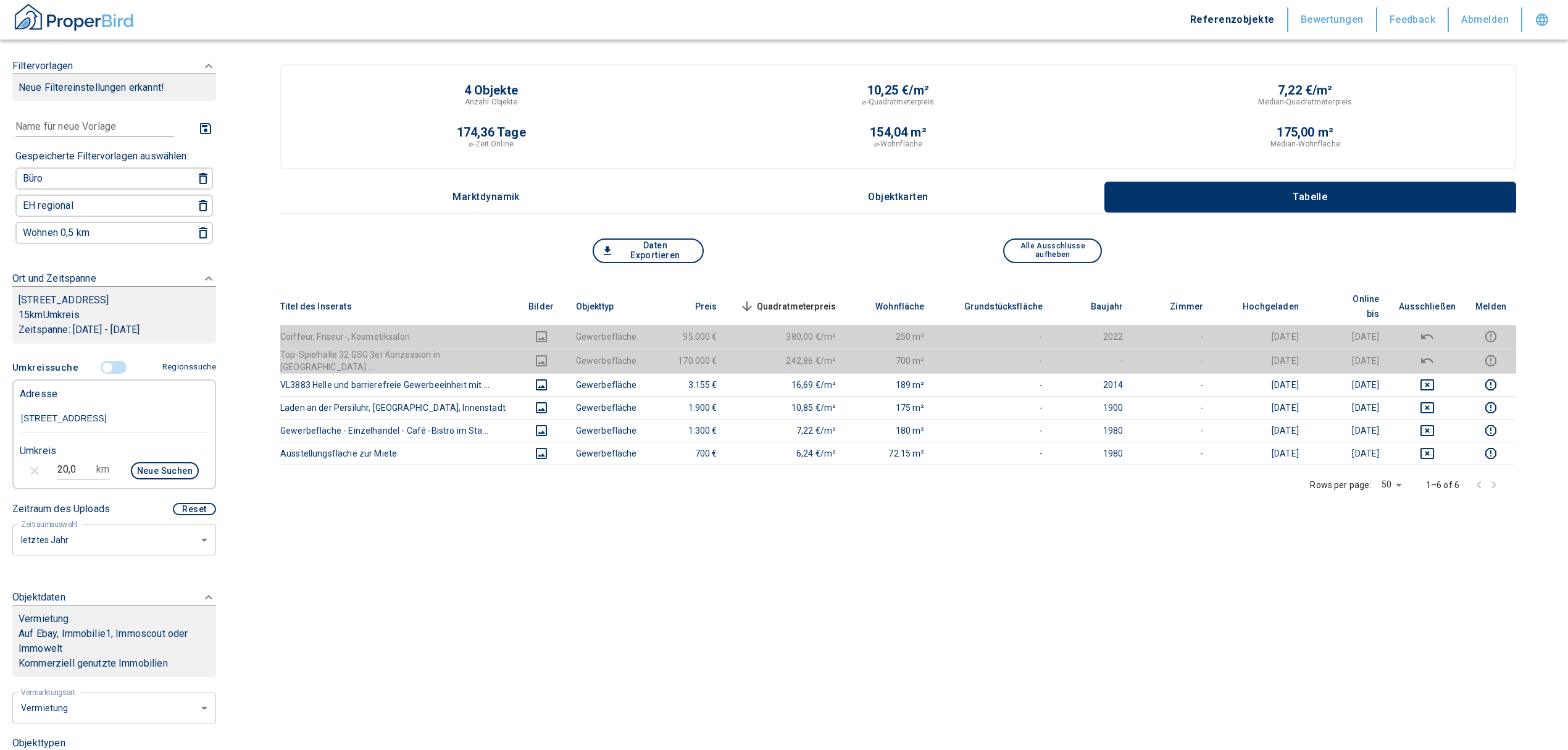
click at [107, 362] on input "controlled" at bounding box center [108, 368] width 37 height 14
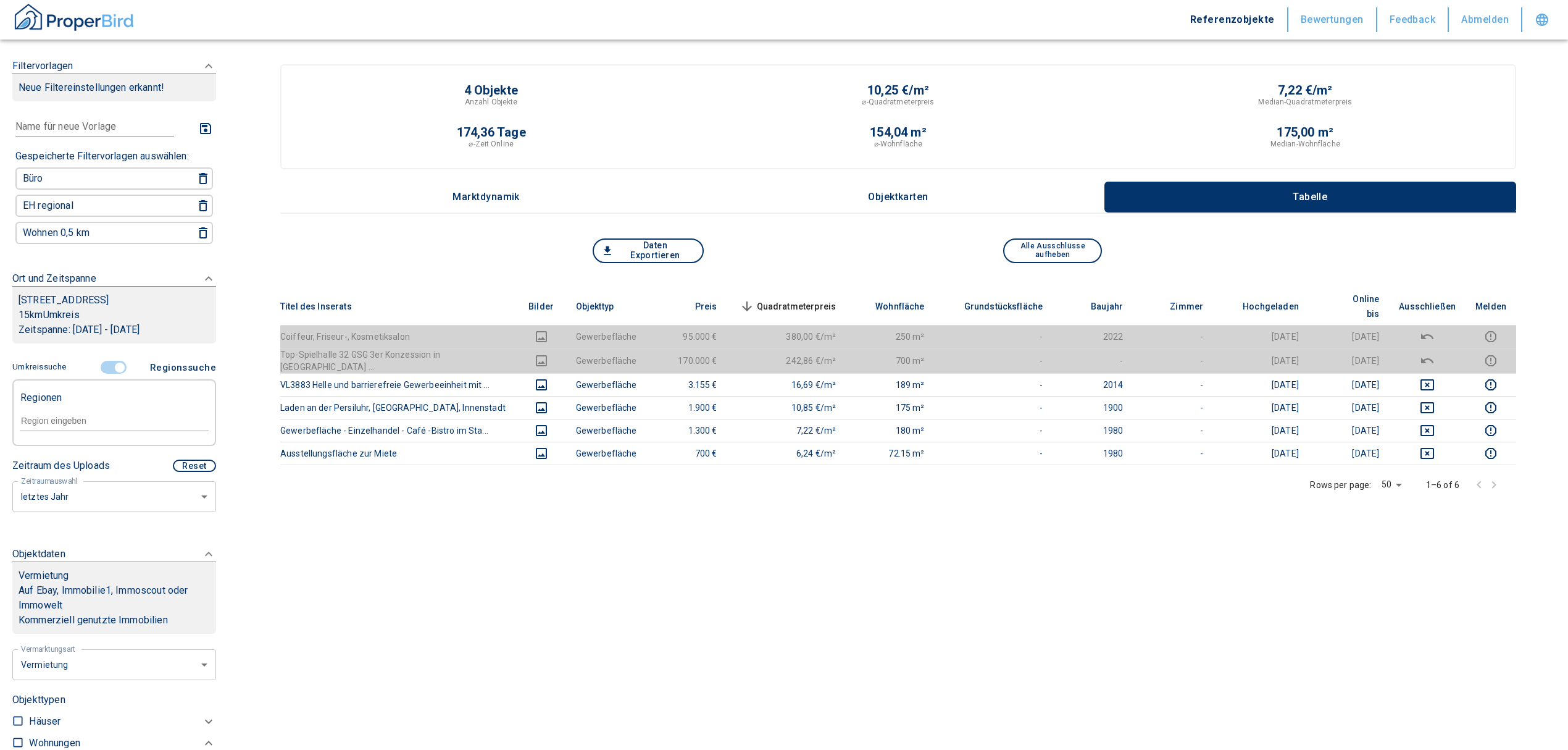
click at [64, 419] on input "text" at bounding box center [114, 421] width 189 height 11
click at [30, 415] on input "STraubing-Bogen" at bounding box center [114, 421] width 189 height 11
click at [130, 441] on li "Straubing-Bogen (Kreis)" at bounding box center [108, 447] width 177 height 22
type input "Straubing-Bogen"
type input "2020"
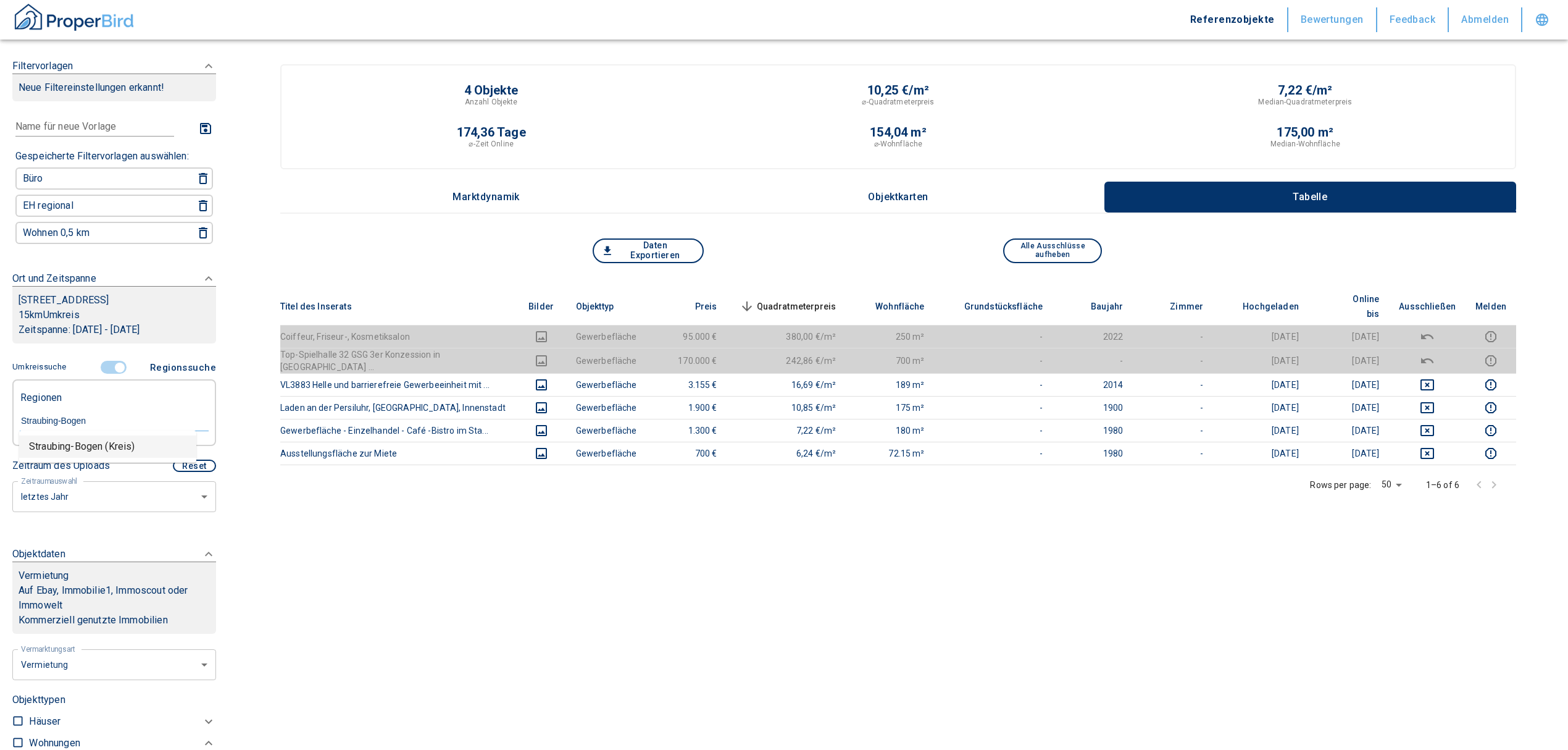
type input "Straubing-Bogen (Kreis)"
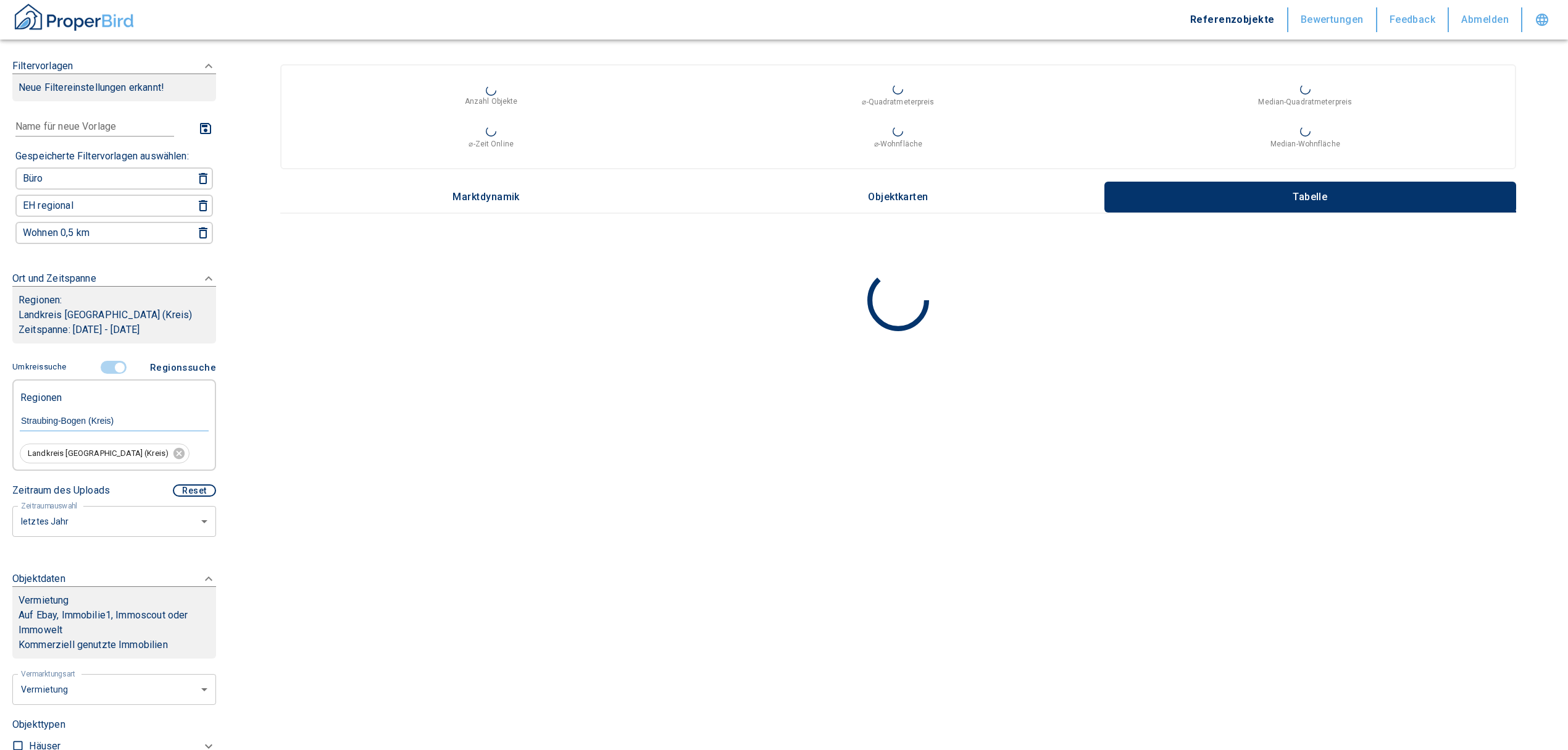
type input "2020"
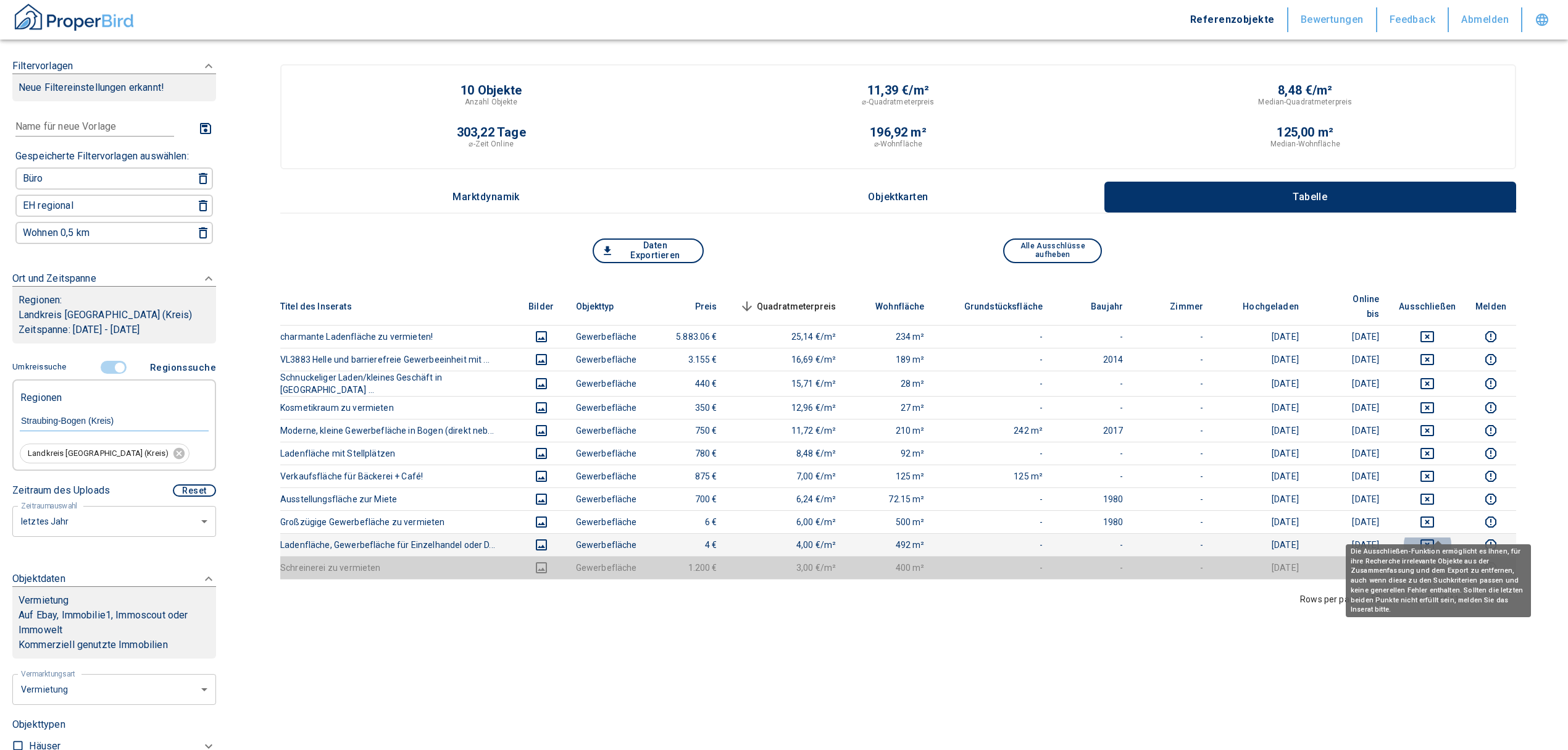
drag, startPoint x: 1416, startPoint y: 524, endPoint x: 1428, endPoint y: 524, distance: 12.0
click at [1421, 537] on button "deselect this listing" at bounding box center [1427, 545] width 57 height 15
